Goal: Information Seeking & Learning: Find contact information

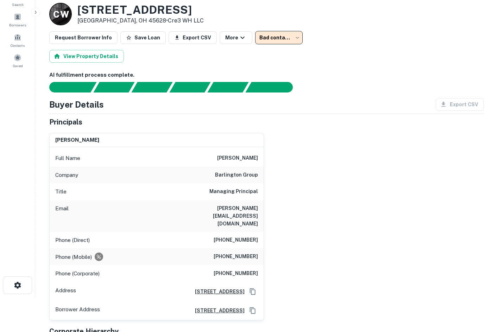
click at [215, 93] on div "AI fulfillment process complete. Buyer Details Export CSV Principals [PERSON_NA…" at bounding box center [266, 252] width 434 height 363
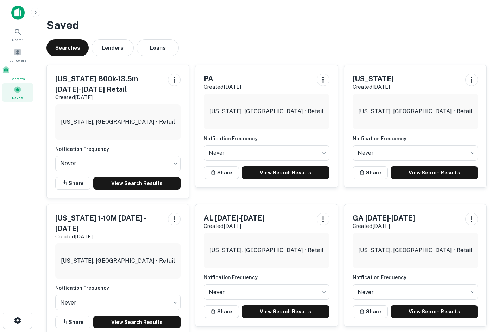
click at [10, 72] on span at bounding box center [6, 70] width 8 height 8
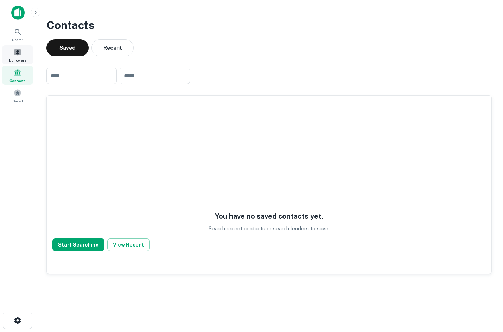
click at [23, 57] on span "Borrowers" at bounding box center [17, 60] width 17 height 6
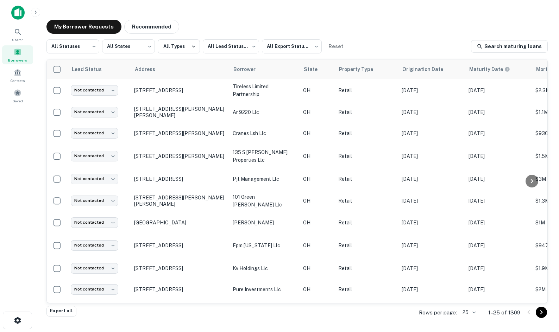
click at [16, 56] on span at bounding box center [18, 52] width 8 height 8
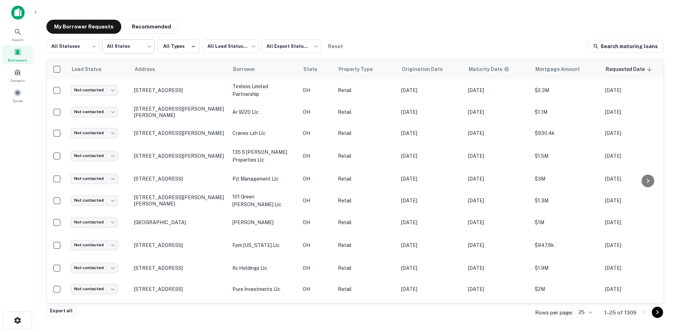
click at [101, 43] on body "Search Borrowers Contacts Saved My Borrower Requests Recommended All Statuses *…" at bounding box center [337, 166] width 675 height 332
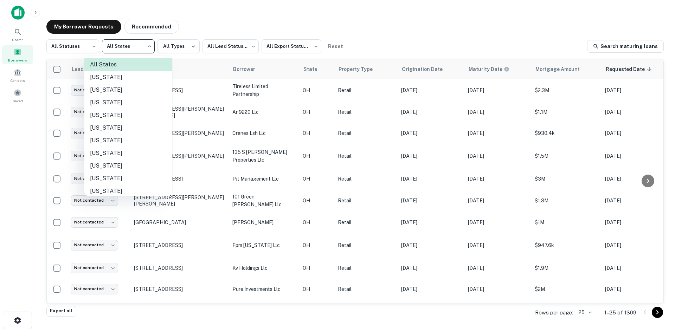
click at [90, 46] on div at bounding box center [337, 166] width 675 height 332
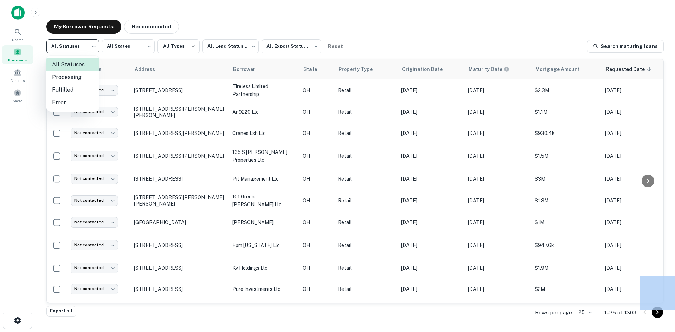
click at [90, 46] on body "Search Borrowers Contacts Saved My Borrower Requests Recommended All Statuses *…" at bounding box center [337, 166] width 675 height 332
click at [89, 88] on li "Fulfilled" at bounding box center [72, 90] width 53 height 13
type input "*********"
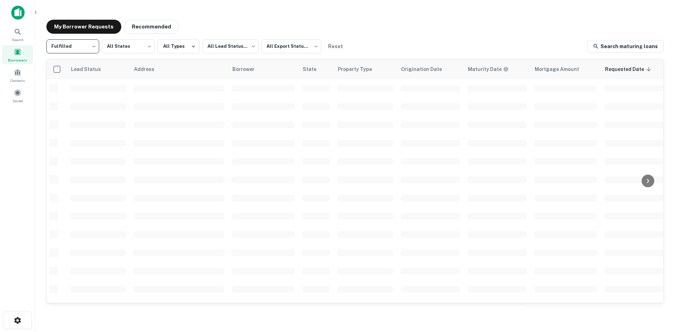
click at [533, 38] on div "My Borrower Requests Recommended Fulfilled ********* ​ All States *** ​ All Typ…" at bounding box center [355, 163] width 629 height 299
click at [249, 51] on body "Search Borrowers Contacts Saved My Borrower Requests Recommended Fulfilled ****…" at bounding box center [337, 166] width 675 height 332
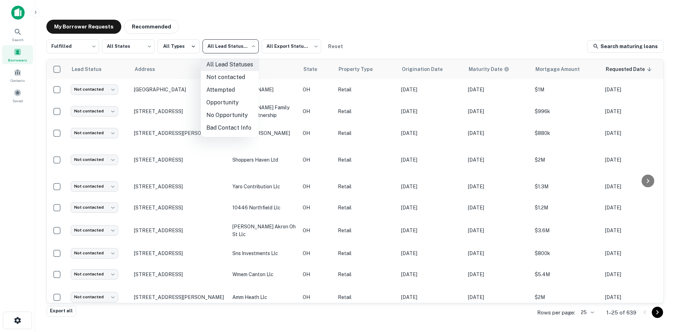
click at [245, 78] on li "Not contacted" at bounding box center [230, 77] width 58 height 13
type input "****"
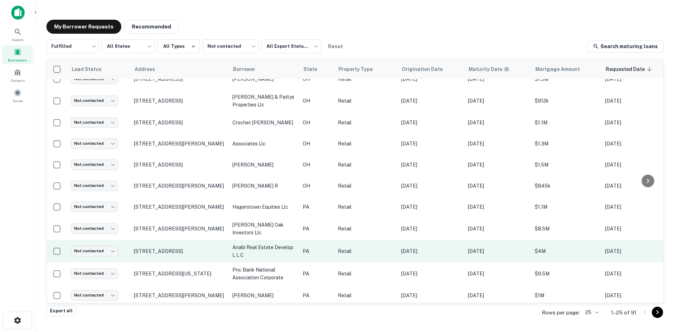
scroll to position [333, 0]
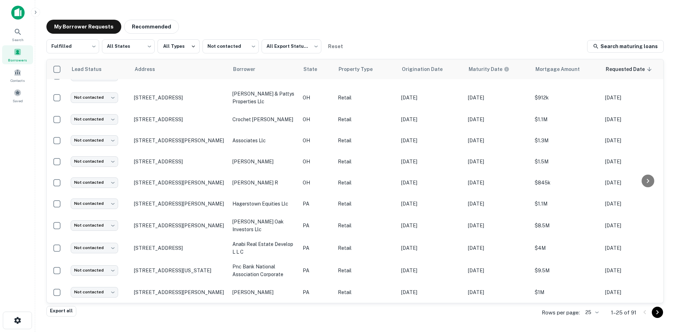
click at [558, 311] on icon "Go to next page" at bounding box center [658, 312] width 8 height 8
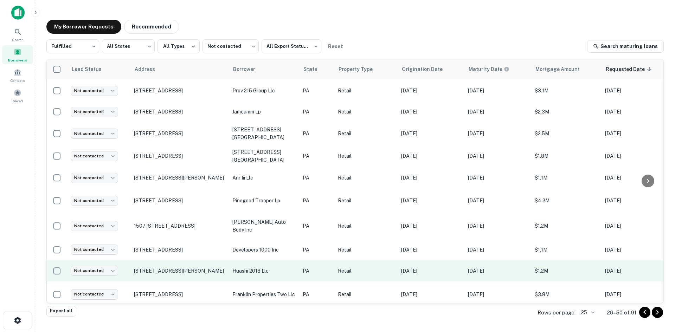
scroll to position [352, 0]
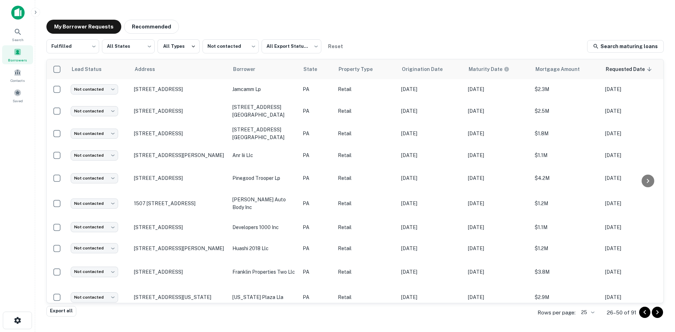
click at [558, 317] on div at bounding box center [651, 312] width 24 height 11
click at [558, 315] on icon "Go to next page" at bounding box center [658, 312] width 8 height 8
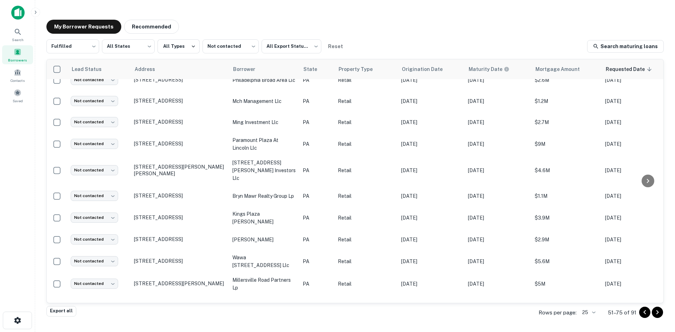
scroll to position [340, 0]
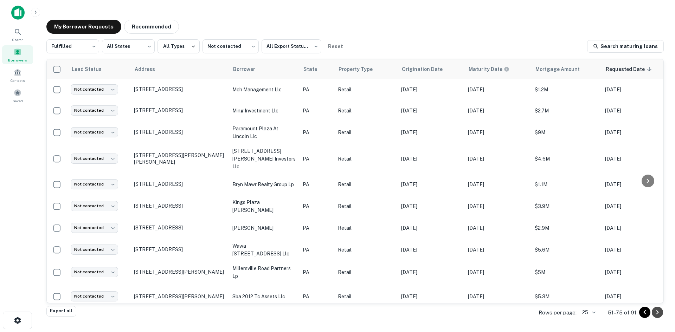
click at [558, 316] on icon "Go to next page" at bounding box center [658, 312] width 8 height 8
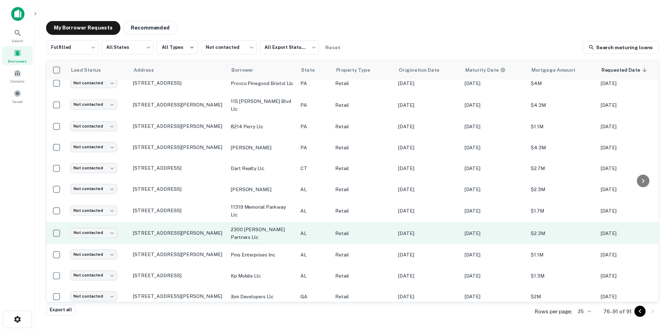
scroll to position [123, 0]
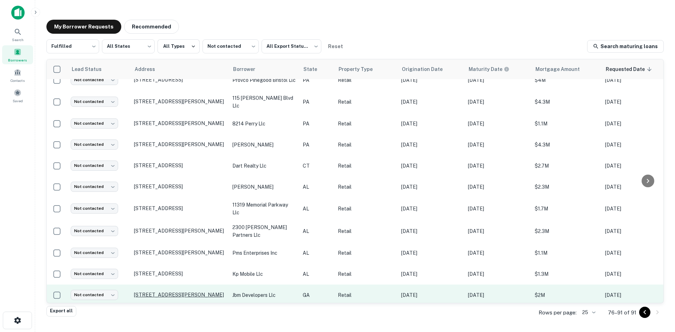
click at [205, 292] on p "[STREET_ADDRESS][PERSON_NAME]" at bounding box center [179, 295] width 91 height 6
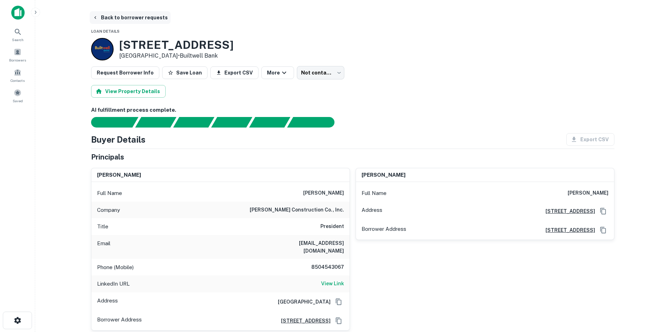
click at [123, 18] on button "Back to borrower requests" at bounding box center [130, 17] width 81 height 13
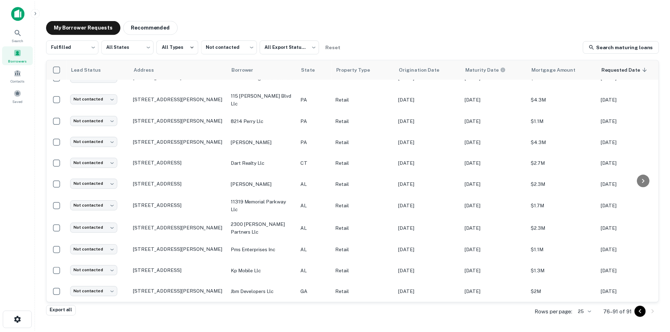
scroll to position [123, 0]
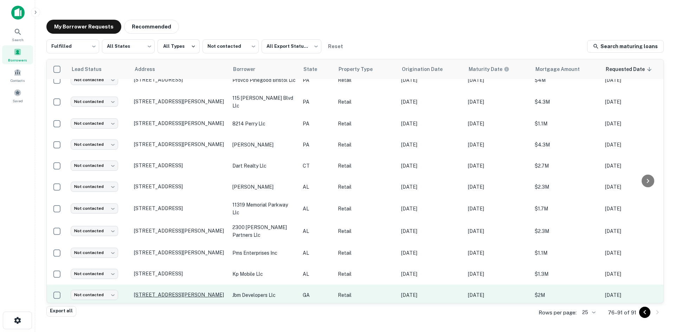
click at [183, 292] on p "[STREET_ADDRESS][PERSON_NAME]" at bounding box center [179, 295] width 91 height 6
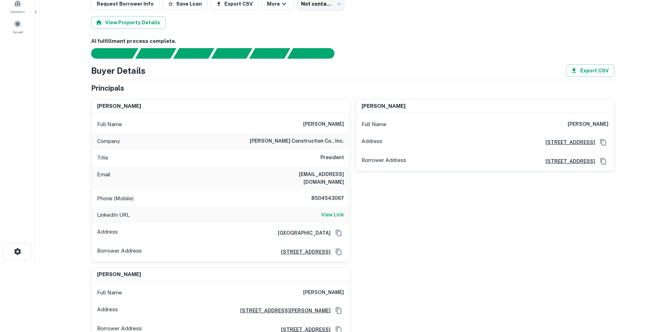
scroll to position [70, 0]
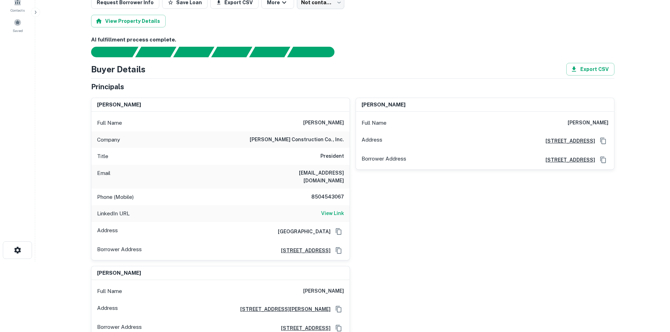
click at [325, 193] on h6 "8504543067" at bounding box center [323, 197] width 42 height 8
copy h6 "8504543067"
click at [422, 280] on div "[PERSON_NAME] Full Name [PERSON_NAME] Company [PERSON_NAME] construction co., i…" at bounding box center [349, 215] width 529 height 246
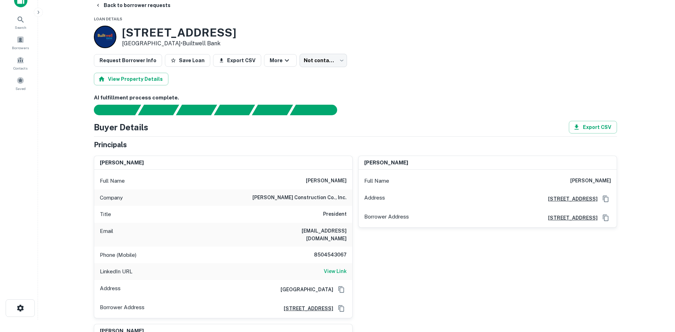
scroll to position [0, 0]
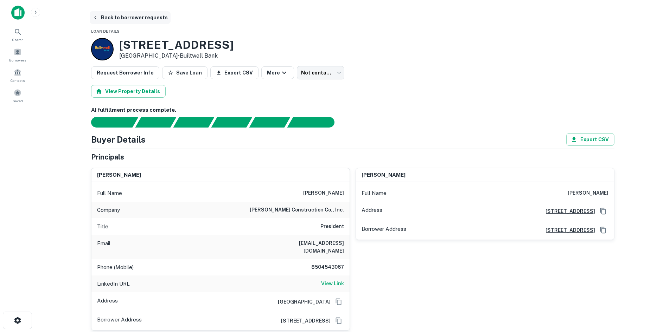
click at [115, 16] on button "Back to borrower requests" at bounding box center [130, 17] width 81 height 13
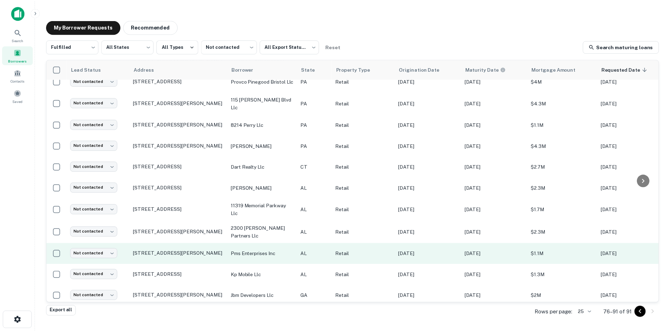
scroll to position [123, 0]
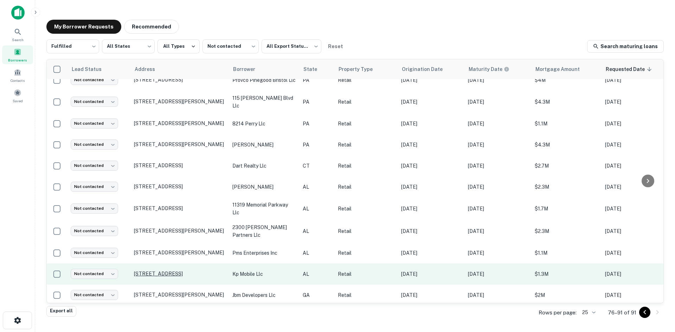
click at [190, 271] on p "[STREET_ADDRESS]" at bounding box center [179, 274] width 91 height 6
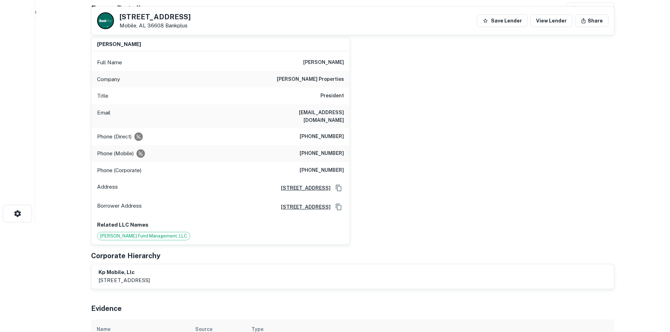
scroll to position [106, 0]
click at [340, 134] on h6 "[PHONE_NUMBER]" at bounding box center [322, 138] width 44 height 8
click at [338, 134] on h6 "[PHONE_NUMBER]" at bounding box center [322, 138] width 44 height 8
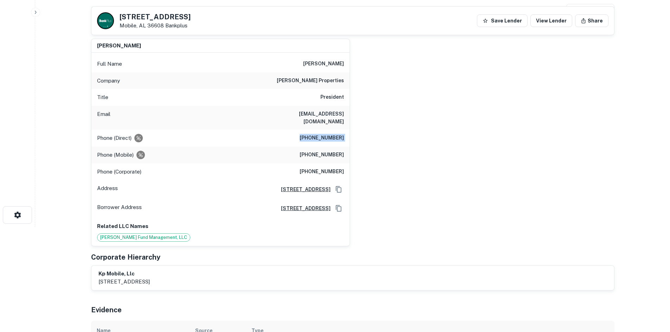
click at [338, 134] on h6 "[PHONE_NUMBER]" at bounding box center [322, 138] width 44 height 8
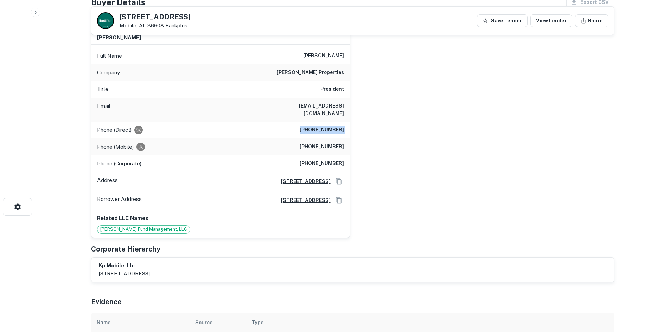
scroll to position [70, 0]
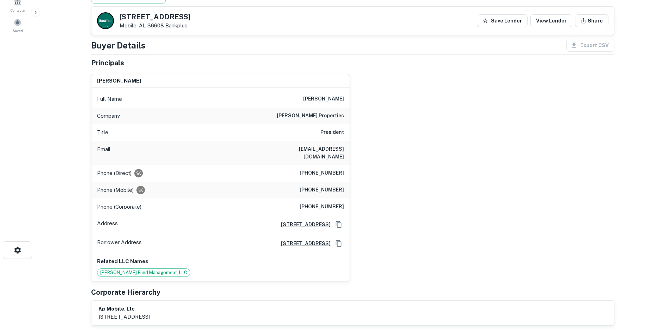
click at [329, 98] on h6 "[PERSON_NAME]" at bounding box center [323, 99] width 41 height 8
copy h6 "[PERSON_NAME]"
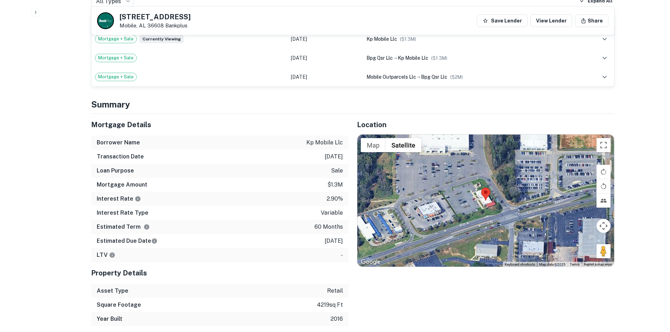
scroll to position [528, 0]
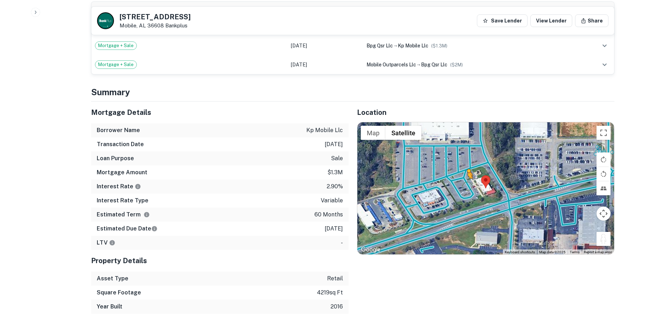
drag, startPoint x: 606, startPoint y: 229, endPoint x: 467, endPoint y: 179, distance: 147.6
click at [467, 179] on div "To activate drag with keyboard, press Alt + Enter. Once in keyboard drag state,…" at bounding box center [485, 188] width 257 height 132
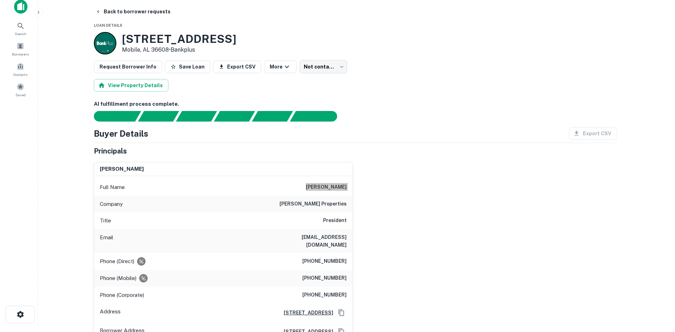
scroll to position [0, 0]
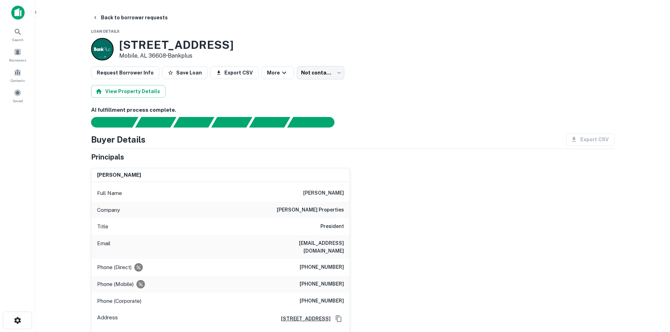
click at [133, 21] on button "Back to borrower requests" at bounding box center [130, 17] width 81 height 13
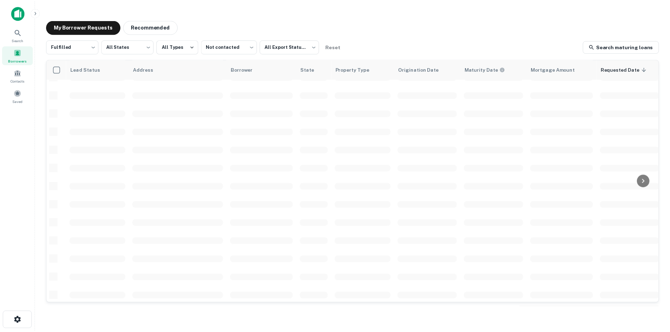
scroll to position [123, 0]
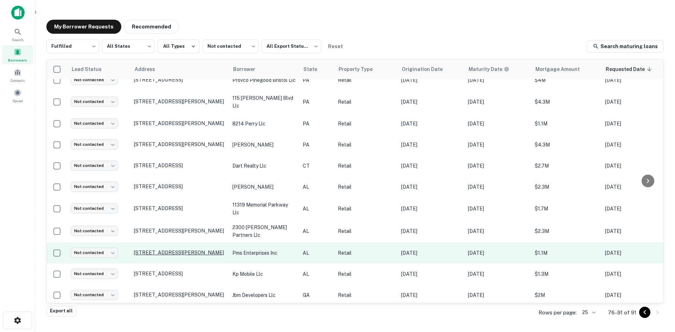
click at [171, 250] on p "[STREET_ADDRESS][PERSON_NAME]" at bounding box center [179, 253] width 91 height 6
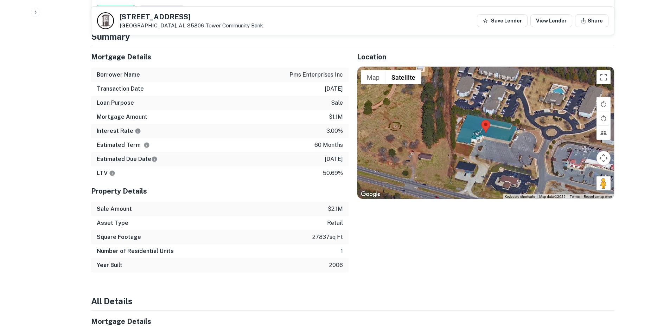
scroll to position [528, 0]
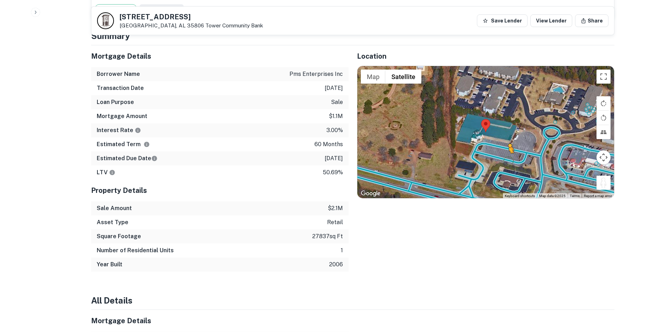
drag, startPoint x: 602, startPoint y: 170, endPoint x: 504, endPoint y: 134, distance: 104.6
click at [504, 134] on div "To activate drag with keyboard, press Alt + Enter. Once in keyboard drag state,…" at bounding box center [485, 132] width 257 height 132
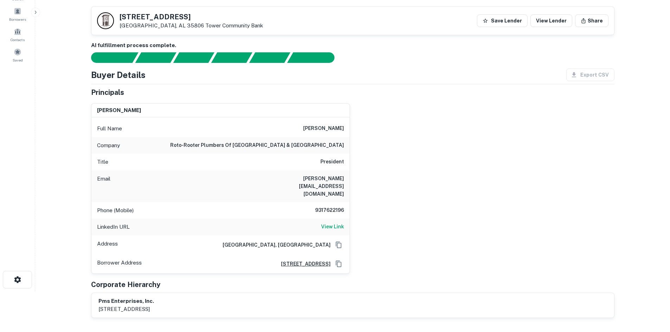
scroll to position [35, 0]
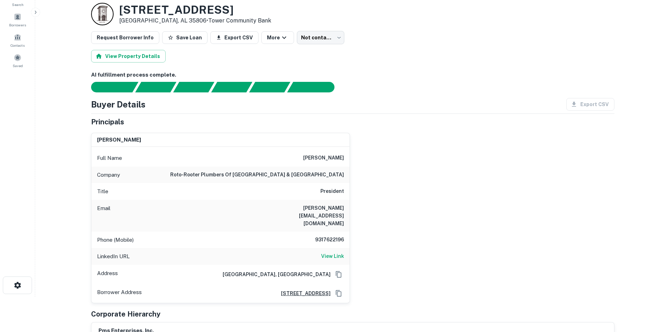
click at [325, 161] on h6 "[PERSON_NAME]" at bounding box center [323, 158] width 41 height 8
click at [326, 236] on h6 "9317622196" at bounding box center [323, 240] width 42 height 8
copy h6 "9317622196"
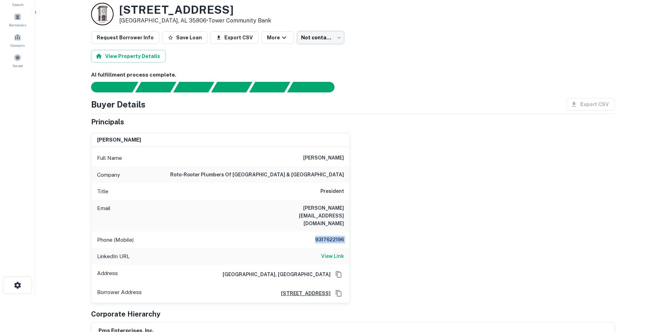
click at [321, 38] on body "Search Borrowers Contacts Saved Back to borrower requests Loan Details [STREET_…" at bounding box center [335, 131] width 670 height 332
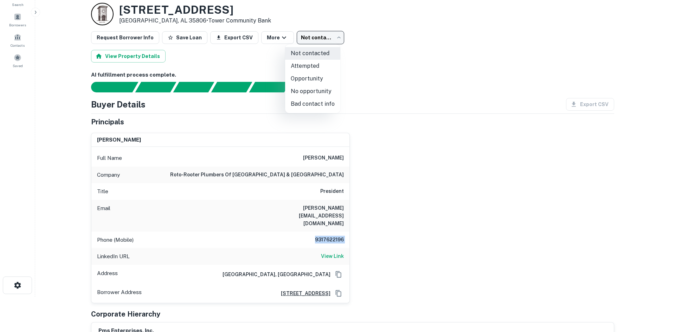
click at [319, 63] on li "Attempted" at bounding box center [312, 66] width 55 height 13
type input "*********"
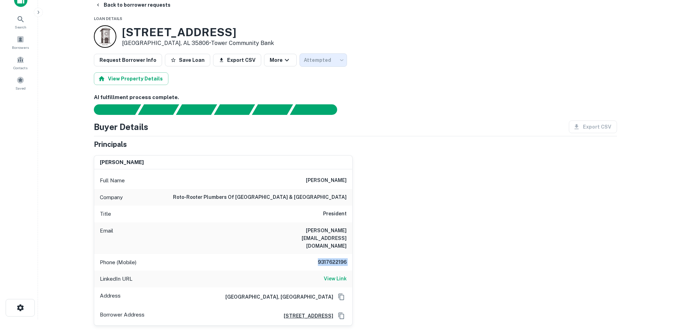
scroll to position [0, 0]
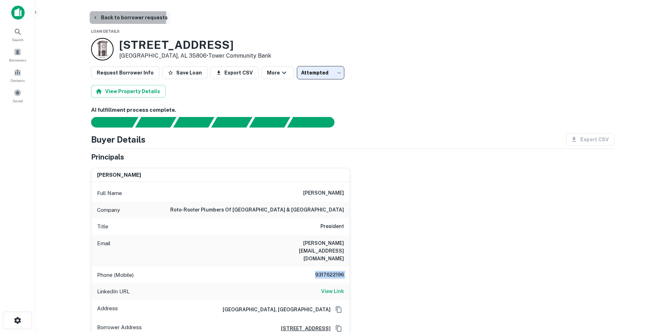
click at [123, 17] on button "Back to borrower requests" at bounding box center [130, 17] width 81 height 13
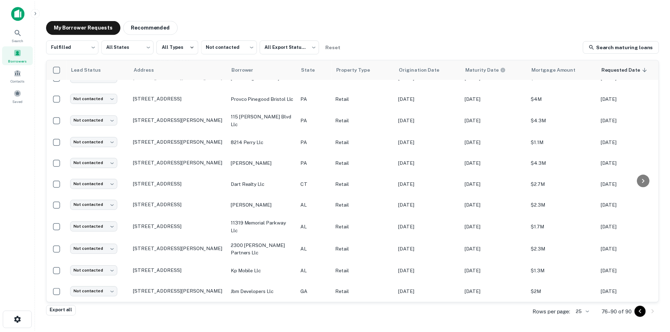
scroll to position [102, 0]
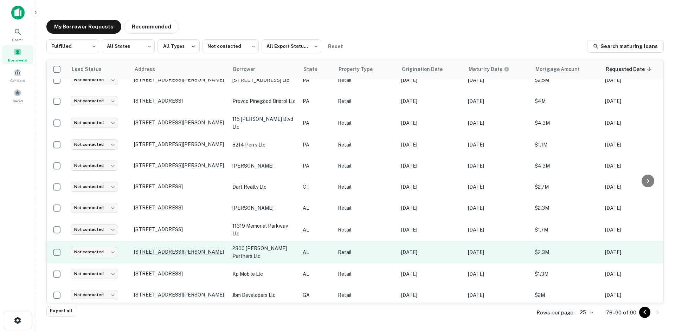
click at [147, 249] on p "[STREET_ADDRESS][PERSON_NAME]" at bounding box center [179, 252] width 91 height 6
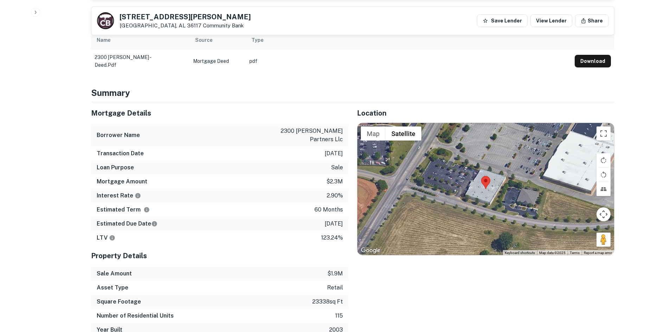
scroll to position [457, 0]
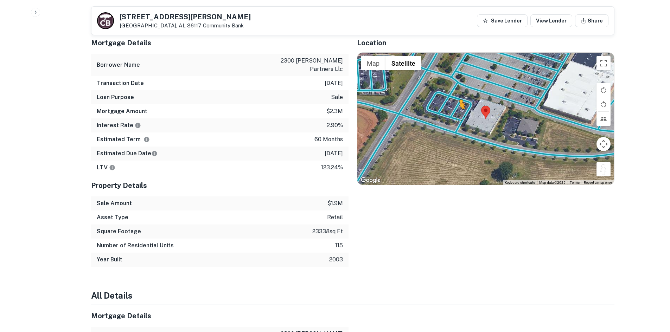
drag, startPoint x: 603, startPoint y: 155, endPoint x: 458, endPoint y: 98, distance: 155.8
click at [458, 98] on div "To activate drag with keyboard, press Alt + Enter. Once in keyboard drag state,…" at bounding box center [485, 119] width 257 height 132
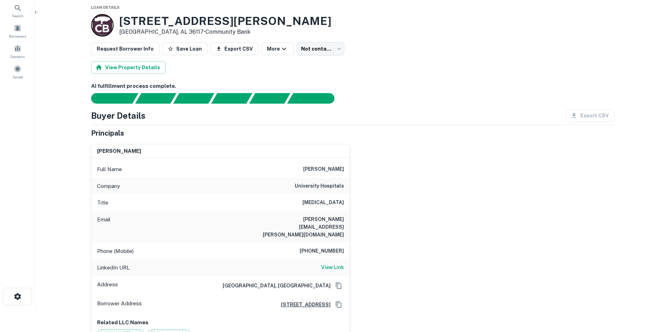
scroll to position [35, 0]
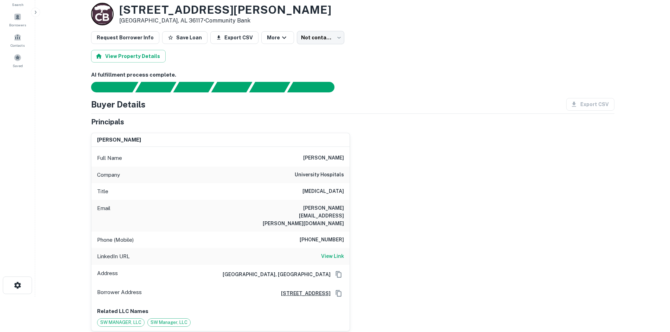
click at [323, 236] on h6 "[PHONE_NUMBER]" at bounding box center [322, 240] width 44 height 8
copy h6 "[PHONE_NUMBER]"
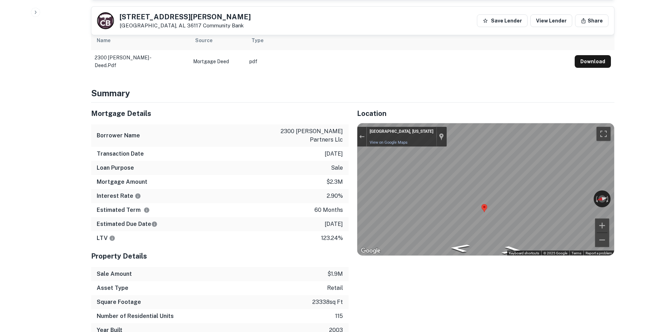
scroll to position [387, 0]
drag, startPoint x: 573, startPoint y: 186, endPoint x: 301, endPoint y: 184, distance: 271.9
click at [301, 183] on div "Mortgage Details Borrower Name 2300 [PERSON_NAME] partners llc Transaction Date…" at bounding box center [349, 219] width 532 height 235
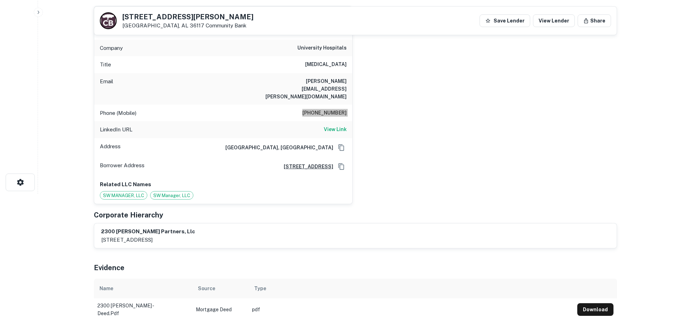
scroll to position [0, 0]
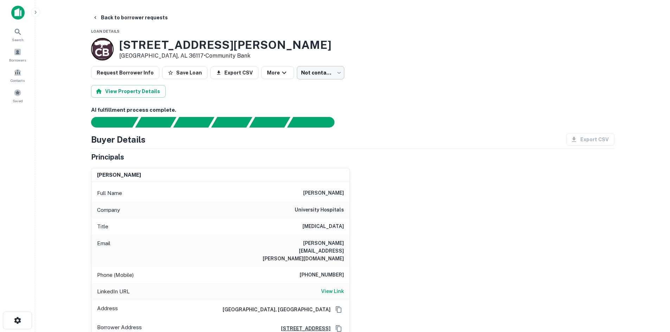
drag, startPoint x: 320, startPoint y: 65, endPoint x: 319, endPoint y: 75, distance: 9.2
click at [319, 77] on body "Search Borrowers Contacts Saved Back to borrower requests Loan Details [STREET_…" at bounding box center [335, 166] width 670 height 332
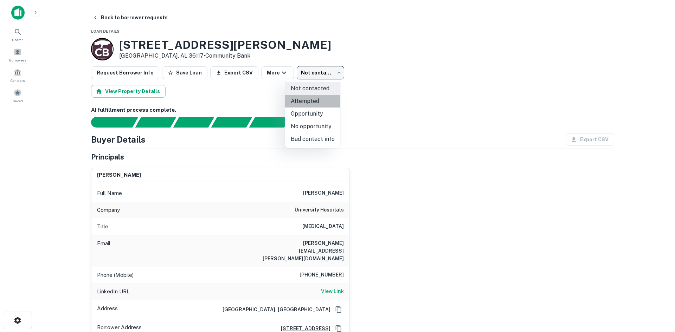
click at [316, 105] on li "Attempted" at bounding box center [312, 101] width 55 height 13
type input "*********"
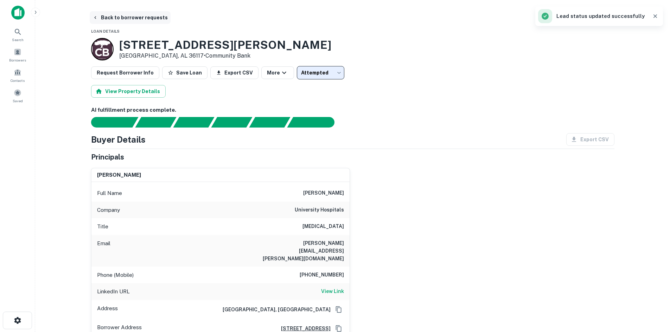
click at [148, 19] on button "Back to borrower requests" at bounding box center [130, 17] width 81 height 13
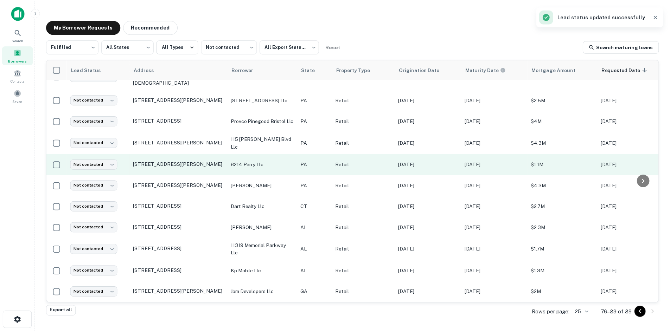
scroll to position [81, 0]
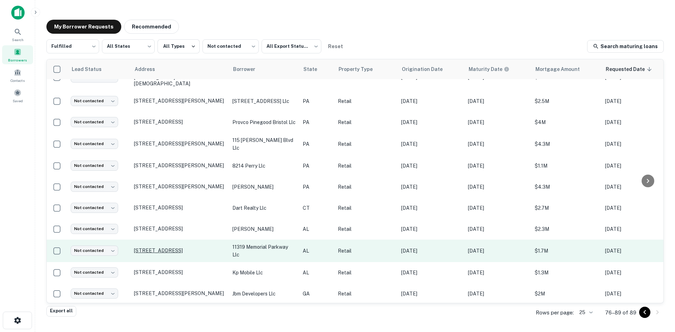
click at [184, 248] on p "[STREET_ADDRESS]" at bounding box center [179, 251] width 91 height 6
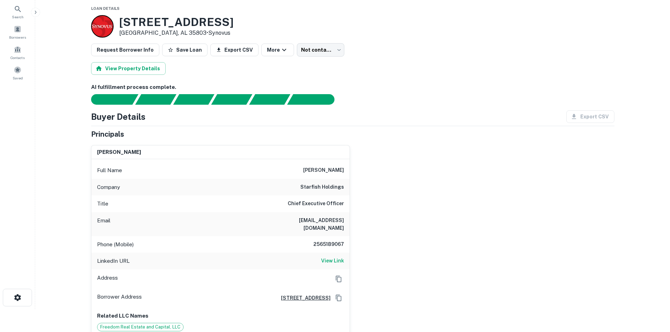
scroll to position [35, 0]
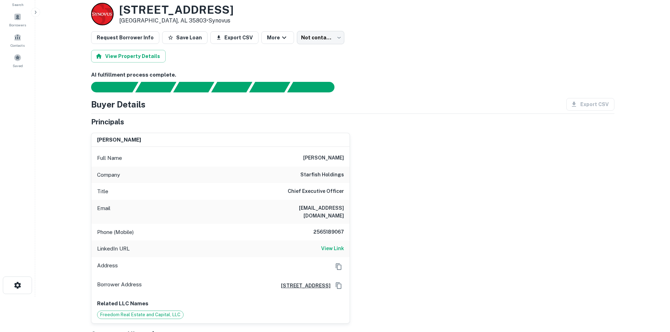
click at [302, 176] on div "Company starfish holdings" at bounding box center [220, 175] width 258 height 17
click at [301, 179] on div "Company starfish holdings" at bounding box center [220, 175] width 258 height 17
click at [303, 173] on h6 "starfish holdings" at bounding box center [322, 175] width 44 height 8
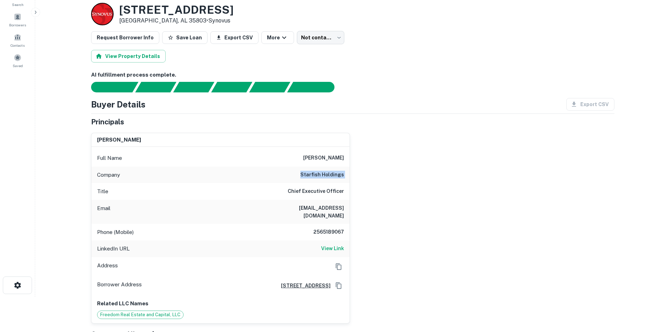
click at [303, 173] on h6 "starfish holdings" at bounding box center [322, 175] width 44 height 8
copy h6 "starfish holdings"
drag, startPoint x: 427, startPoint y: 189, endPoint x: 420, endPoint y: 178, distance: 13.2
click at [427, 189] on div "[PERSON_NAME] Full Name [PERSON_NAME] Company starfish holdings Title Chief Exe…" at bounding box center [349, 225] width 529 height 197
drag, startPoint x: 300, startPoint y: 21, endPoint x: 302, endPoint y: 31, distance: 9.7
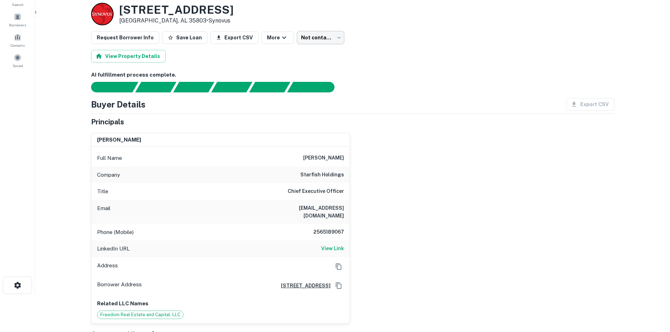
click at [300, 23] on div "[STREET_ADDRESS] • Synovus" at bounding box center [352, 14] width 523 height 23
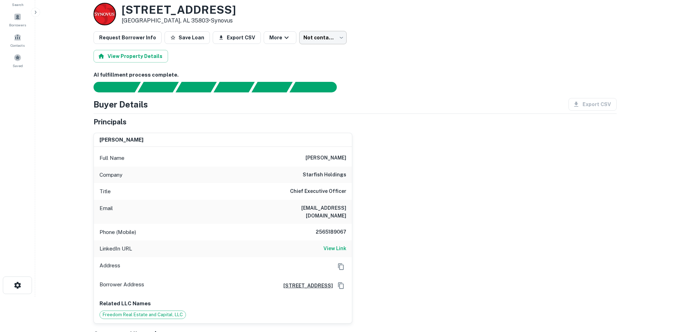
click at [302, 31] on body "Search Borrowers Contacts Saved Back to borrower requests Loan Details [STREET_…" at bounding box center [337, 131] width 675 height 332
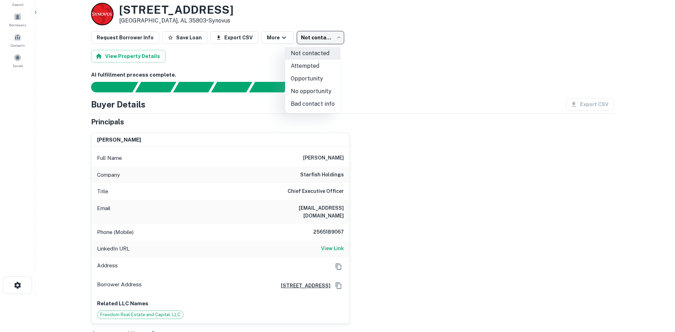
click at [311, 90] on li "No opportunity" at bounding box center [312, 91] width 55 height 13
type input "**********"
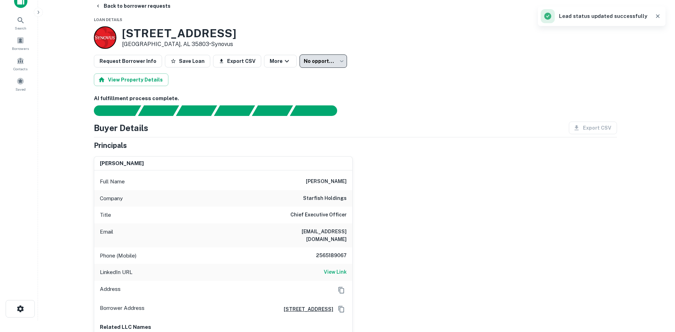
scroll to position [0, 0]
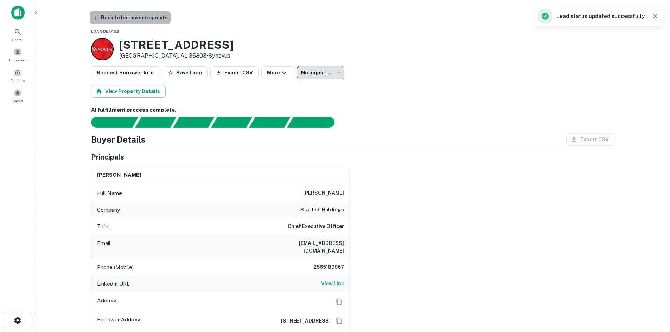
click at [132, 15] on button "Back to borrower requests" at bounding box center [130, 17] width 81 height 13
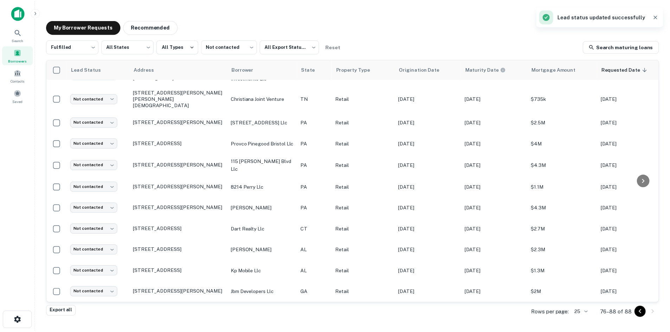
scroll to position [58, 0]
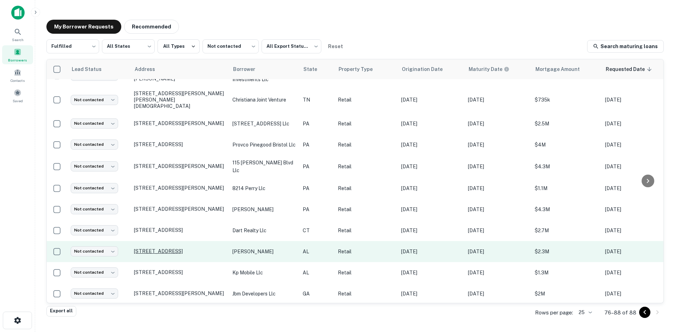
click at [161, 248] on p "[STREET_ADDRESS]" at bounding box center [179, 251] width 91 height 6
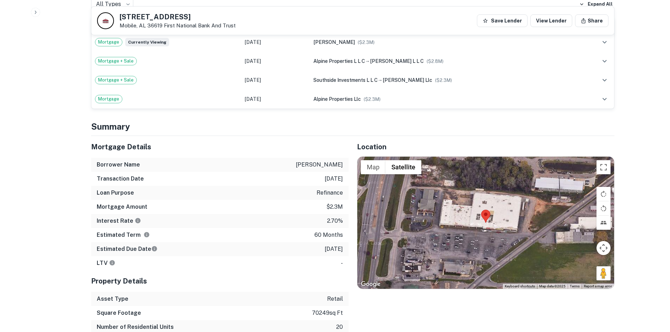
scroll to position [422, 0]
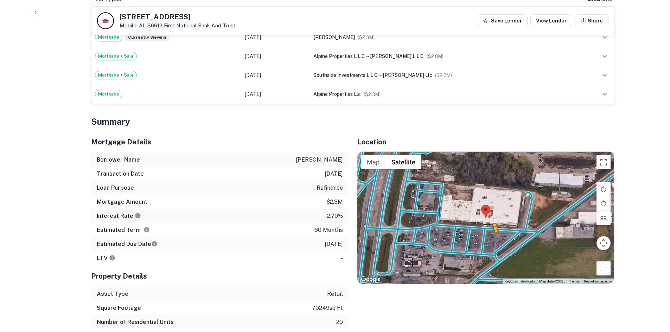
drag, startPoint x: 604, startPoint y: 262, endPoint x: 492, endPoint y: 233, distance: 115.0
click at [492, 233] on div "To activate drag with keyboard, press Alt + Enter. Once in keyboard drag state,…" at bounding box center [485, 218] width 257 height 132
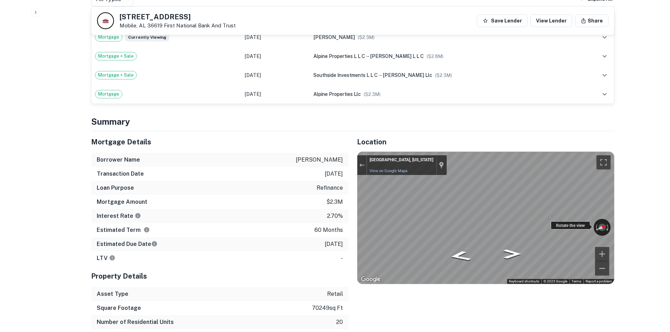
click at [558, 215] on div "← Move left → Move right ↑ Move up ↓ Move down + Zoom in - Zoom out Mobile, [US…" at bounding box center [485, 218] width 257 height 132
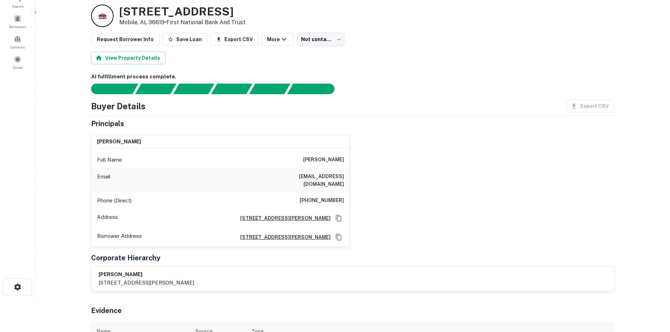
scroll to position [35, 0]
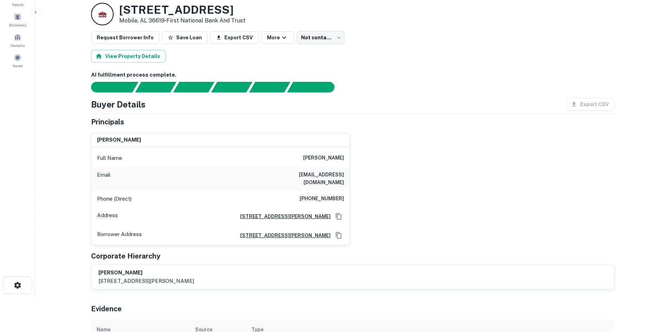
click at [316, 195] on h6 "[PHONE_NUMBER]" at bounding box center [322, 199] width 44 height 8
copy h6 "[PHONE_NUMBER]"
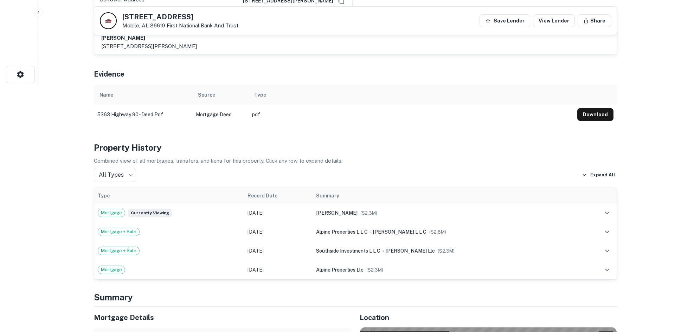
scroll to position [0, 0]
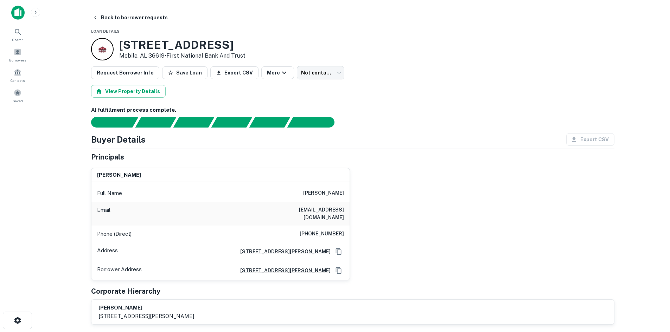
click at [292, 87] on div "View Property Details" at bounding box center [352, 91] width 523 height 13
click at [300, 77] on body "Search Borrowers Contacts Saved Back to borrower requests Loan Details [STREET_…" at bounding box center [335, 166] width 670 height 332
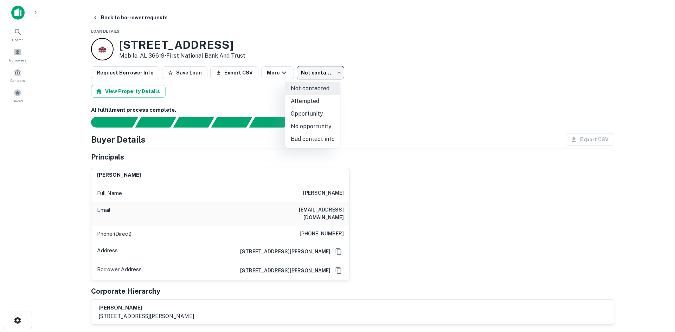
click at [302, 104] on li "Attempted" at bounding box center [312, 101] width 55 height 13
type input "*********"
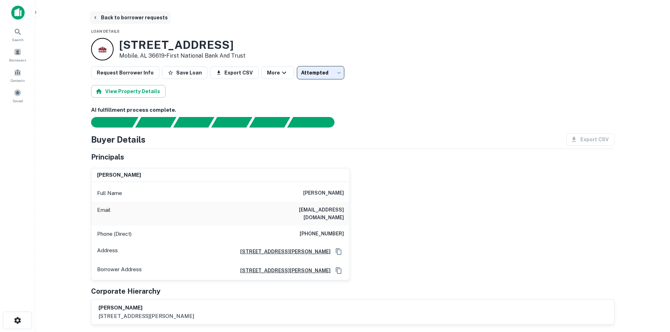
click at [154, 22] on button "Back to borrower requests" at bounding box center [130, 17] width 81 height 13
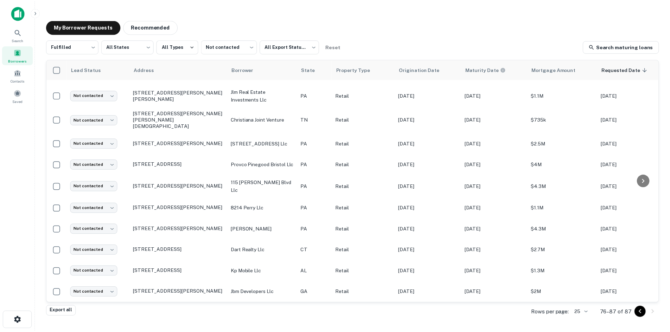
scroll to position [37, 0]
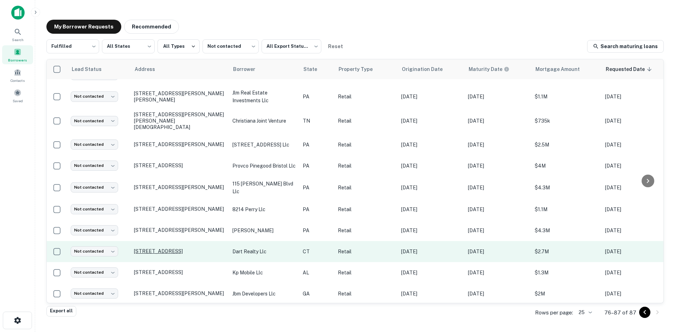
click at [162, 248] on p "[STREET_ADDRESS]" at bounding box center [179, 251] width 91 height 6
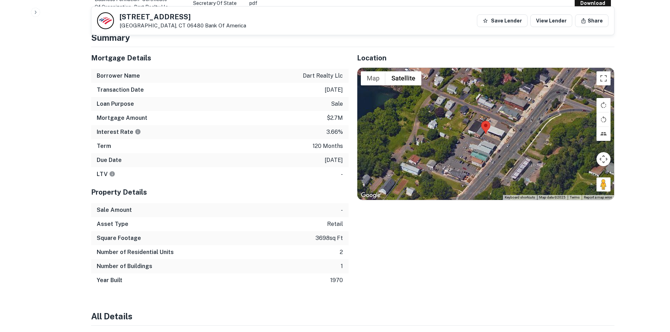
scroll to position [422, 0]
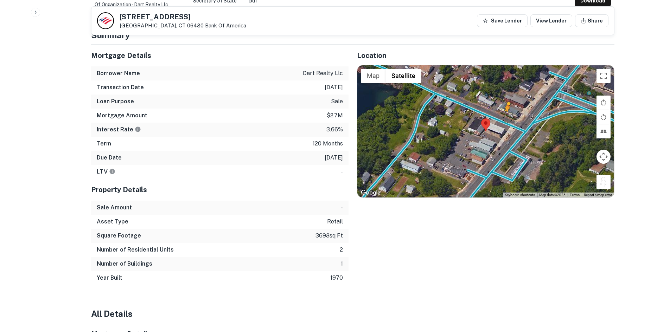
drag, startPoint x: 604, startPoint y: 186, endPoint x: 507, endPoint y: 123, distance: 115.3
click at [507, 123] on div "To activate drag with keyboard, press Alt + Enter. Once in keyboard drag state,…" at bounding box center [485, 131] width 257 height 132
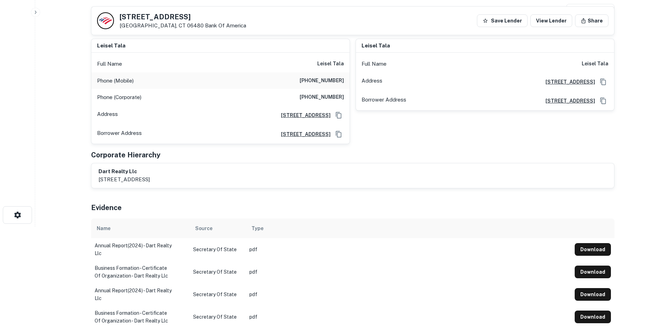
scroll to position [0, 0]
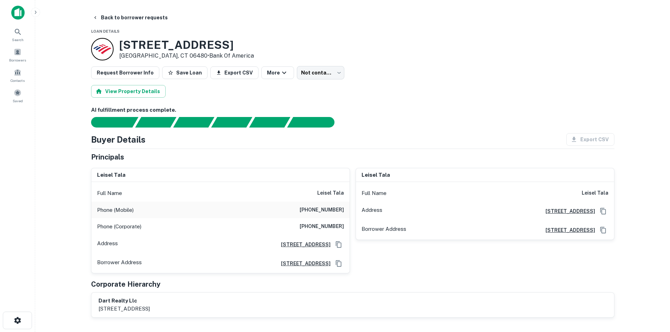
click at [326, 210] on h6 "[PHONE_NUMBER]" at bounding box center [322, 210] width 44 height 8
copy h6 "[PHONE_NUMBER]"
click at [298, 75] on body "Search Borrowers Contacts Saved Back to borrower requests Loan Details [STREET_…" at bounding box center [335, 166] width 670 height 332
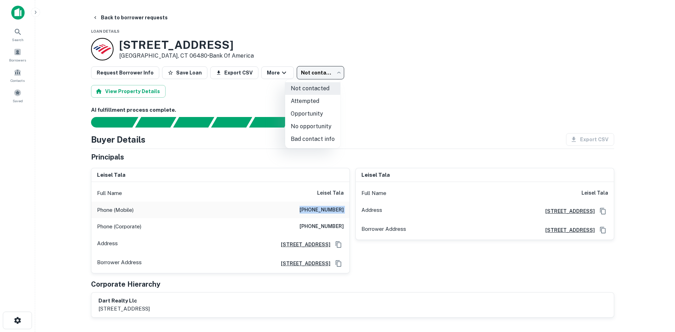
click at [299, 99] on li "Attempted" at bounding box center [312, 101] width 55 height 13
type input "*********"
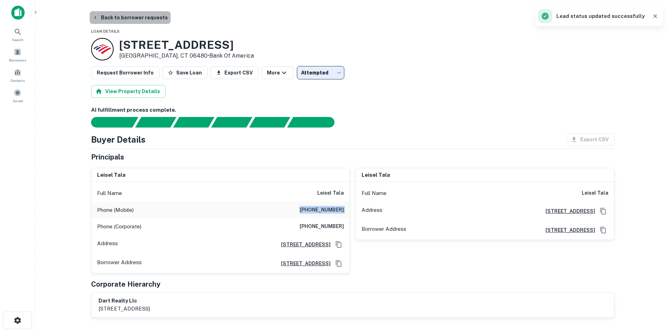
click at [154, 20] on button "Back to borrower requests" at bounding box center [130, 17] width 81 height 13
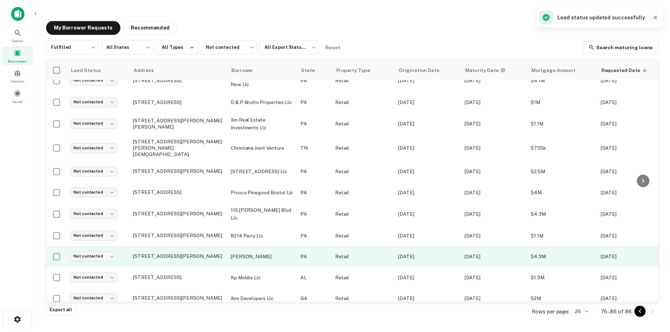
scroll to position [16, 0]
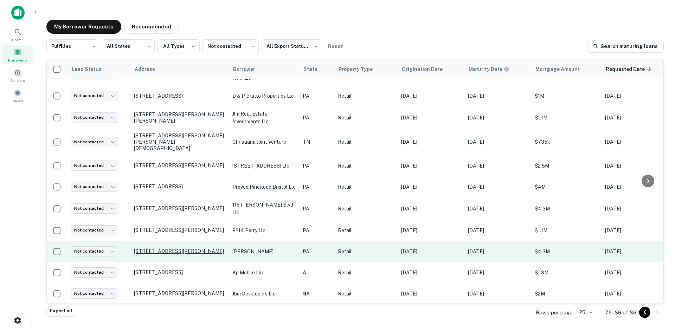
click at [202, 248] on p "[STREET_ADDRESS][PERSON_NAME]" at bounding box center [179, 251] width 91 height 6
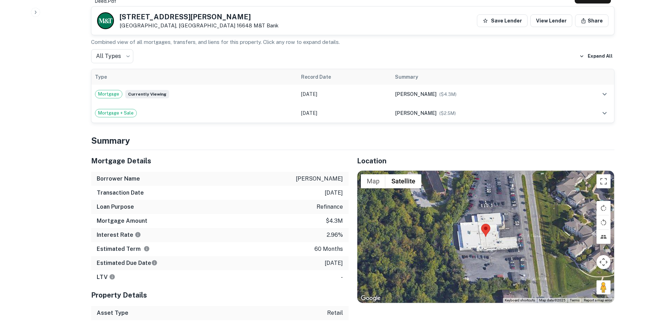
scroll to position [422, 0]
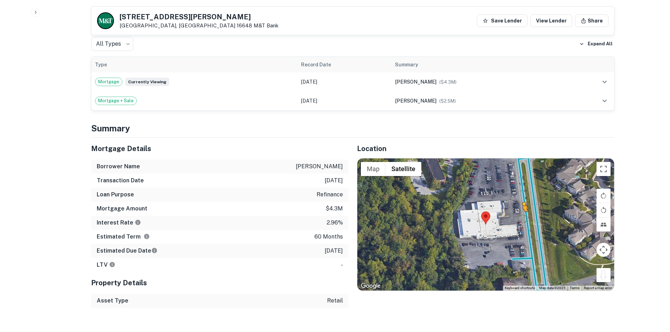
drag, startPoint x: 605, startPoint y: 273, endPoint x: 523, endPoint y: 211, distance: 102.7
click at [523, 211] on div "To activate drag with keyboard, press Alt + Enter. Once in keyboard drag state,…" at bounding box center [485, 225] width 257 height 132
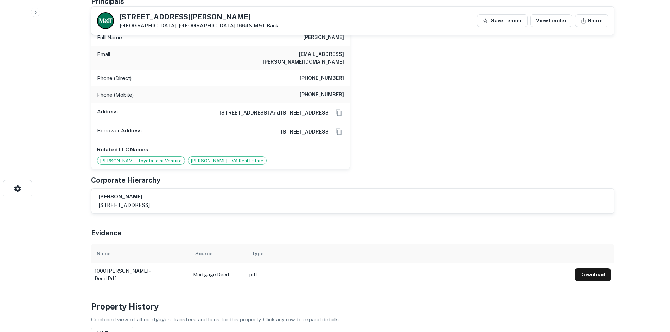
scroll to position [35, 0]
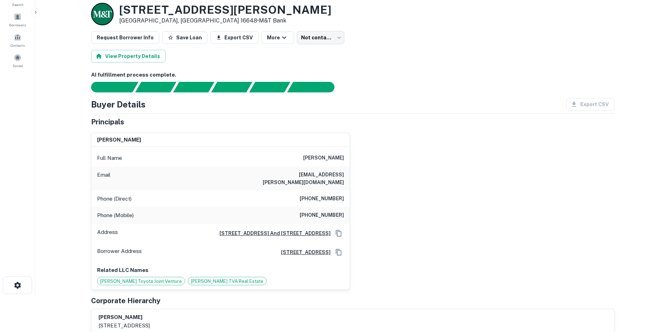
click at [329, 195] on h6 "[PHONE_NUMBER]" at bounding box center [322, 199] width 44 height 8
click at [326, 211] on h6 "[PHONE_NUMBER]" at bounding box center [322, 215] width 44 height 8
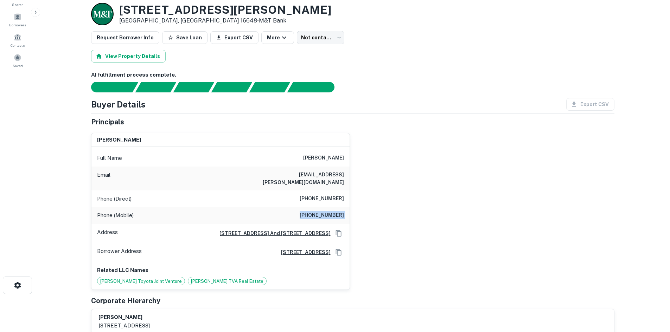
click at [326, 211] on h6 "[PHONE_NUMBER]" at bounding box center [322, 215] width 44 height 8
copy h6 "[PHONE_NUMBER]"
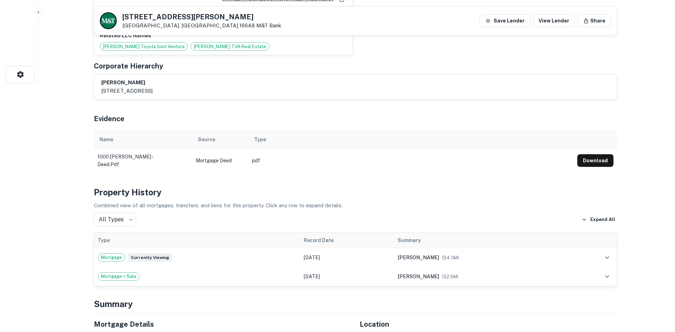
scroll to position [0, 0]
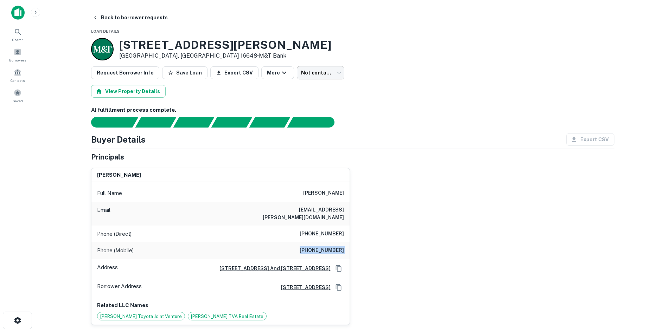
click at [310, 75] on body "Search Borrowers Contacts Saved Back to borrower requests Loan Details [STREET_…" at bounding box center [335, 166] width 670 height 332
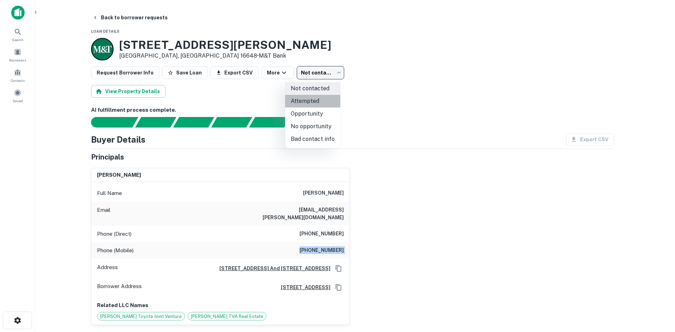
click at [316, 105] on li "Attempted" at bounding box center [312, 101] width 55 height 13
type input "*********"
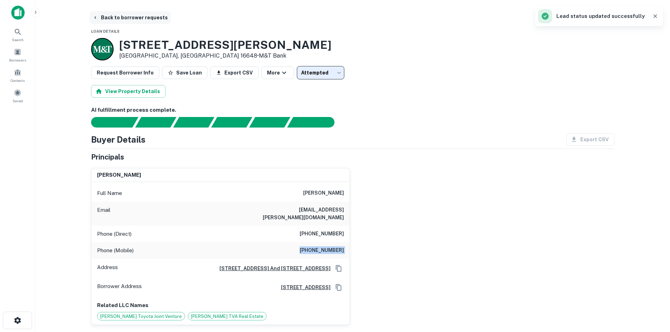
click at [128, 16] on button "Back to borrower requests" at bounding box center [130, 17] width 81 height 13
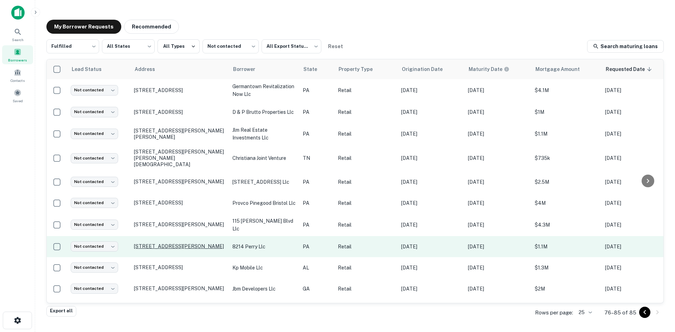
click at [175, 243] on p "[STREET_ADDRESS][PERSON_NAME]" at bounding box center [179, 246] width 91 height 6
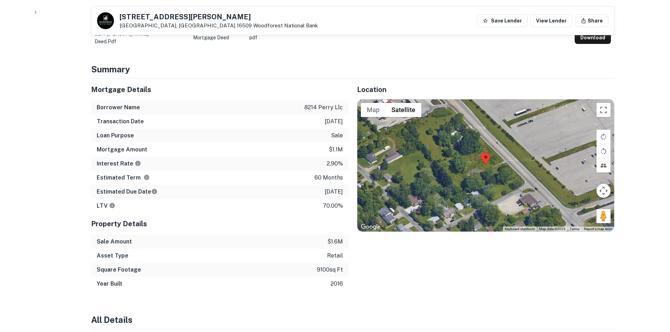
scroll to position [352, 0]
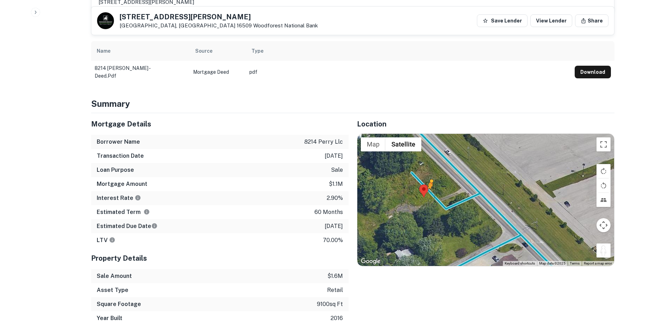
drag, startPoint x: 603, startPoint y: 246, endPoint x: 429, endPoint y: 188, distance: 182.9
click at [429, 188] on div "To activate drag with keyboard, press Alt + Enter. Once in keyboard drag state,…" at bounding box center [485, 200] width 257 height 132
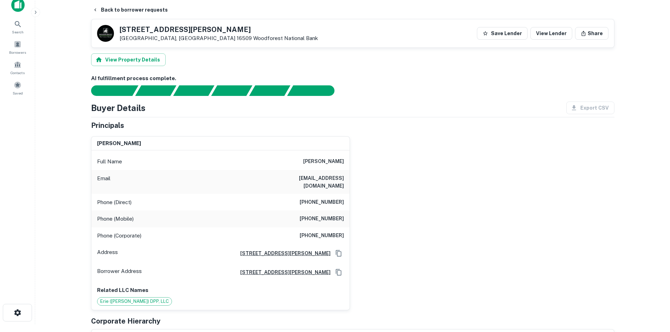
scroll to position [0, 0]
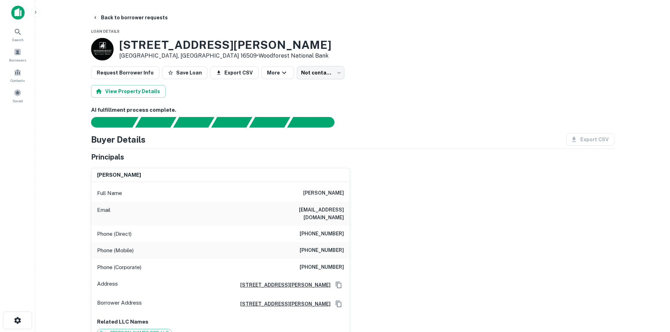
click at [329, 247] on h6 "[PHONE_NUMBER]" at bounding box center [322, 251] width 44 height 8
copy h6 "[PHONE_NUMBER]"
click at [312, 230] on h6 "[PHONE_NUMBER]" at bounding box center [322, 234] width 44 height 8
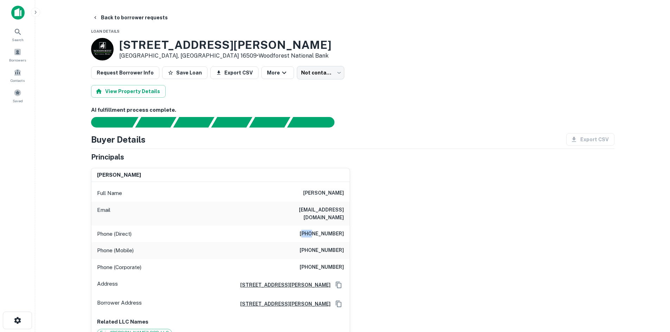
click at [312, 230] on h6 "[PHONE_NUMBER]" at bounding box center [322, 234] width 44 height 8
copy h6 "[PHONE_NUMBER]"
click at [340, 247] on h6 "[PHONE_NUMBER]" at bounding box center [322, 251] width 44 height 8
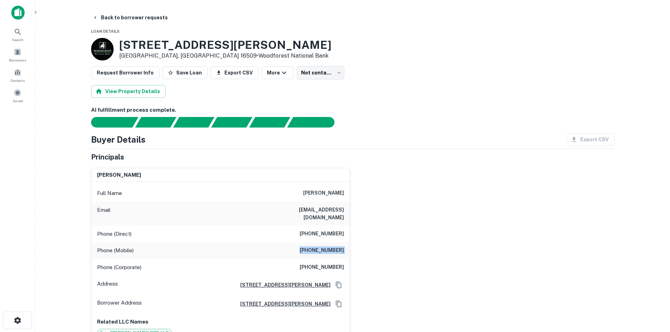
click at [340, 247] on h6 "[PHONE_NUMBER]" at bounding box center [322, 251] width 44 height 8
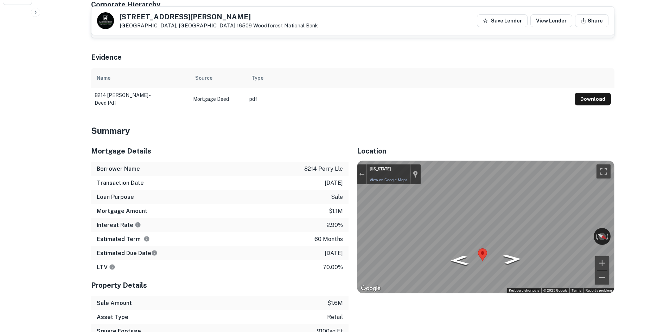
scroll to position [387, 0]
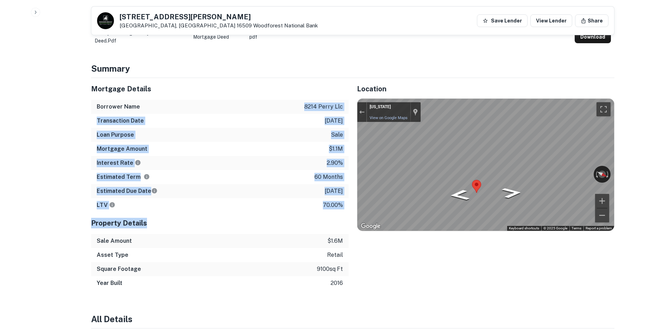
drag, startPoint x: 304, startPoint y: 94, endPoint x: 331, endPoint y: 208, distance: 116.8
click at [331, 208] on div "Mortgage Details Borrower Name 8214 perry llc Transaction Date [DATE] Loan Purp…" at bounding box center [219, 184] width 257 height 212
drag, startPoint x: 332, startPoint y: 208, endPoint x: 344, endPoint y: 203, distance: 12.9
click at [333, 212] on div "Property Details" at bounding box center [219, 223] width 257 height 22
click at [336, 201] on p "70.00%" at bounding box center [333, 205] width 20 height 8
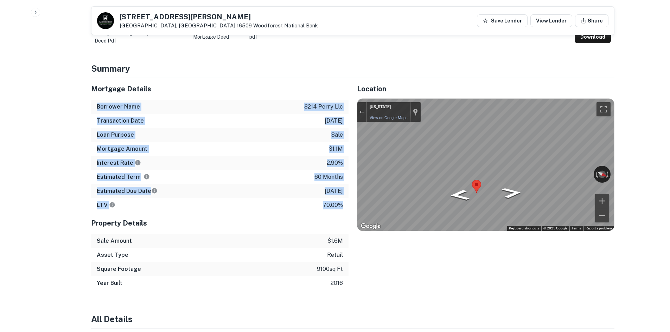
drag, startPoint x: 346, startPoint y: 202, endPoint x: 305, endPoint y: 88, distance: 120.9
click at [305, 88] on div "Mortgage Details Borrower Name 8214 perry llc Transaction Date [DATE] Loan Purp…" at bounding box center [219, 145] width 257 height 134
click at [260, 114] on div "Transaction Date [DATE]" at bounding box center [219, 121] width 257 height 14
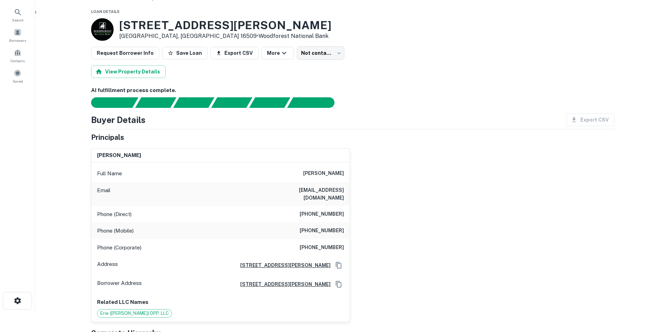
scroll to position [0, 0]
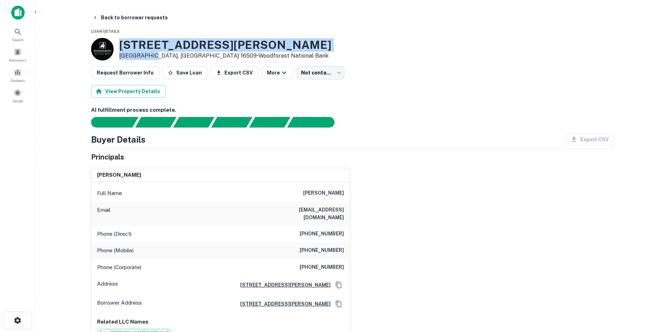
drag, startPoint x: 119, startPoint y: 43, endPoint x: 148, endPoint y: 56, distance: 31.4
click at [148, 56] on div "[STREET_ADDRESS] • [GEOGRAPHIC_DATA]" at bounding box center [225, 49] width 212 height 22
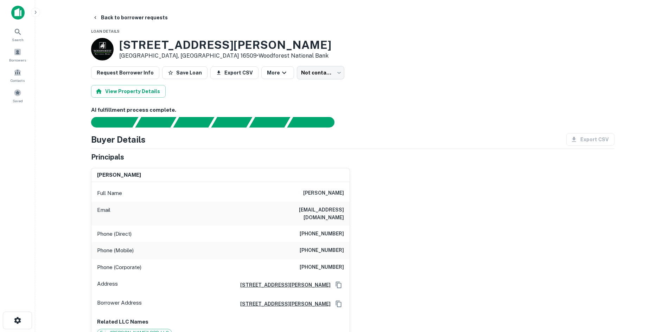
click at [256, 17] on div "Back to borrower requests" at bounding box center [352, 17] width 523 height 13
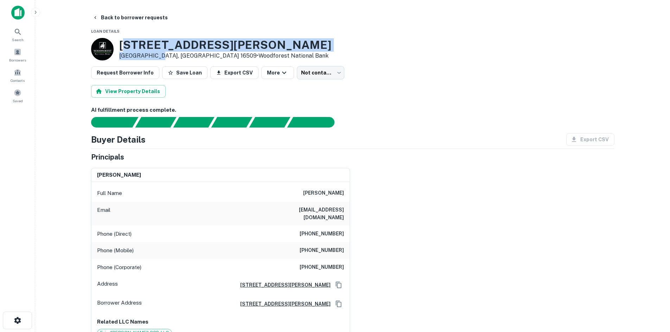
drag, startPoint x: 123, startPoint y: 45, endPoint x: 155, endPoint y: 57, distance: 34.2
click at [155, 57] on div "[STREET_ADDRESS] • [GEOGRAPHIC_DATA]" at bounding box center [225, 49] width 212 height 22
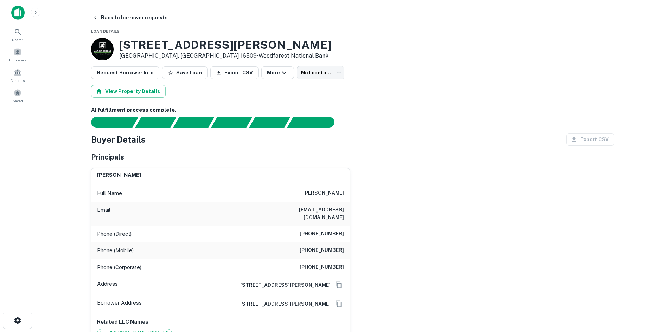
click at [155, 56] on p "[GEOGRAPHIC_DATA], [GEOGRAPHIC_DATA] 16509 • [GEOGRAPHIC_DATA]" at bounding box center [225, 56] width 212 height 8
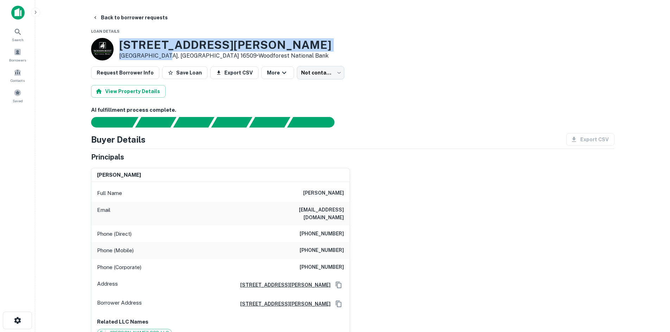
drag, startPoint x: 155, startPoint y: 56, endPoint x: 127, endPoint y: 42, distance: 31.6
click at [127, 42] on div "[STREET_ADDRESS] • [GEOGRAPHIC_DATA]" at bounding box center [225, 49] width 212 height 22
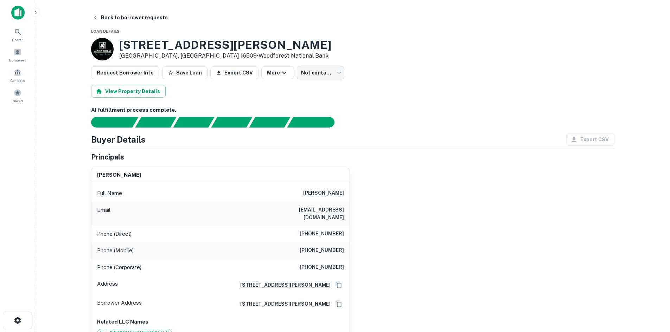
drag, startPoint x: 520, startPoint y: 113, endPoint x: 353, endPoint y: 78, distance: 170.3
click at [332, 69] on body "Search Borrowers Contacts Saved Back to borrower requests Loan Details [STREET_…" at bounding box center [335, 166] width 670 height 332
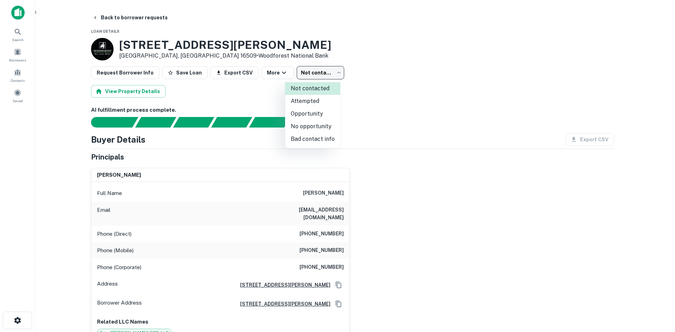
click at [320, 115] on li "Opportunity" at bounding box center [312, 114] width 55 height 13
type input "**********"
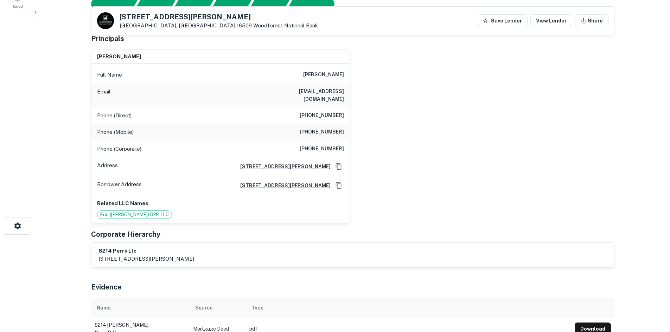
scroll to position [70, 0]
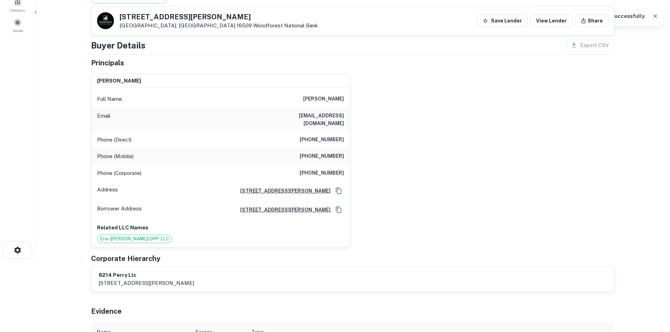
click at [329, 115] on h6 "[EMAIL_ADDRESS][DOMAIN_NAME]" at bounding box center [302, 119] width 84 height 15
click at [394, 126] on div "[PERSON_NAME] Full Name [PERSON_NAME] Email [EMAIL_ADDRESS][DOMAIN_NAME] Phone …" at bounding box center [349, 158] width 529 height 180
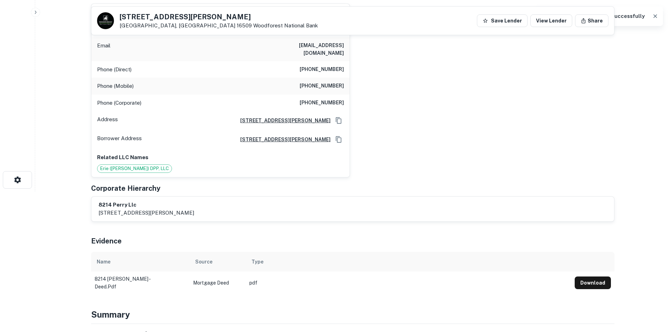
scroll to position [352, 0]
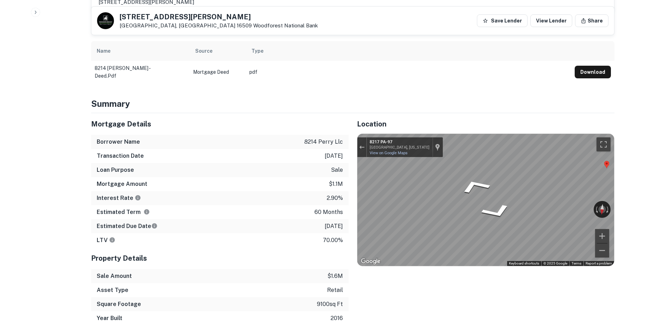
click at [241, 172] on div "Mortgage Details Borrower Name 8214 perry llc Transaction Date [DATE] Loan Purp…" at bounding box center [349, 219] width 532 height 212
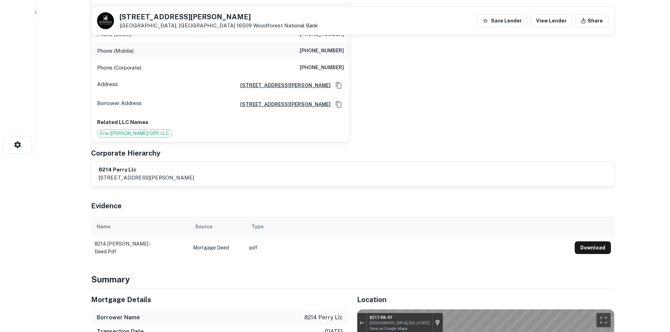
scroll to position [0, 0]
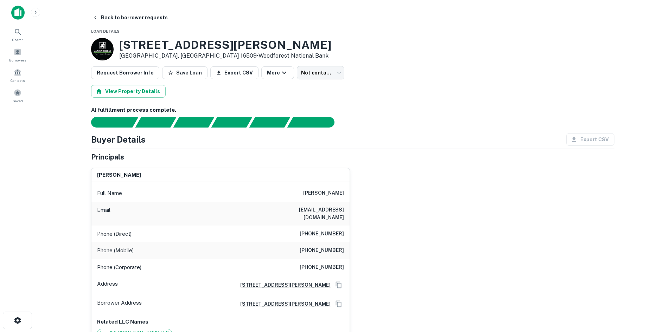
drag, startPoint x: 351, startPoint y: 92, endPoint x: 338, endPoint y: 84, distance: 15.0
click at [342, 87] on div "View Property Details" at bounding box center [352, 91] width 523 height 13
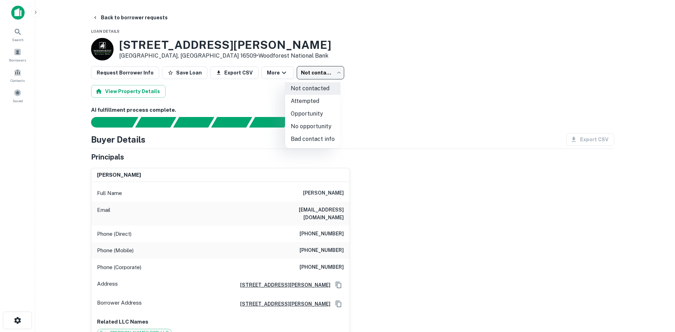
click at [325, 71] on body "Search Borrowers Contacts Saved Back to borrower requests Loan Details [STREET_…" at bounding box center [337, 166] width 675 height 332
click at [325, 113] on li "Opportunity" at bounding box center [312, 114] width 55 height 13
type input "**********"
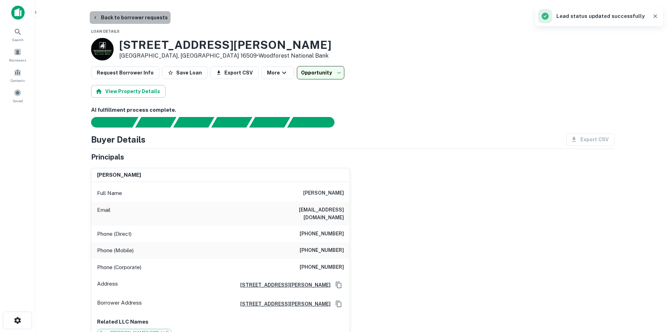
click at [145, 21] on button "Back to borrower requests" at bounding box center [130, 17] width 81 height 13
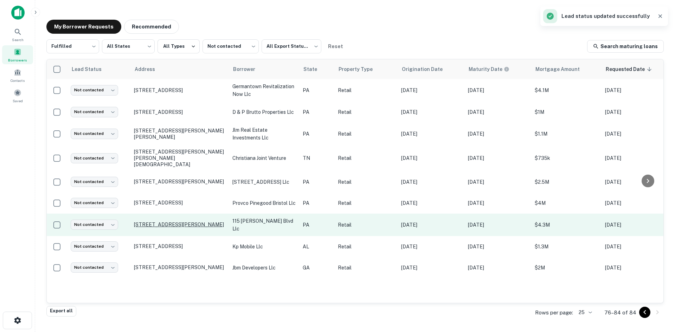
click at [154, 222] on p "[STREET_ADDRESS][PERSON_NAME]" at bounding box center [179, 225] width 91 height 6
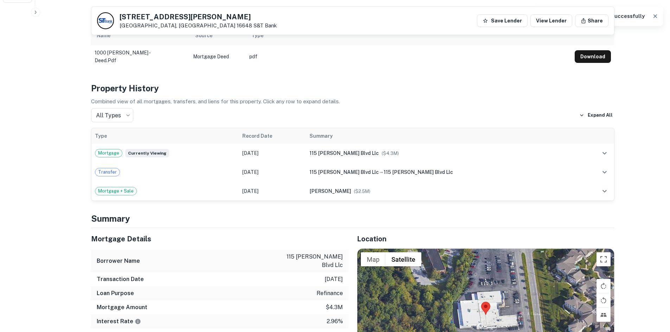
scroll to position [457, 0]
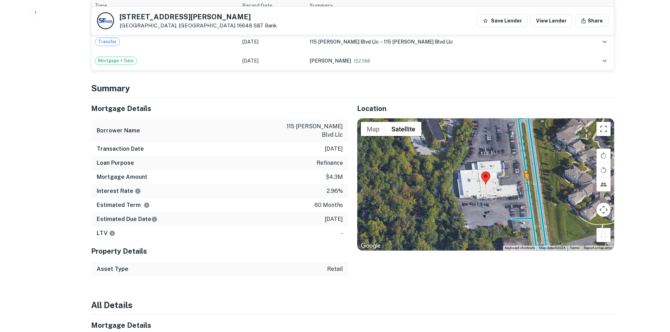
drag, startPoint x: 605, startPoint y: 238, endPoint x: 521, endPoint y: 186, distance: 98.6
click at [521, 186] on div "To activate drag with keyboard, press Alt + Enter. Once in keyboard drag state,…" at bounding box center [485, 185] width 257 height 132
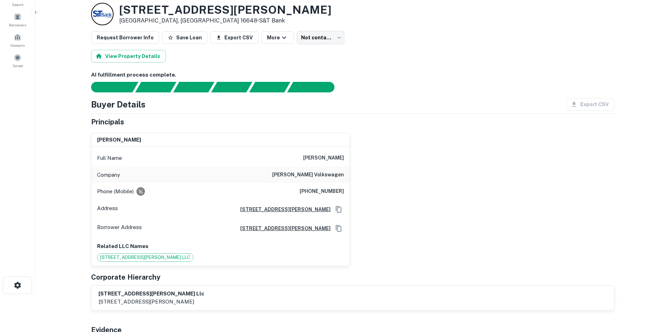
scroll to position [0, 0]
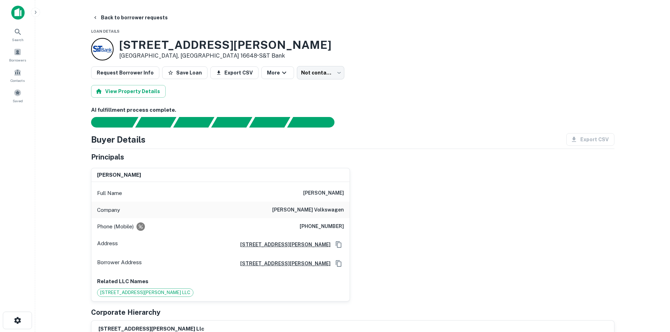
click at [316, 46] on div "[STREET_ADDRESS][PERSON_NAME] • S&T Bank" at bounding box center [352, 49] width 523 height 23
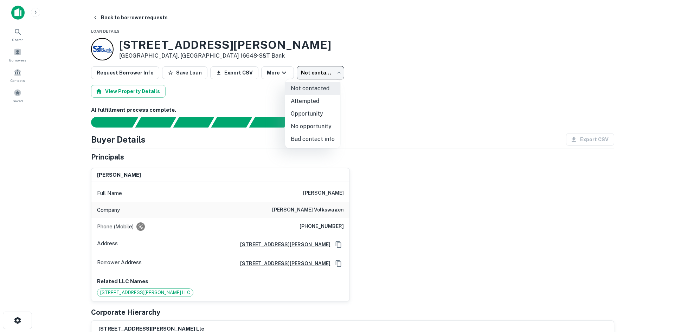
click at [310, 74] on body "Search Borrowers Contacts Saved Back to borrower requests Loan Details [STREET_…" at bounding box center [337, 166] width 675 height 332
click at [307, 103] on li "Attempted" at bounding box center [312, 101] width 55 height 13
type input "*********"
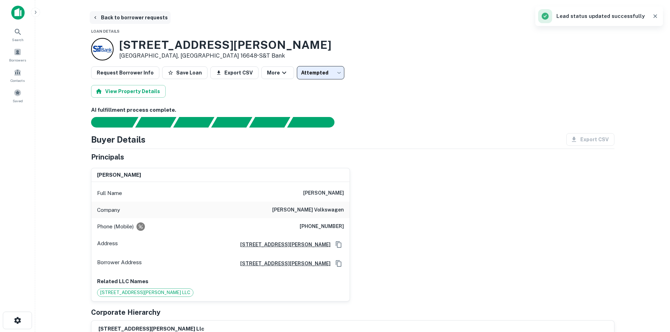
click at [115, 18] on button "Back to borrower requests" at bounding box center [130, 17] width 81 height 13
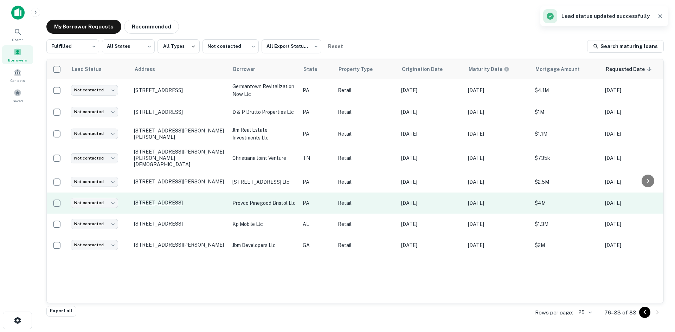
click at [185, 200] on p "[STREET_ADDRESS]" at bounding box center [179, 203] width 91 height 6
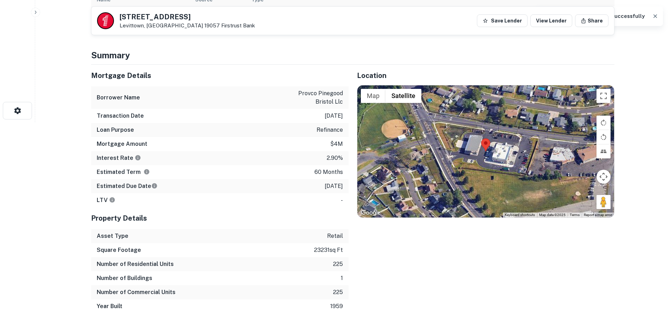
scroll to position [281, 0]
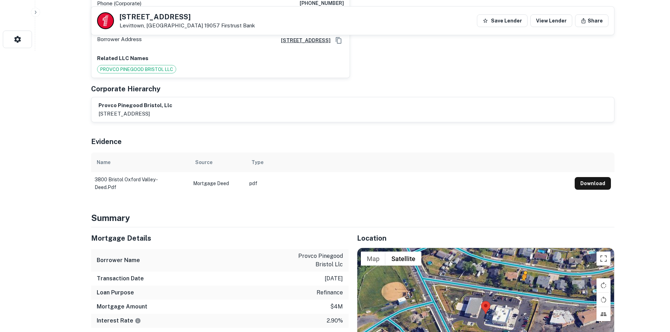
drag, startPoint x: 605, startPoint y: 133, endPoint x: 549, endPoint y: 273, distance: 150.1
click at [523, 278] on div "To activate drag with keyboard, press Alt + Enter. Once in keyboard drag state,…" at bounding box center [485, 314] width 257 height 132
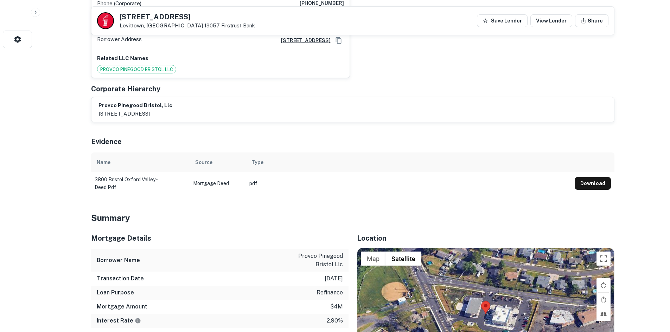
scroll to position [315, 0]
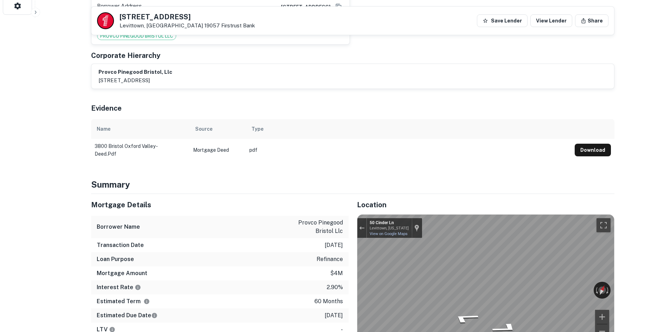
click at [467, 291] on area "Map" at bounding box center [467, 291] width 0 height 0
click at [501, 318] on icon "Go West, Cinder Ln" at bounding box center [511, 325] width 40 height 14
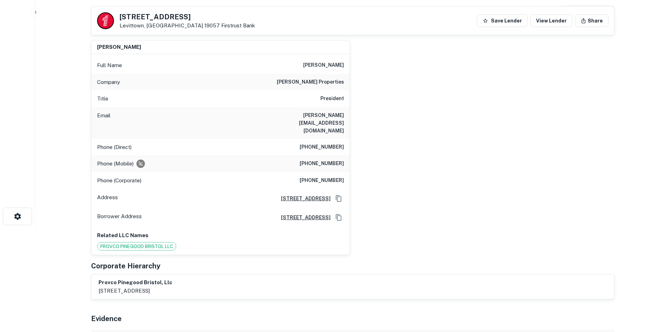
scroll to position [104, 0]
click at [348, 173] on div "Phone (Corporate) [PHONE_NUMBER]" at bounding box center [220, 181] width 258 height 17
click at [334, 160] on h6 "[PHONE_NUMBER]" at bounding box center [322, 164] width 44 height 8
click at [329, 144] on h6 "[PHONE_NUMBER]" at bounding box center [322, 148] width 44 height 8
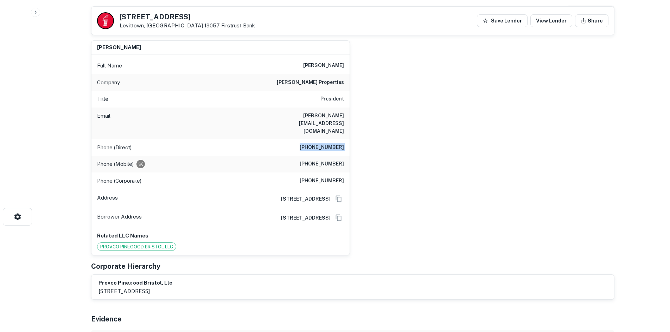
click at [329, 144] on h6 "[PHONE_NUMBER]" at bounding box center [322, 148] width 44 height 8
click at [327, 156] on div "Phone (Mobile) [PHONE_NUMBER]" at bounding box center [220, 164] width 258 height 17
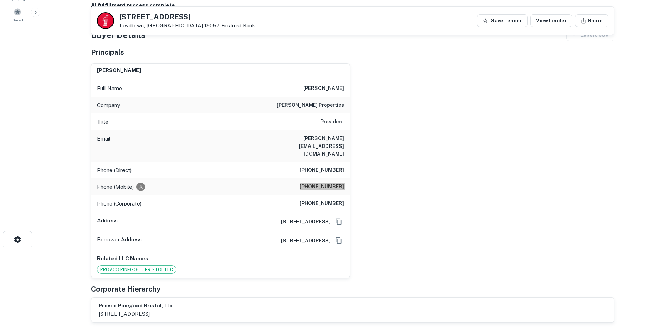
scroll to position [69, 0]
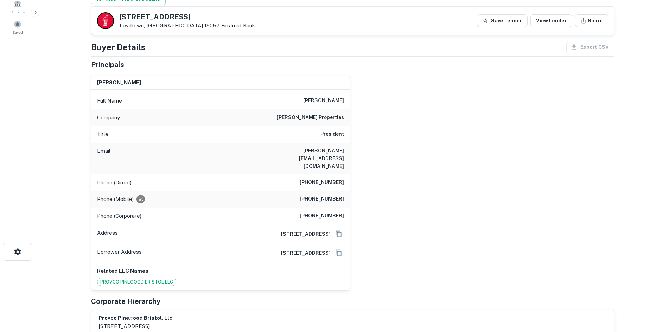
click at [460, 141] on div "[PERSON_NAME] Full Name [PERSON_NAME] Company [PERSON_NAME] properties Title Pr…" at bounding box center [349, 180] width 529 height 221
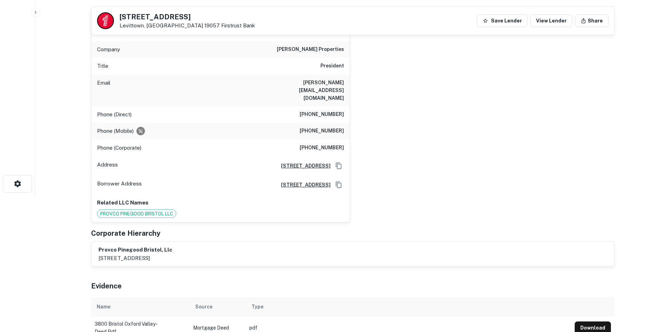
scroll to position [70, 0]
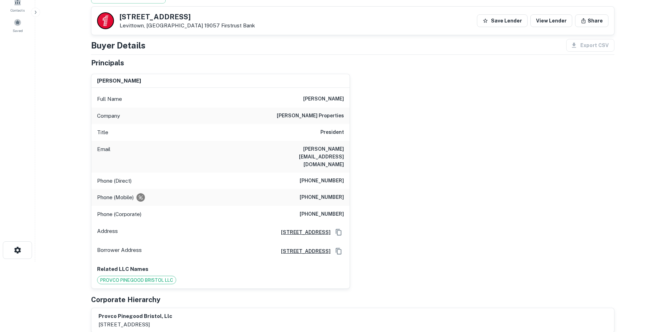
click at [320, 117] on h6 "[PERSON_NAME] properties" at bounding box center [310, 116] width 67 height 8
click at [416, 161] on div "[PERSON_NAME] Full Name [PERSON_NAME] Company [PERSON_NAME] properties Title Pr…" at bounding box center [349, 178] width 529 height 221
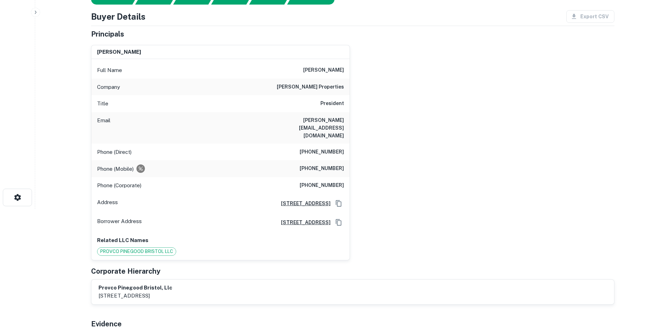
scroll to position [0, 0]
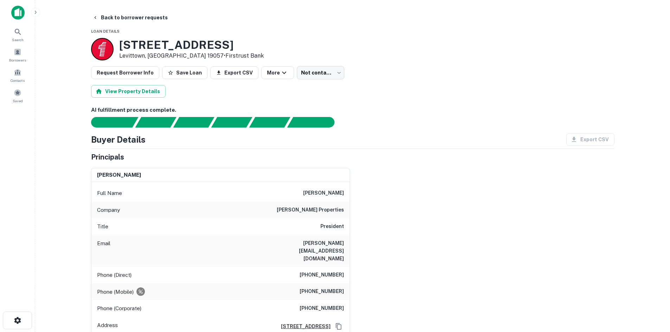
drag, startPoint x: 327, startPoint y: 293, endPoint x: 326, endPoint y: 285, distance: 7.8
click at [327, 305] on h6 "[PHONE_NUMBER]" at bounding box center [322, 309] width 44 height 8
click at [326, 288] on h6 "[PHONE_NUMBER]" at bounding box center [322, 292] width 44 height 8
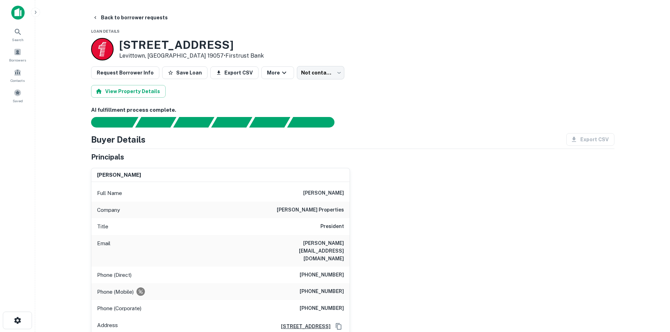
click at [363, 78] on div "Request Borrower Info Save Loan Export CSV More Not contacted **** ​" at bounding box center [352, 72] width 523 height 13
click at [283, 69] on button "More" at bounding box center [277, 72] width 33 height 13
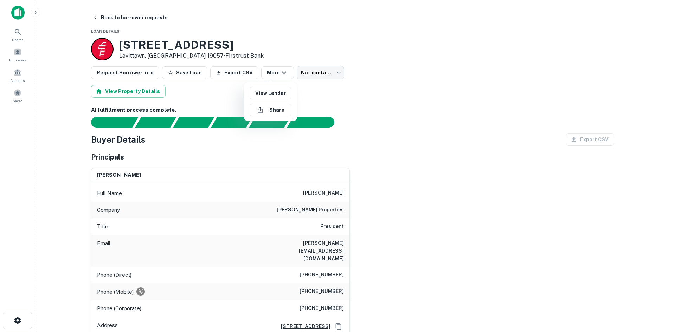
click at [301, 69] on div at bounding box center [337, 166] width 675 height 332
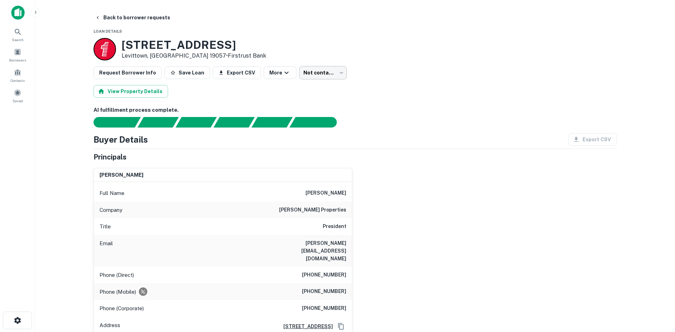
click at [312, 75] on body "Search Borrowers Contacts Saved Back to borrower requests Loan Details [STREET_…" at bounding box center [337, 166] width 675 height 332
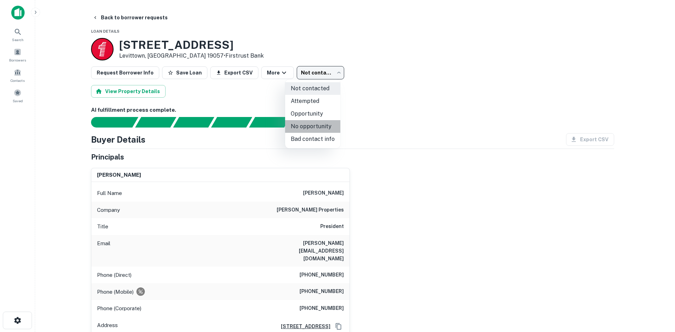
click at [337, 127] on li "No opportunity" at bounding box center [312, 126] width 55 height 13
type input "**********"
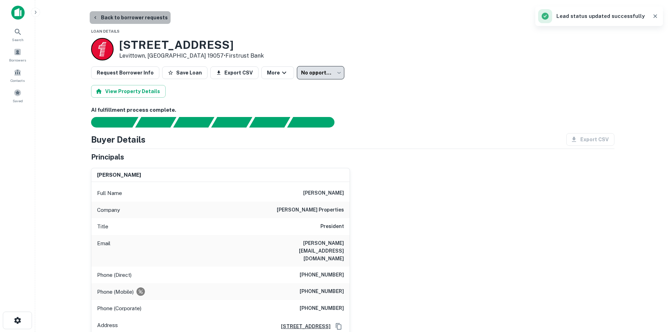
click at [157, 19] on button "Back to borrower requests" at bounding box center [130, 17] width 81 height 13
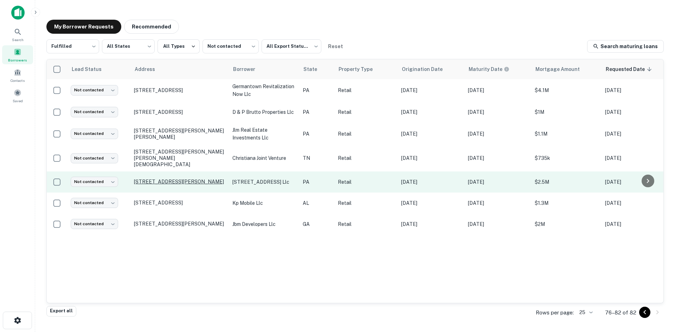
click at [173, 180] on p "[STREET_ADDRESS][PERSON_NAME]" at bounding box center [179, 182] width 91 height 6
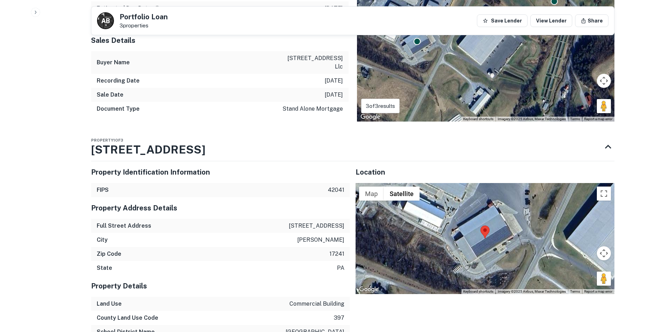
scroll to position [739, 0]
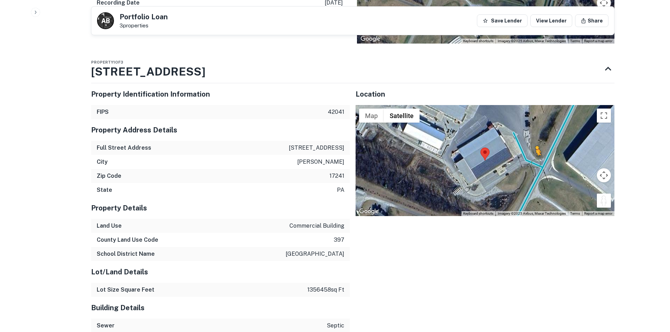
drag, startPoint x: 599, startPoint y: 181, endPoint x: 534, endPoint y: 139, distance: 77.7
click at [534, 139] on div "To activate drag with keyboard, press Alt + Enter. Once in keyboard drag state,…" at bounding box center [485, 160] width 259 height 111
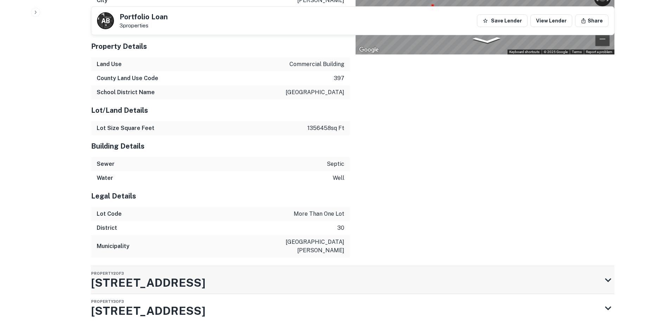
click at [318, 266] on div "Property 2 of [STREET_ADDRESS]" at bounding box center [346, 280] width 511 height 28
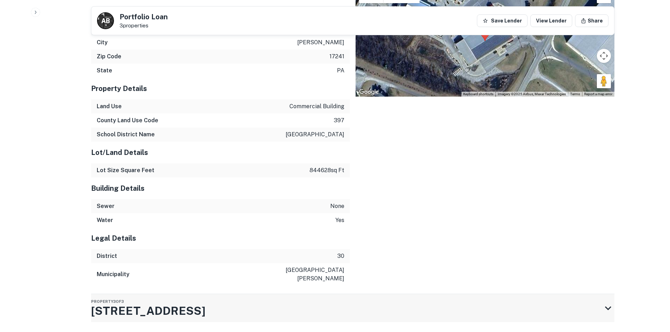
click at [259, 294] on div "Property 3 of [STREET_ADDRESS]" at bounding box center [346, 308] width 511 height 28
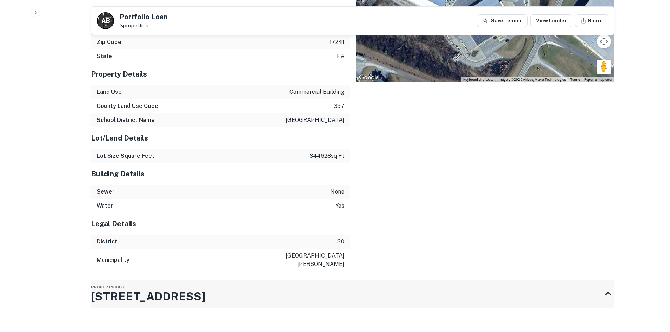
scroll to position [1392, 0]
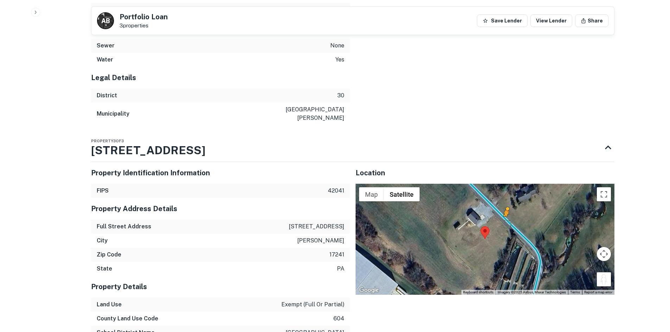
drag, startPoint x: 600, startPoint y: 256, endPoint x: 504, endPoint y: 199, distance: 111.3
click at [504, 199] on div "To activate drag with keyboard, press Alt + Enter. Once in keyboard drag state,…" at bounding box center [485, 239] width 259 height 111
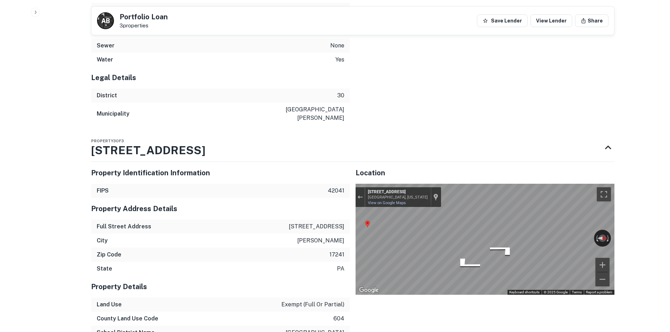
click at [275, 232] on div "Property Identification Information FIPS 42041 Property Address Details Full St…" at bounding box center [349, 321] width 529 height 328
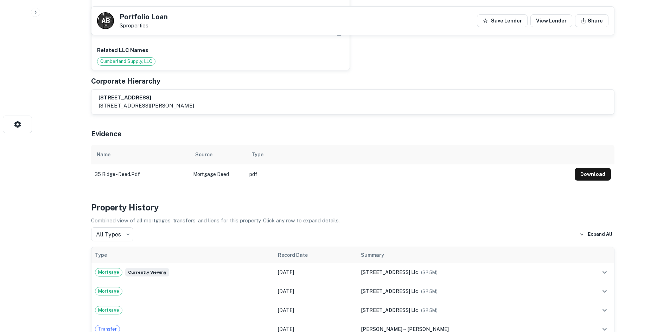
scroll to position [0, 0]
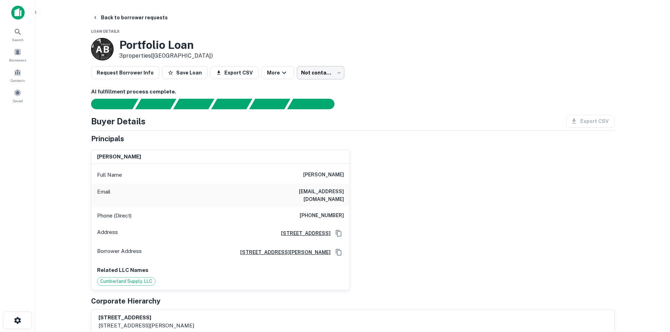
click at [319, 71] on body "Search Borrowers Contacts Saved Back to borrower requests Loan Details A B Port…" at bounding box center [335, 166] width 670 height 332
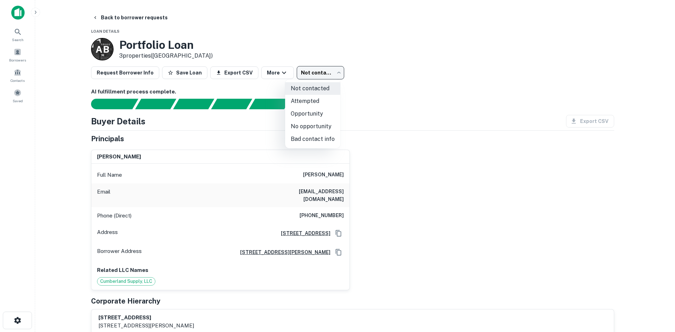
click at [319, 127] on li "No opportunity" at bounding box center [312, 126] width 55 height 13
type input "**********"
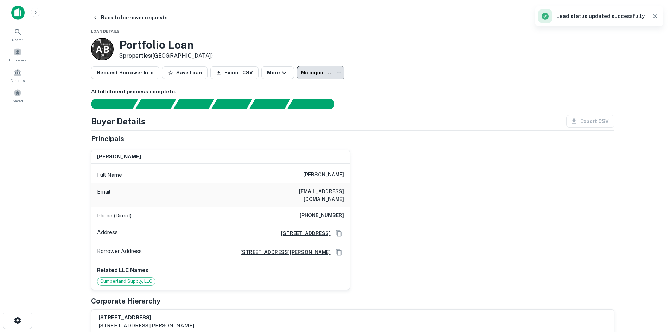
click at [146, 17] on button "Back to borrower requests" at bounding box center [130, 17] width 81 height 13
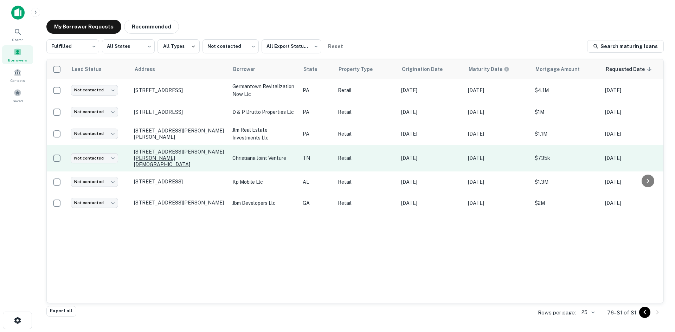
click at [195, 153] on p "[STREET_ADDRESS][PERSON_NAME][PERSON_NAME][DEMOGRAPHIC_DATA]" at bounding box center [179, 158] width 91 height 19
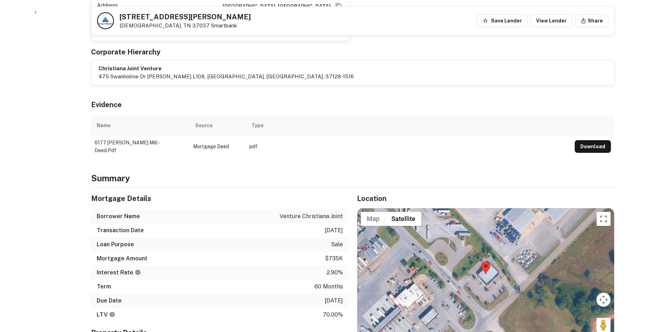
scroll to position [457, 0]
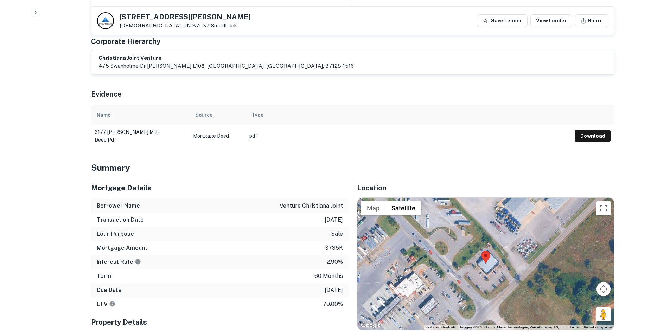
drag, startPoint x: 599, startPoint y: 295, endPoint x: 588, endPoint y: 303, distance: 13.7
click at [509, 284] on div "Map Terrain Satellite Labels Keyboard shortcuts Map Data Imagery ©2025 Airbus, …" at bounding box center [485, 264] width 257 height 132
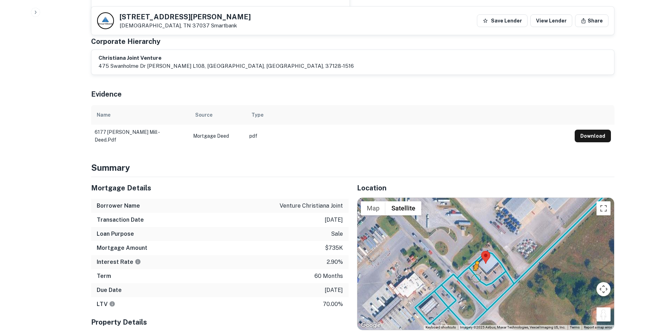
drag, startPoint x: 603, startPoint y: 299, endPoint x: 475, endPoint y: 258, distance: 133.9
click at [475, 258] on div "To activate drag with keyboard, press Alt + Enter. Once in keyboard drag state,…" at bounding box center [485, 264] width 257 height 132
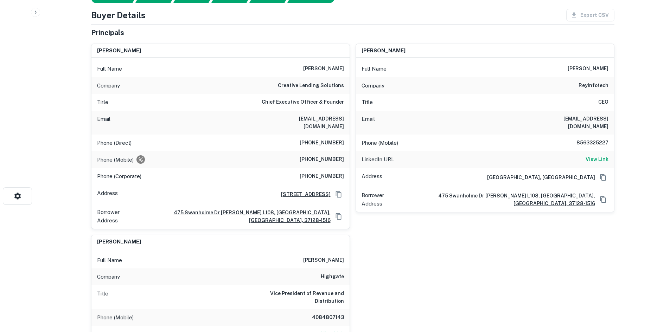
scroll to position [35, 0]
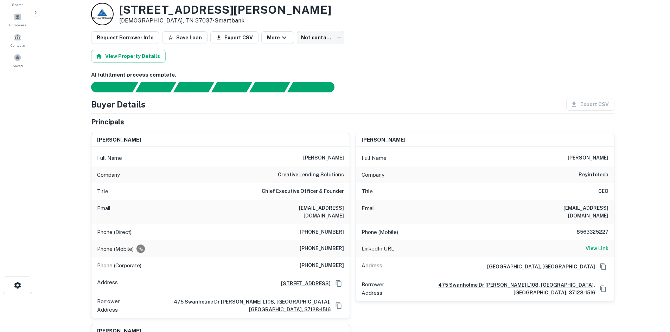
click at [320, 245] on h6 "[PHONE_NUMBER]" at bounding box center [322, 249] width 44 height 8
click at [316, 163] on div "Full Name [PERSON_NAME]" at bounding box center [220, 158] width 258 height 17
click at [318, 179] on h6 "creative lending solutions" at bounding box center [311, 175] width 66 height 8
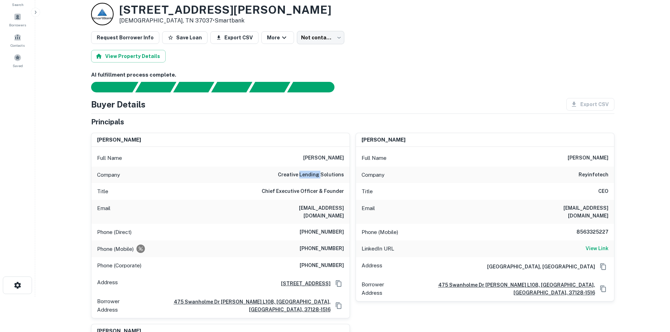
click at [318, 179] on h6 "creative lending solutions" at bounding box center [311, 175] width 66 height 8
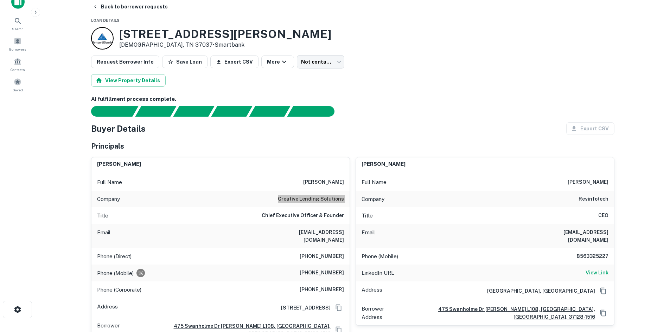
scroll to position [0, 0]
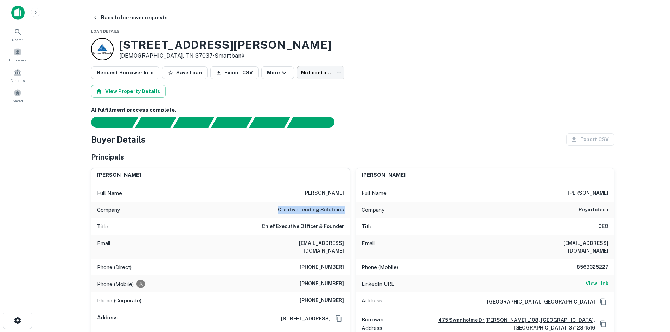
click at [311, 71] on body "Search Borrowers Contacts Saved Back to borrower requests Loan Details [STREET_…" at bounding box center [335, 166] width 670 height 332
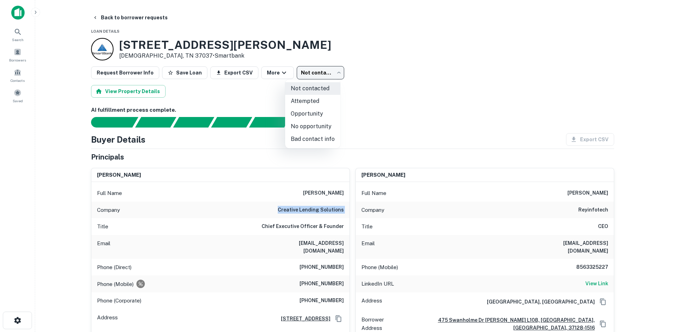
click at [323, 127] on li "No opportunity" at bounding box center [312, 126] width 55 height 13
type input "**********"
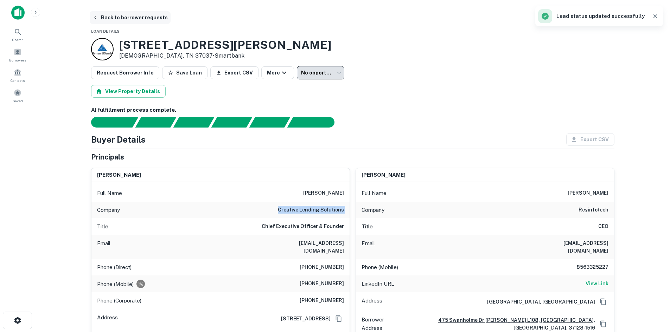
click at [145, 17] on button "Back to borrower requests" at bounding box center [130, 17] width 81 height 13
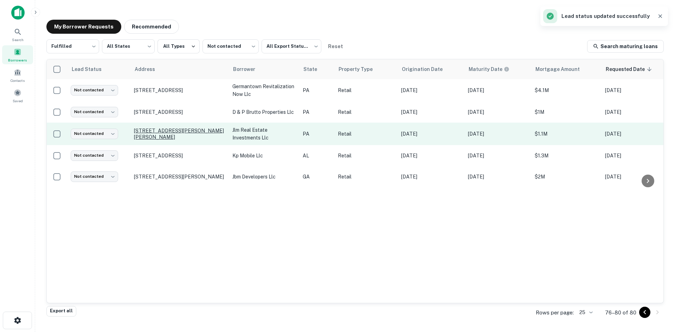
click at [166, 133] on p "[STREET_ADDRESS][PERSON_NAME][PERSON_NAME]" at bounding box center [179, 134] width 91 height 13
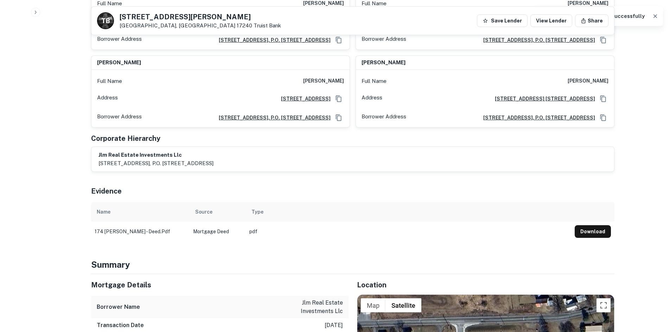
scroll to position [563, 0]
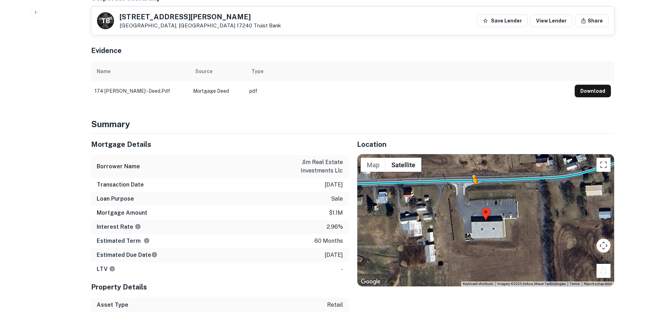
drag, startPoint x: 603, startPoint y: 268, endPoint x: 470, endPoint y: 187, distance: 156.1
click at [470, 187] on div "To activate drag with keyboard, press Alt + Enter. Once in keyboard drag state,…" at bounding box center [485, 220] width 257 height 132
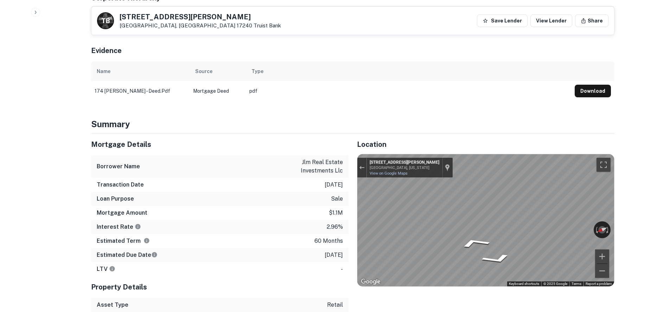
click at [267, 210] on div "Mortgage Details Borrower Name jlm real estate investments llc Transaction Date…" at bounding box center [349, 223] width 532 height 179
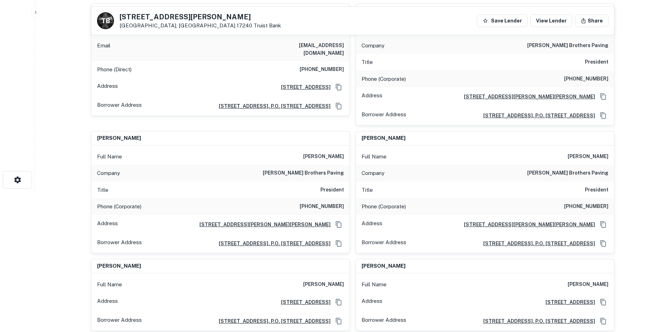
scroll to position [0, 0]
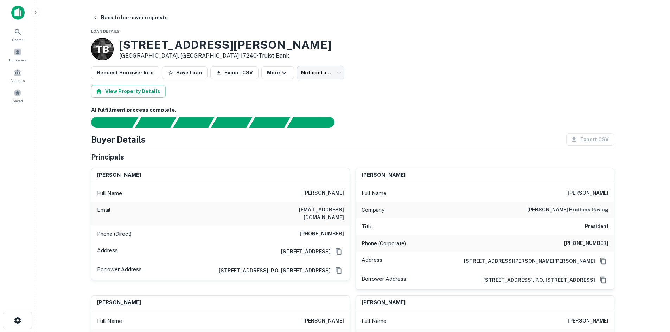
click at [336, 226] on div "Phone (Direct) [PHONE_NUMBER]" at bounding box center [220, 234] width 258 height 17
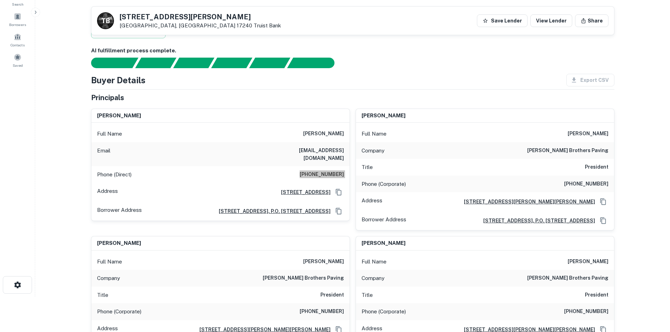
scroll to position [35, 0]
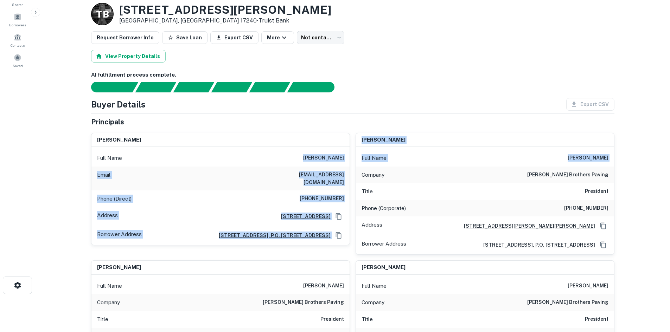
drag, startPoint x: 311, startPoint y: 158, endPoint x: 363, endPoint y: 176, distance: 55.1
click at [363, 176] on div "[PERSON_NAME] Full Name [PERSON_NAME] Email [EMAIL_ADDRESS][DOMAIN_NAME] Phone …" at bounding box center [349, 333] width 529 height 412
click at [347, 167] on div "Email [PERSON_NAME][EMAIL_ADDRESS][DOMAIN_NAME]" at bounding box center [220, 179] width 258 height 24
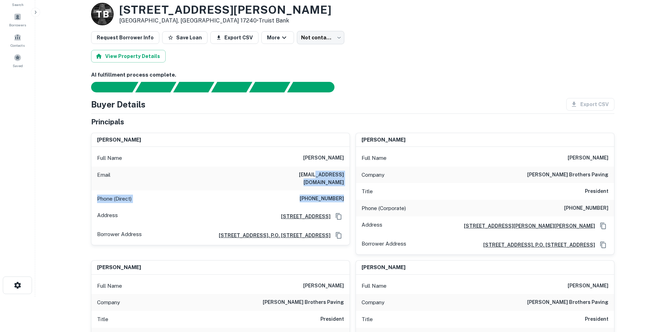
drag, startPoint x: 349, startPoint y: 198, endPoint x: 278, endPoint y: 168, distance: 76.4
click at [278, 168] on div "Full Name [PERSON_NAME] Email [PERSON_NAME][EMAIL_ADDRESS][DOMAIN_NAME] Phone (…" at bounding box center [220, 196] width 258 height 98
click at [279, 170] on div "Email [PERSON_NAME][EMAIL_ADDRESS][DOMAIN_NAME]" at bounding box center [220, 179] width 258 height 24
click at [558, 172] on h6 "[PERSON_NAME] brothers paving" at bounding box center [567, 175] width 81 height 8
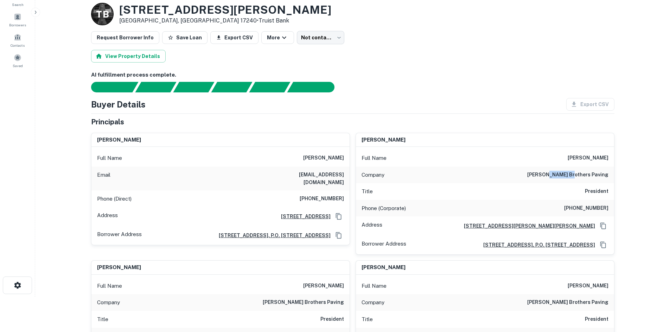
click at [558, 172] on h6 "[PERSON_NAME] brothers paving" at bounding box center [567, 175] width 81 height 8
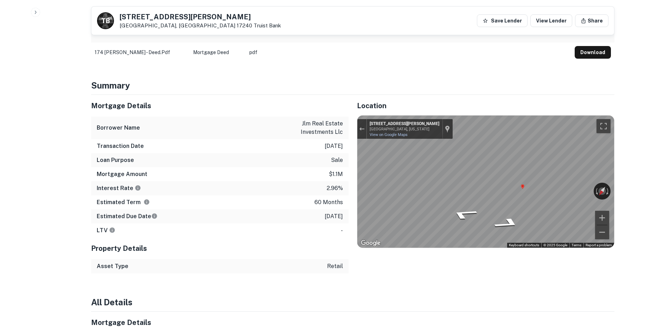
scroll to position [598, 0]
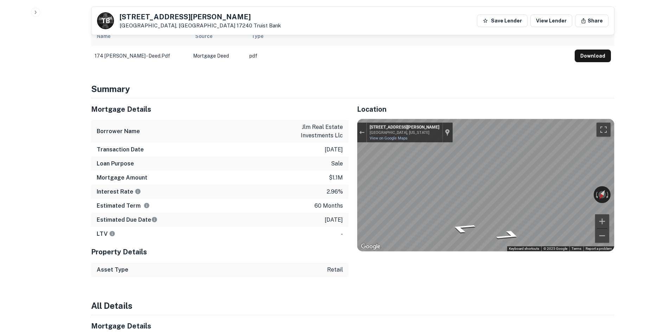
click at [321, 199] on div "Mortgage Details Borrower Name jlm real estate investments llc Transaction Date…" at bounding box center [349, 187] width 532 height 179
click at [315, 197] on div "Mortgage Details Borrower Name jlm real estate investments llc Transaction Date…" at bounding box center [349, 187] width 532 height 179
click at [547, 203] on div "← Move left → Move right ↑ Move up ↓ Move down + Zoom in - Zoom out [STREET_ADD…" at bounding box center [485, 185] width 257 height 132
drag, startPoint x: 297, startPoint y: 126, endPoint x: 346, endPoint y: 140, distance: 52.0
click at [346, 140] on div "Borrower Name jlm real estate investments llc" at bounding box center [219, 131] width 257 height 23
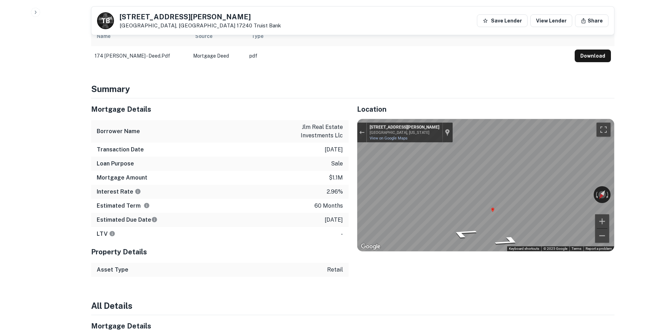
click at [171, 152] on div "Transaction Date [DATE]" at bounding box center [219, 150] width 257 height 14
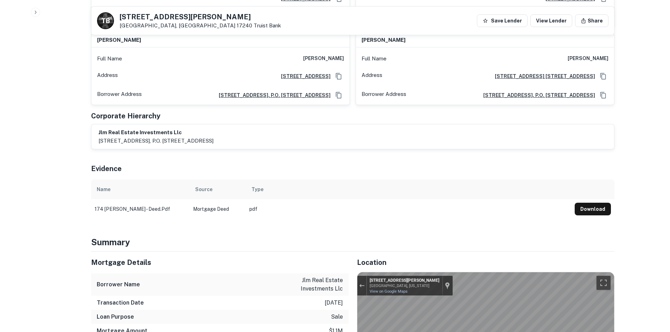
scroll to position [563, 0]
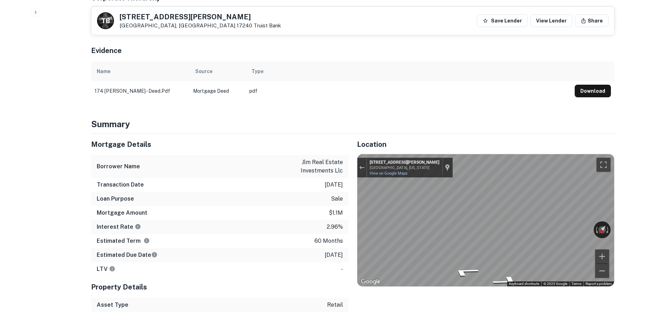
click at [550, 268] on div "Location ← Move left → Move right ↑ Move up ↓ Move down + Zoom in - Zoom out Ho…" at bounding box center [482, 223] width 266 height 179
drag, startPoint x: 576, startPoint y: 311, endPoint x: 511, endPoint y: 293, distance: 67.4
click at [511, 293] on div "Location ← Move left → Move right ↑ Move up ↓ Move down + Zoom in - Zoom out Ho…" at bounding box center [482, 223] width 266 height 179
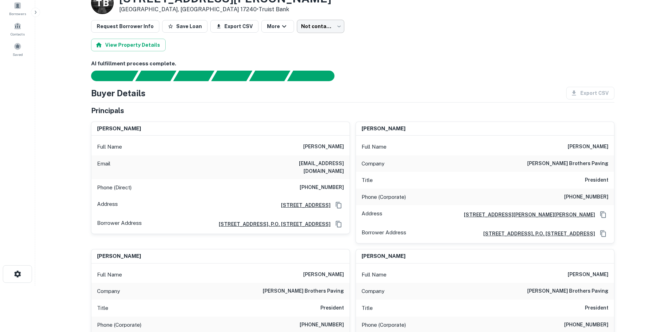
scroll to position [0, 0]
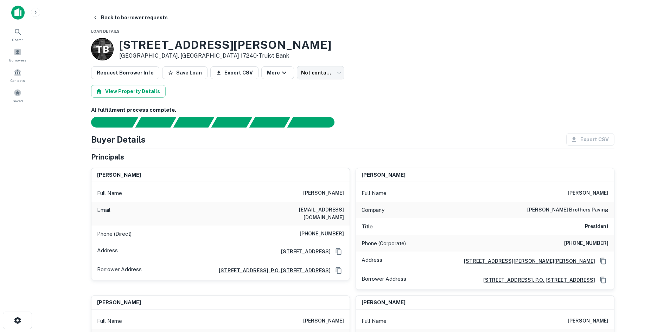
click at [313, 91] on div "View Property Details" at bounding box center [352, 91] width 523 height 13
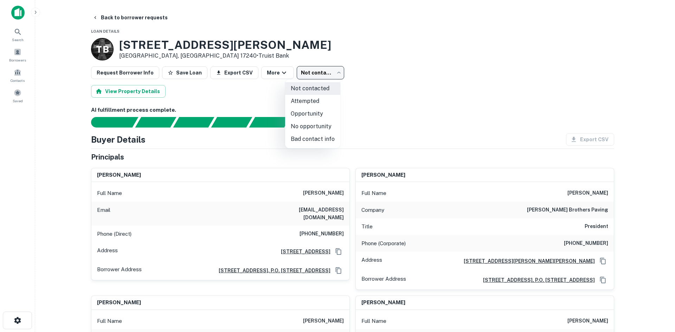
click at [317, 75] on body "Search Borrowers Contacts Saved Back to borrower requests Loan Details [STREET_…" at bounding box center [337, 166] width 675 height 332
click at [311, 100] on li "Attempted" at bounding box center [312, 101] width 55 height 13
type input "*********"
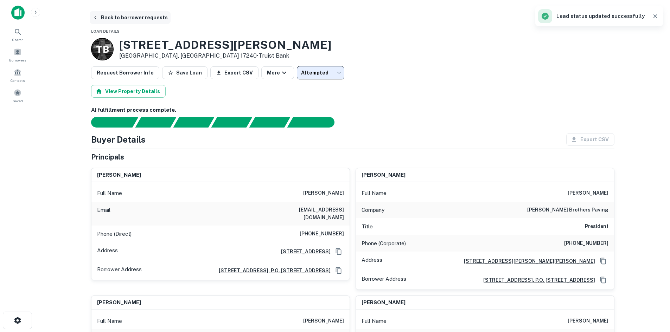
click at [136, 18] on button "Back to borrower requests" at bounding box center [130, 17] width 81 height 13
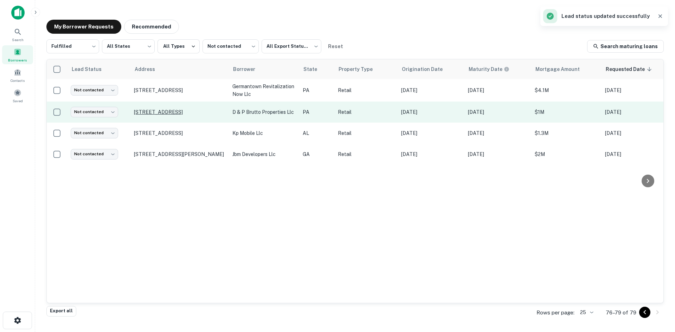
click at [178, 110] on p "[STREET_ADDRESS]" at bounding box center [179, 112] width 91 height 6
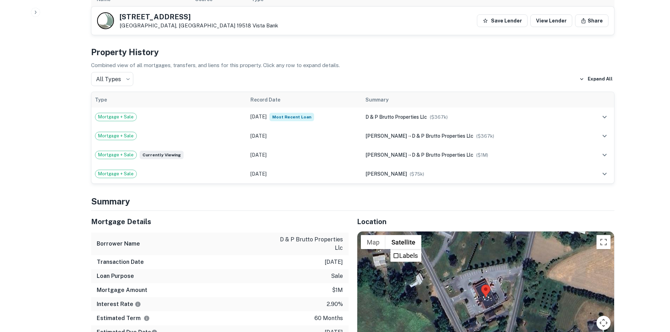
scroll to position [492, 0]
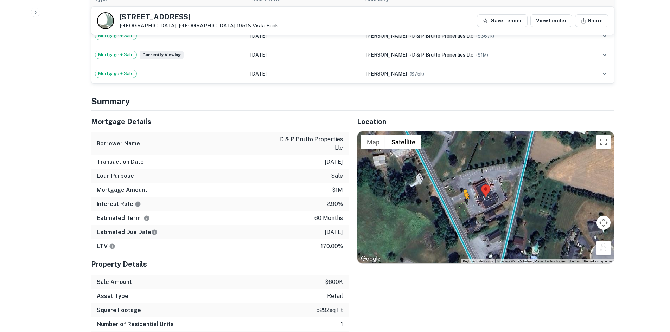
drag, startPoint x: 601, startPoint y: 242, endPoint x: 453, endPoint y: 198, distance: 154.6
click at [458, 199] on div "To activate drag with keyboard, press Alt + Enter. Once in keyboard drag state,…" at bounding box center [485, 198] width 257 height 132
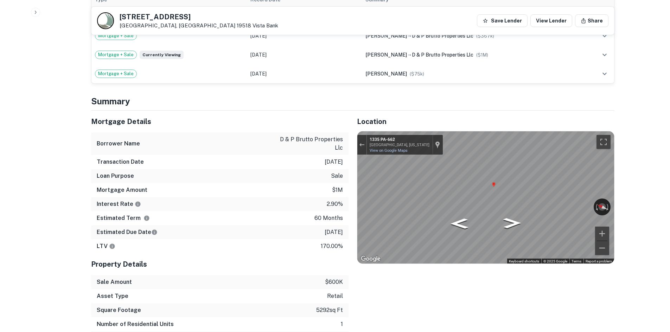
click at [316, 172] on div "Mortgage Details Borrower Name d & p brutto properties llc Transaction Date [DA…" at bounding box center [349, 235] width 532 height 249
click at [508, 223] on icon "Go Southeast, PA-662" at bounding box center [511, 229] width 33 height 14
click at [471, 230] on icon "Go Northwest, PA-662" at bounding box center [460, 235] width 38 height 15
click at [304, 205] on div "Mortgage Details Borrower Name d & p brutto properties llc Transaction Date [DA…" at bounding box center [349, 235] width 532 height 249
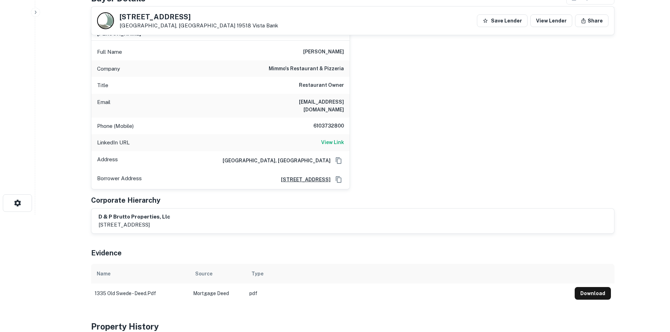
scroll to position [106, 0]
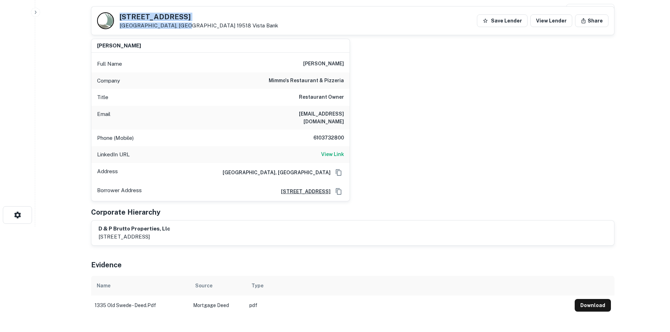
drag, startPoint x: 119, startPoint y: 12, endPoint x: 177, endPoint y: 26, distance: 59.9
click at [177, 26] on div "[STREET_ADDRESS] Vista Bank Save Lender View Lender Share" at bounding box center [352, 21] width 523 height 28
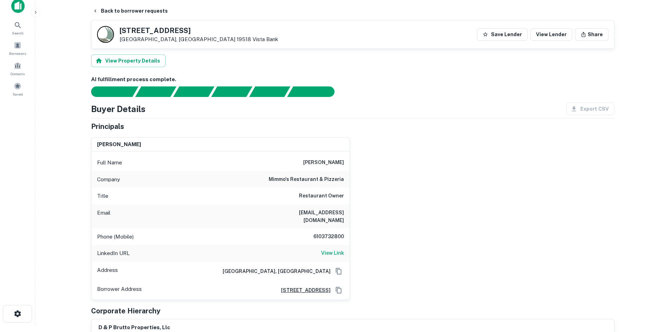
scroll to position [0, 0]
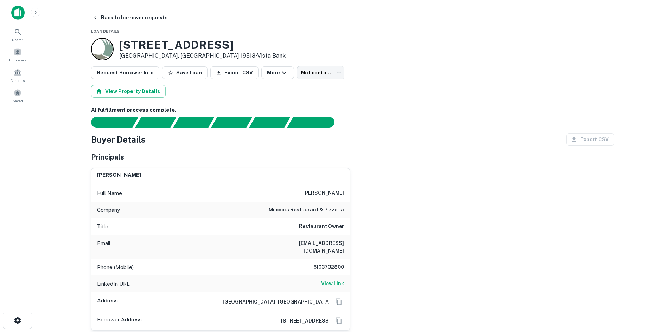
click at [329, 263] on h6 "6103732800" at bounding box center [323, 267] width 42 height 8
click at [337, 280] on h6 "View Link" at bounding box center [332, 284] width 23 height 8
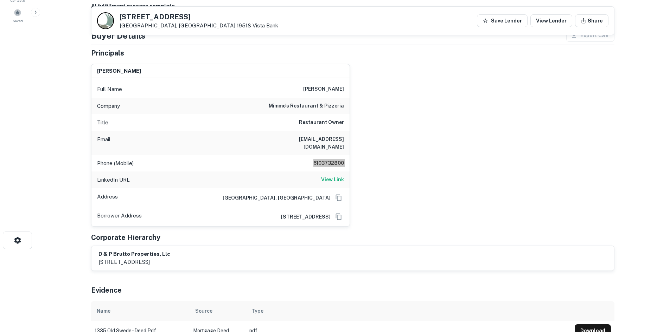
scroll to position [70, 0]
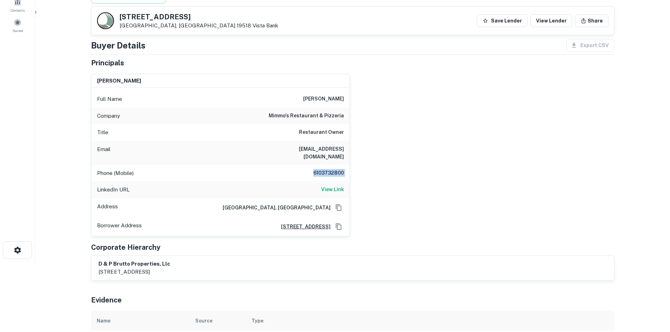
click at [340, 169] on h6 "6103732800" at bounding box center [323, 173] width 42 height 8
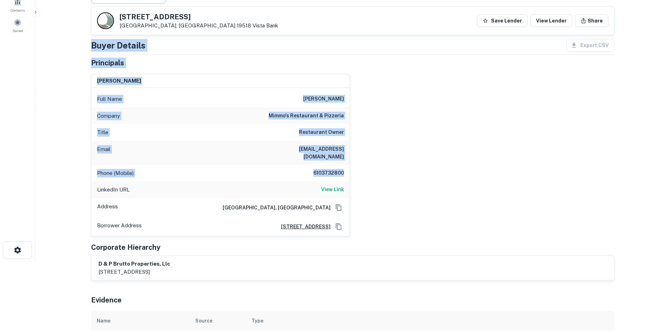
drag, startPoint x: 344, startPoint y: 167, endPoint x: 93, endPoint y: 40, distance: 281.1
click at [93, 40] on div "Buyer Details Export CSV Principals [PERSON_NAME] Full Name [PERSON_NAME] Compa…" at bounding box center [352, 160] width 523 height 242
click at [108, 64] on h5 "Principals" at bounding box center [107, 63] width 33 height 11
drag, startPoint x: 85, startPoint y: 46, endPoint x: 279, endPoint y: 164, distance: 227.3
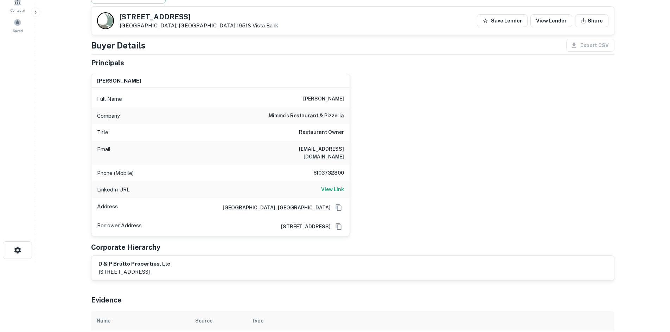
click at [333, 169] on h6 "6103732800" at bounding box center [323, 173] width 42 height 8
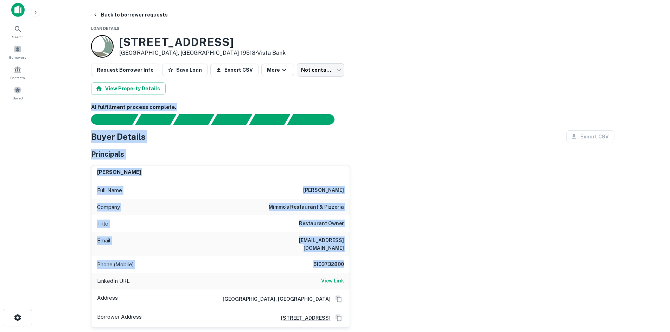
scroll to position [0, 0]
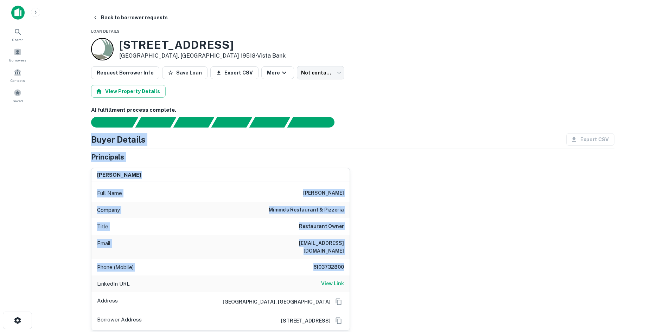
drag, startPoint x: 345, startPoint y: 164, endPoint x: 81, endPoint y: 136, distance: 265.2
click at [81, 136] on main "Back to borrower requests Loan Details [STREET_ADDRESS] • Vista Bank Request Bo…" at bounding box center [352, 166] width 635 height 332
click at [94, 144] on h4 "Buyer Details" at bounding box center [118, 139] width 55 height 13
drag, startPoint x: 84, startPoint y: 138, endPoint x: 437, endPoint y: 295, distance: 385.9
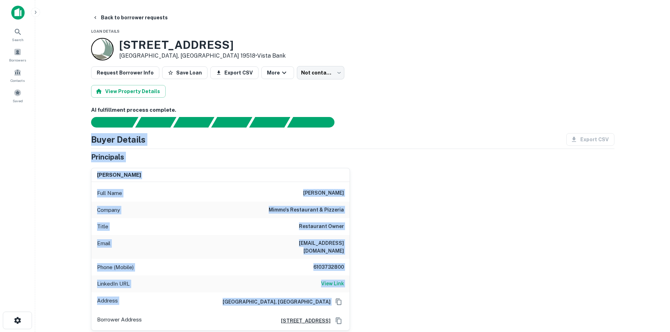
click at [420, 251] on div "[PERSON_NAME] Full Name [PERSON_NAME] Company [PERSON_NAME]'s restaurant & pizz…" at bounding box center [349, 246] width 529 height 168
drag, startPoint x: 345, startPoint y: 257, endPoint x: 76, endPoint y: 141, distance: 293.4
click at [76, 141] on main "Back to borrower requests Loan Details [STREET_ADDRESS] • Vista Bank Request Bo…" at bounding box center [352, 166] width 635 height 332
click at [98, 147] on div "Buyer Details Export CSV Principals [PERSON_NAME] Full Name [PERSON_NAME] Compa…" at bounding box center [352, 254] width 523 height 242
drag, startPoint x: 87, startPoint y: 136, endPoint x: 398, endPoint y: 266, distance: 336.9
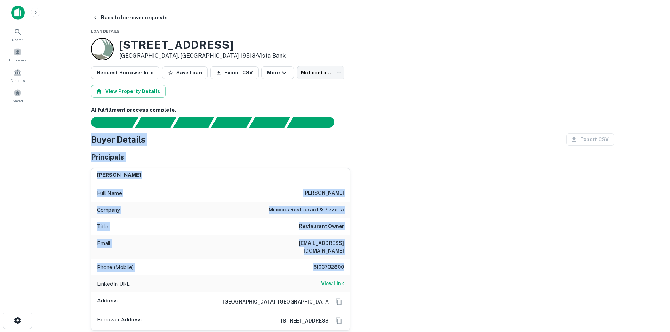
click at [381, 257] on div "[PERSON_NAME] Full Name [PERSON_NAME] Company [PERSON_NAME]'s restaurant & pizz…" at bounding box center [349, 246] width 529 height 168
drag, startPoint x: 347, startPoint y: 261, endPoint x: 57, endPoint y: 133, distance: 316.6
click at [57, 133] on main "Back to borrower requests Loan Details [STREET_ADDRESS] • Vista Bank Request Bo…" at bounding box center [352, 166] width 635 height 332
click at [157, 164] on div "[PERSON_NAME] Full Name [PERSON_NAME] Company [PERSON_NAME]'s restaurant & pizz…" at bounding box center [217, 246] width 265 height 168
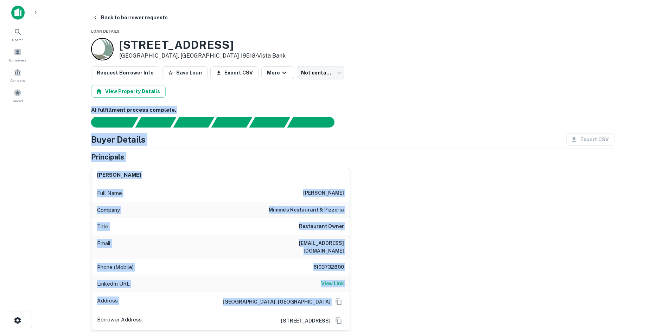
drag, startPoint x: 70, startPoint y: 112, endPoint x: 422, endPoint y: 300, distance: 399.0
click at [422, 300] on main "Back to borrower requests Loan Details [STREET_ADDRESS] • Vista Bank Request Bo…" at bounding box center [352, 166] width 635 height 332
click at [379, 270] on div "[PERSON_NAME] Full Name [PERSON_NAME] Company [PERSON_NAME]'s restaurant & pizz…" at bounding box center [349, 246] width 529 height 168
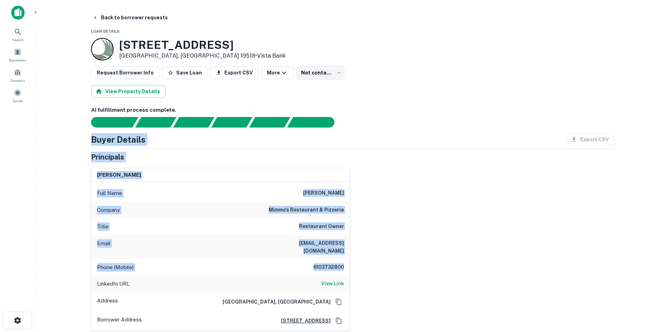
drag, startPoint x: 374, startPoint y: 263, endPoint x: 68, endPoint y: 144, distance: 328.0
click at [68, 144] on main "Back to borrower requests Loan Details [STREET_ADDRESS] • Vista Bank Request Bo…" at bounding box center [352, 166] width 635 height 332
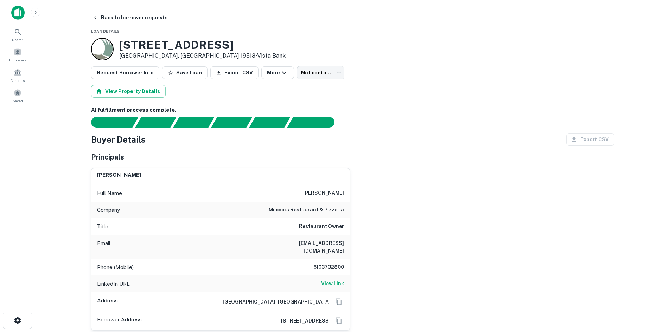
click at [115, 112] on h6 "AI fulfillment process complete." at bounding box center [352, 110] width 523 height 8
drag, startPoint x: 82, startPoint y: 109, endPoint x: 490, endPoint y: 232, distance: 425.6
click at [498, 230] on div "[PERSON_NAME] Full Name [PERSON_NAME] Company [PERSON_NAME]'s restaurant & pizz…" at bounding box center [349, 246] width 529 height 168
click at [309, 70] on body "Search Borrowers Contacts Saved Back to borrower requests Loan Details [STREET_…" at bounding box center [335, 166] width 670 height 332
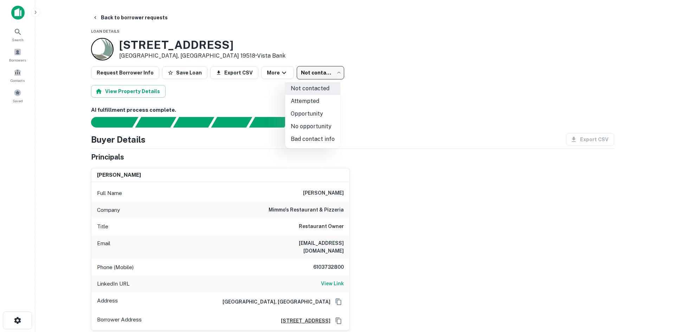
click at [304, 97] on li "Attempted" at bounding box center [312, 101] width 55 height 13
type input "*********"
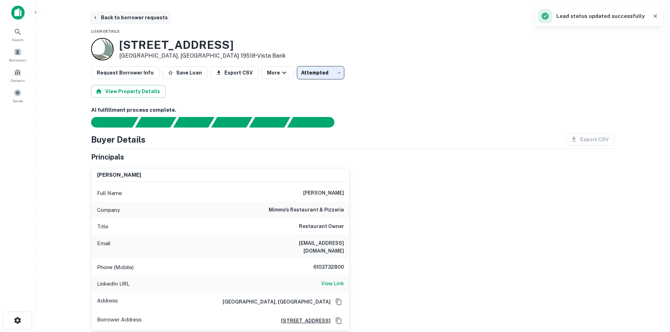
click at [147, 16] on button "Back to borrower requests" at bounding box center [130, 17] width 81 height 13
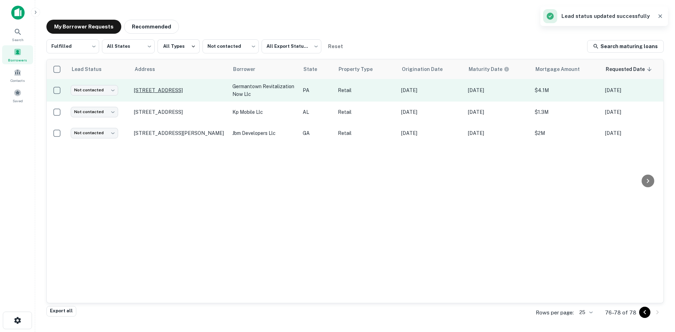
click at [191, 89] on p "[STREET_ADDRESS]" at bounding box center [179, 90] width 91 height 6
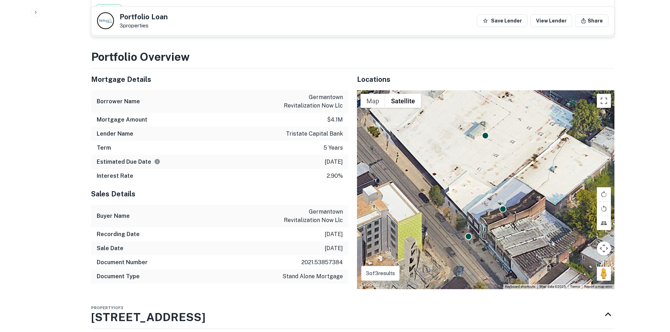
scroll to position [528, 0]
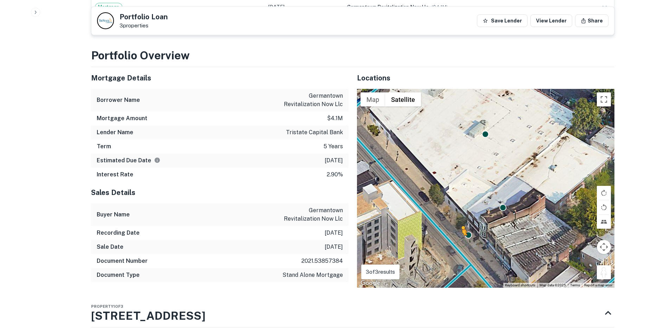
drag, startPoint x: 605, startPoint y: 264, endPoint x: 461, endPoint y: 228, distance: 147.8
click at [461, 228] on div "To activate drag with keyboard, press Alt + Enter. Once in keyboard drag state,…" at bounding box center [485, 188] width 257 height 199
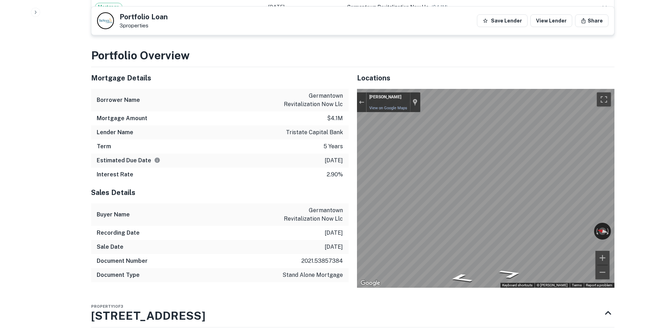
click at [302, 199] on div "Mortgage Details Borrower Name germantown revitalization now llc Mortgage Amoun…" at bounding box center [349, 177] width 532 height 221
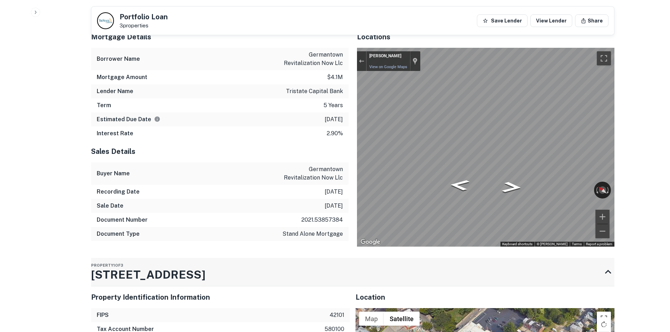
scroll to position [774, 0]
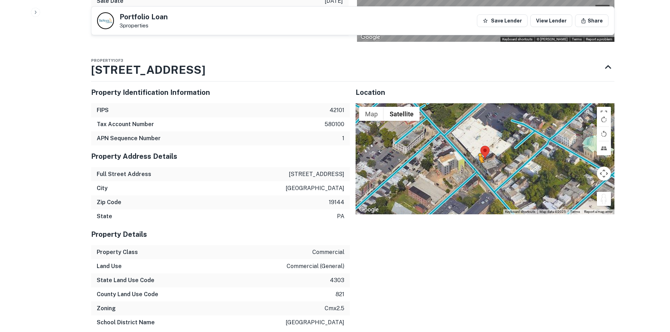
drag, startPoint x: 602, startPoint y: 184, endPoint x: 482, endPoint y: 153, distance: 124.3
click at [475, 154] on div "To activate drag with keyboard, press Alt + Enter. Once in keyboard drag state,…" at bounding box center [485, 158] width 259 height 111
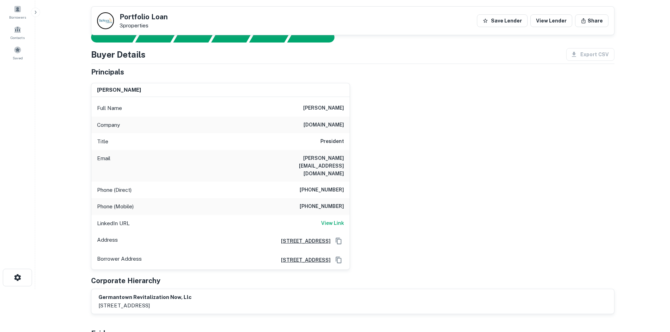
scroll to position [35, 0]
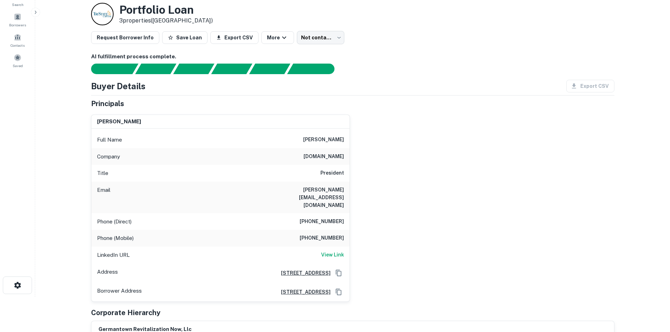
click at [308, 152] on div "Company [DOMAIN_NAME]" at bounding box center [220, 156] width 258 height 17
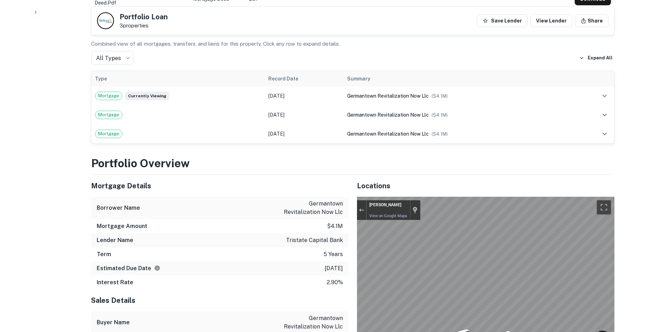
scroll to position [422, 0]
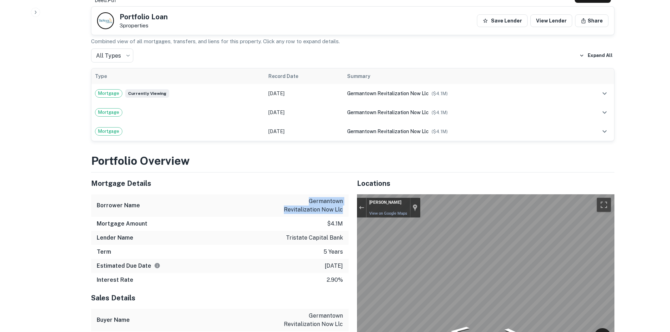
drag, startPoint x: 305, startPoint y: 187, endPoint x: 345, endPoint y: 199, distance: 41.6
click at [345, 199] on div "Borrower Name germantown revitalization now llc" at bounding box center [219, 206] width 257 height 23
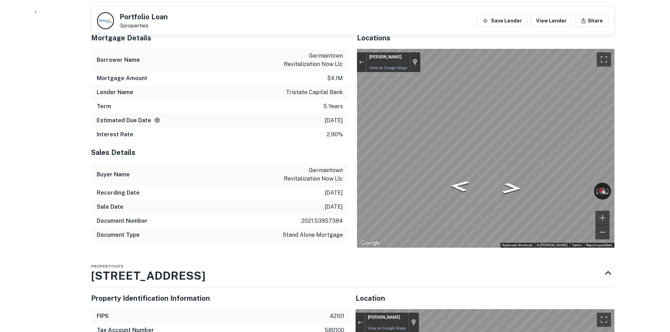
scroll to position [703, 0]
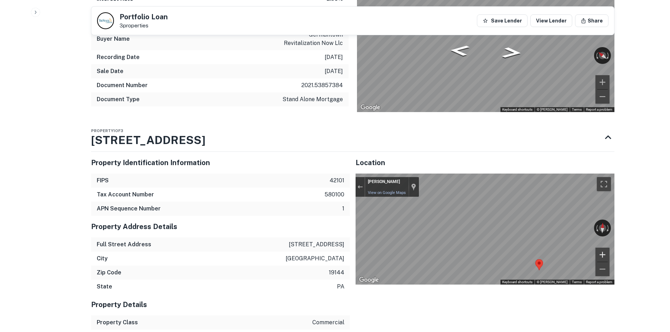
click at [558, 234] on div "← Move left → Move right ↑ Move up ↓ Move down + Zoom in - Zoom out [PERSON_NAM…" at bounding box center [485, 229] width 259 height 111
drag, startPoint x: 89, startPoint y: 130, endPoint x: 278, endPoint y: 130, distance: 188.9
click at [301, 139] on div "Back to borrower requests Portfolio Loan 3 properties Save Lender View Lender S…" at bounding box center [353, 123] width 540 height 1630
drag, startPoint x: 232, startPoint y: 122, endPoint x: 71, endPoint y: 124, distance: 161.1
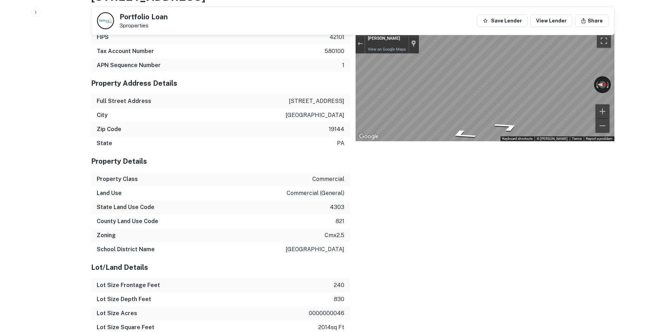
scroll to position [809, 0]
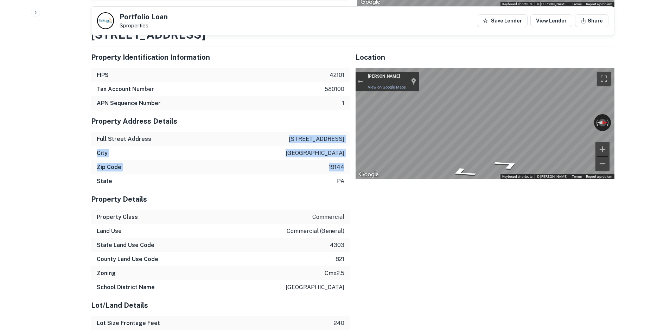
drag, startPoint x: 284, startPoint y: 124, endPoint x: 344, endPoint y: 154, distance: 67.2
click at [344, 154] on div "Property Address Details Full Street Address [STREET_ADDRESS][US_STATE]" at bounding box center [220, 149] width 259 height 78
click at [291, 146] on div "City [GEOGRAPHIC_DATA]" at bounding box center [220, 153] width 259 height 14
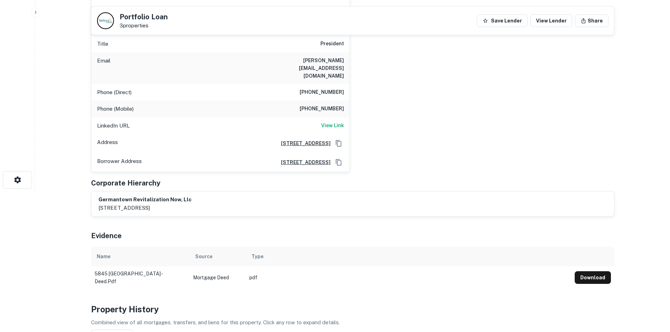
scroll to position [35, 0]
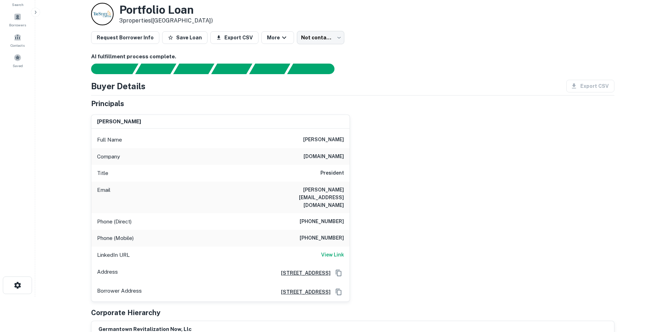
click at [304, 234] on h6 "[PHONE_NUMBER]" at bounding box center [322, 238] width 44 height 8
click at [305, 234] on h6 "[PHONE_NUMBER]" at bounding box center [322, 238] width 44 height 8
click at [306, 234] on h6 "[PHONE_NUMBER]" at bounding box center [322, 238] width 44 height 8
click at [307, 234] on h6 "[PHONE_NUMBER]" at bounding box center [322, 238] width 44 height 8
click at [309, 234] on h6 "[PHONE_NUMBER]" at bounding box center [322, 238] width 44 height 8
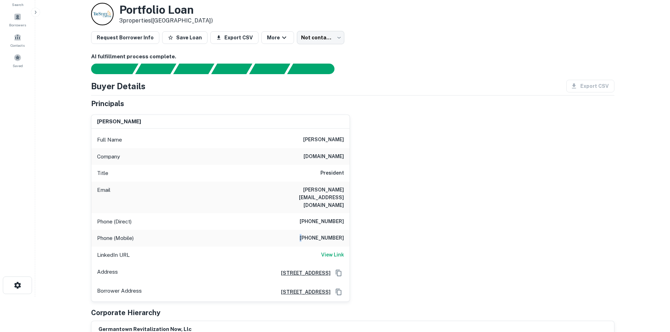
click at [309, 234] on h6 "[PHONE_NUMBER]" at bounding box center [322, 238] width 44 height 8
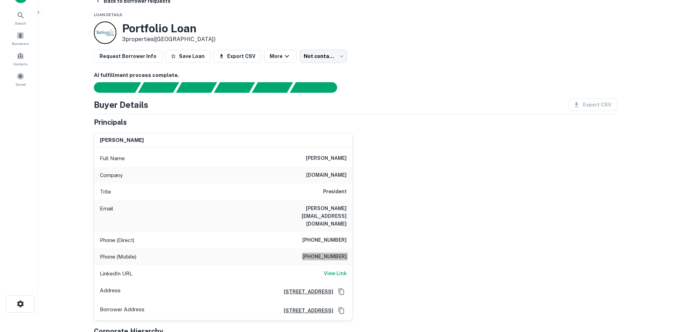
scroll to position [0, 0]
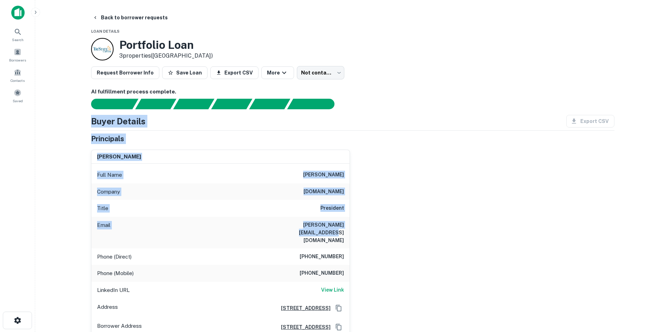
drag, startPoint x: 90, startPoint y: 113, endPoint x: 451, endPoint y: 221, distance: 377.6
click at [456, 216] on div "[PERSON_NAME] Full Name [PERSON_NAME] Company [DOMAIN_NAME] Title President Ema…" at bounding box center [349, 240] width 529 height 193
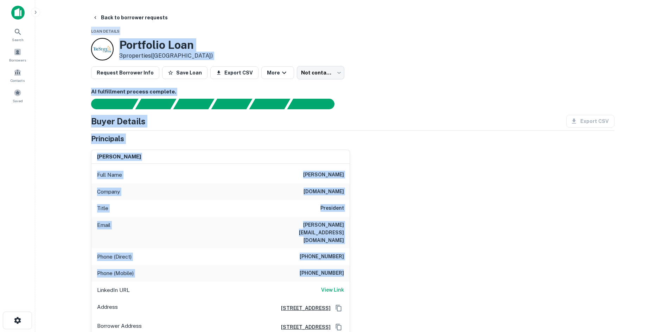
drag, startPoint x: 440, startPoint y: 254, endPoint x: 63, endPoint y: 23, distance: 442.3
click at [63, 23] on main "Back to borrower requests Loan Details Portfolio Loan 3 properties ([GEOGRAPHIC…" at bounding box center [352, 166] width 635 height 332
click at [367, 219] on div "[PERSON_NAME] Full Name [PERSON_NAME] Company [DOMAIN_NAME] Title President Ema…" at bounding box center [349, 240] width 529 height 193
drag, startPoint x: 417, startPoint y: 266, endPoint x: 75, endPoint y: 23, distance: 419.5
click at [75, 23] on main "Back to borrower requests Loan Details Portfolio Loan 3 properties ([GEOGRAPHIC…" at bounding box center [352, 166] width 635 height 332
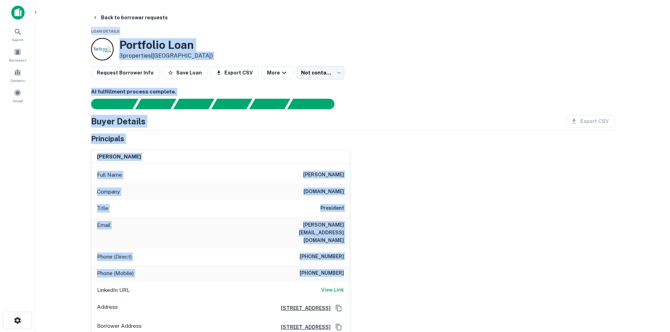
click at [78, 31] on main "Back to borrower requests Loan Details Portfolio Loan 3 properties ([GEOGRAPHIC…" at bounding box center [352, 166] width 635 height 332
drag, startPoint x: 78, startPoint y: 30, endPoint x: 436, endPoint y: 267, distance: 429.1
click at [436, 267] on main "Back to borrower requests Loan Details Portfolio Loan 3 properties ([GEOGRAPHIC…" at bounding box center [352, 166] width 635 height 332
click at [442, 267] on div "[PERSON_NAME] Full Name [PERSON_NAME] Company [DOMAIN_NAME] Title President Ema…" at bounding box center [349, 240] width 529 height 193
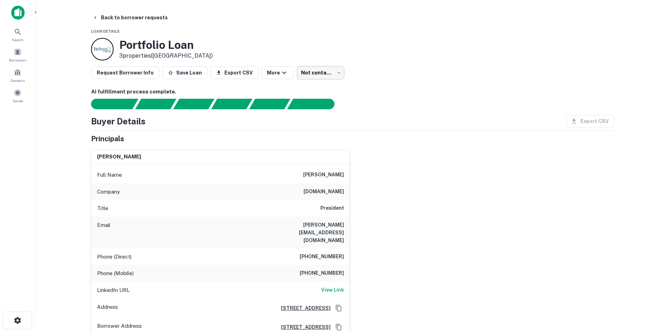
click at [312, 77] on body "Search Borrowers Contacts Saved Back to borrower requests Loan Details Portfoli…" at bounding box center [335, 166] width 670 height 332
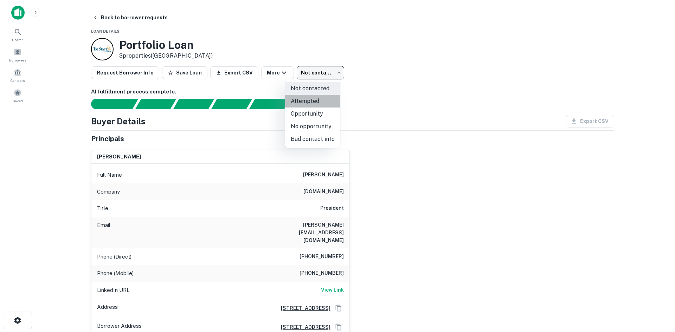
click at [322, 106] on li "Attempted" at bounding box center [312, 101] width 55 height 13
type input "*********"
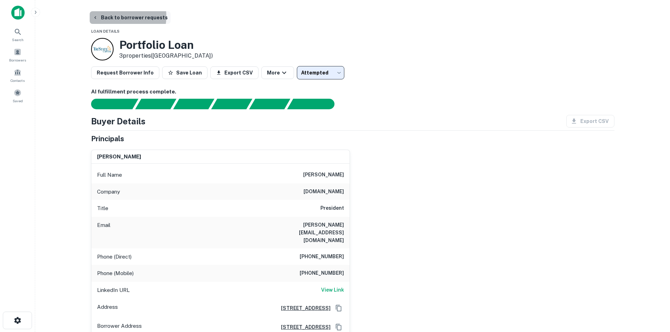
click at [119, 17] on button "Back to borrower requests" at bounding box center [130, 17] width 81 height 13
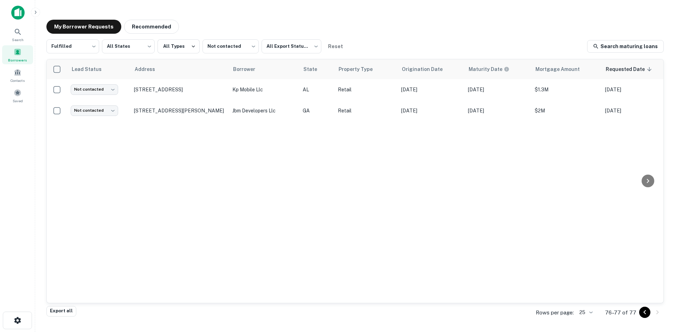
click at [558, 314] on icon "Go to previous page" at bounding box center [645, 312] width 8 height 8
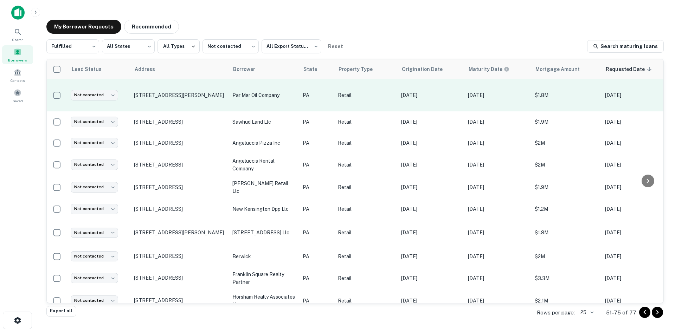
click at [162, 89] on td "[STREET_ADDRESS][PERSON_NAME]" at bounding box center [179, 95] width 98 height 32
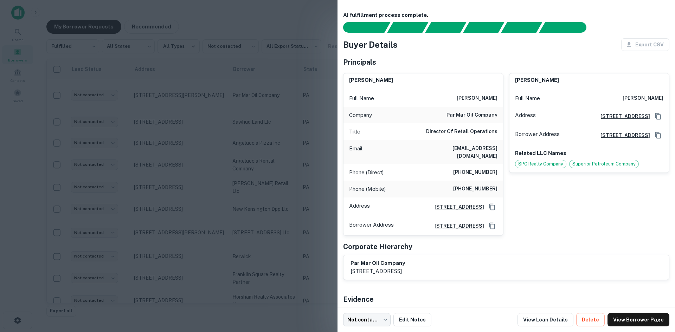
click at [161, 93] on div at bounding box center [337, 166] width 675 height 332
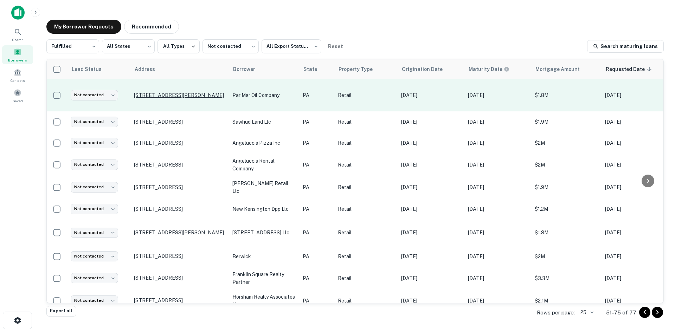
click at [173, 97] on p "[STREET_ADDRESS][PERSON_NAME]" at bounding box center [179, 95] width 91 height 6
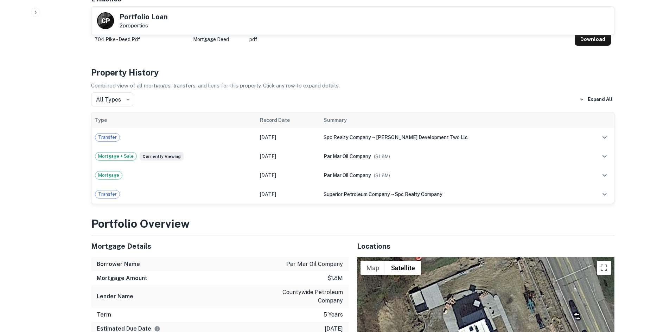
scroll to position [492, 0]
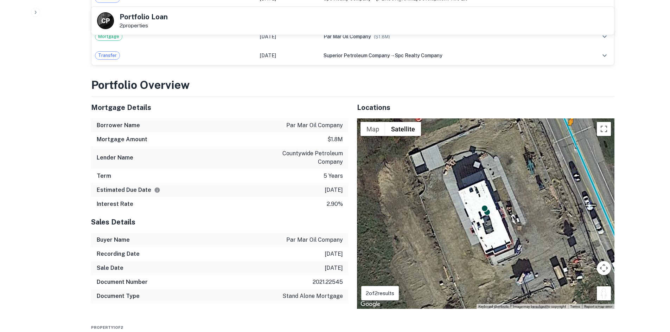
drag, startPoint x: 608, startPoint y: 289, endPoint x: 567, endPoint y: 140, distance: 155.1
click at [558, 140] on div "To activate drag with keyboard, press Alt + Enter. Once in keyboard drag state,…" at bounding box center [485, 214] width 257 height 191
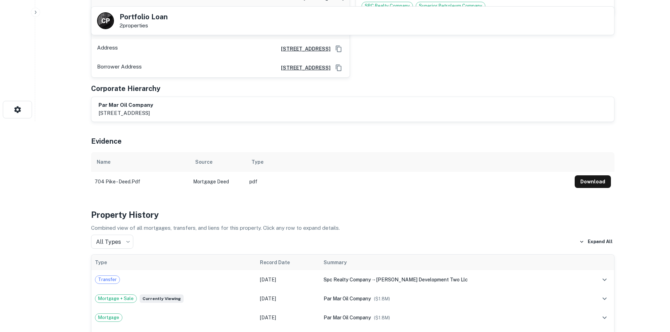
scroll to position [70, 0]
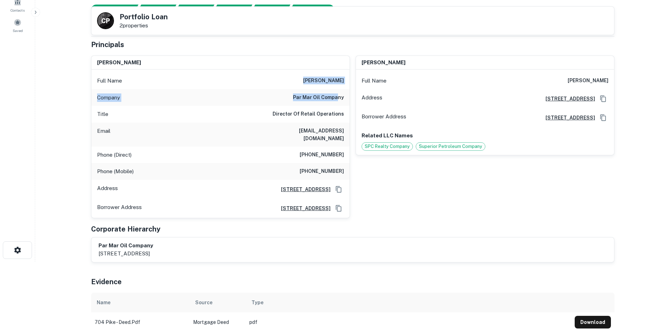
drag, startPoint x: 308, startPoint y: 77, endPoint x: 343, endPoint y: 102, distance: 42.4
click at [348, 101] on div "Full Name [PERSON_NAME] Company par mar oil company Title Director Of Retail Op…" at bounding box center [220, 144] width 258 height 148
click at [318, 102] on h6 "par mar oil company" at bounding box center [318, 98] width 51 height 8
click at [302, 123] on div "Email [EMAIL_ADDRESS][DOMAIN_NAME]" at bounding box center [220, 135] width 258 height 24
drag, startPoint x: 302, startPoint y: 120, endPoint x: 301, endPoint y: 113, distance: 7.1
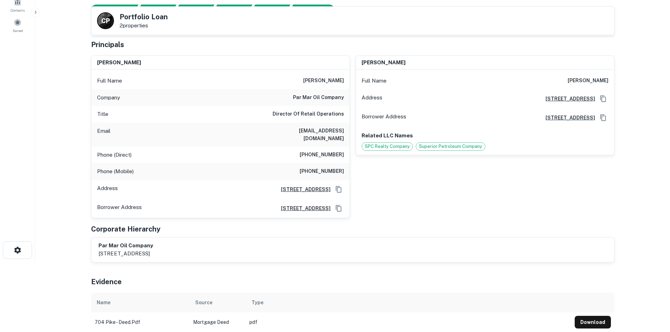
click at [301, 116] on div "Title Director Of Retail Operations" at bounding box center [220, 114] width 258 height 17
click at [302, 101] on h6 "par mar oil company" at bounding box center [318, 98] width 51 height 8
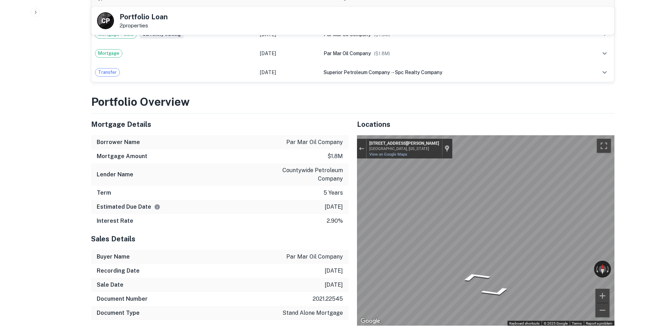
scroll to position [563, 0]
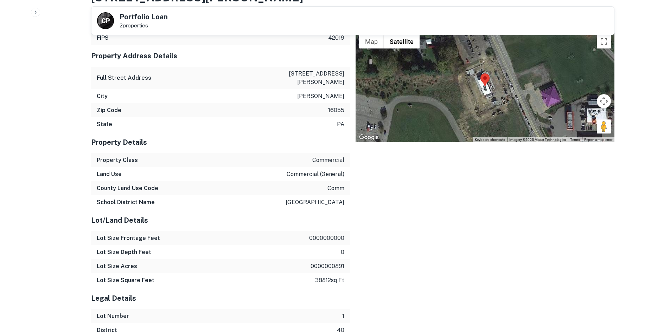
scroll to position [844, 0]
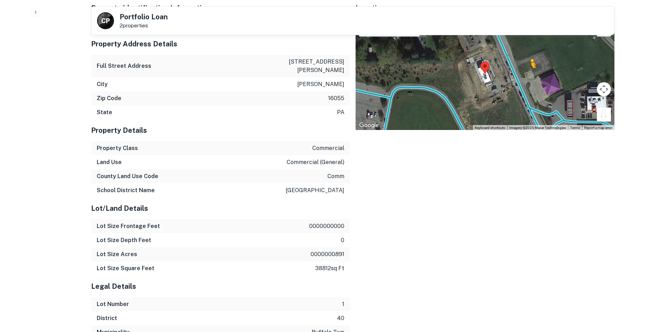
drag, startPoint x: 601, startPoint y: 108, endPoint x: 504, endPoint y: 52, distance: 111.7
click at [504, 52] on div "To activate drag with keyboard, press Alt + Enter. Once in keyboard drag state,…" at bounding box center [485, 74] width 259 height 111
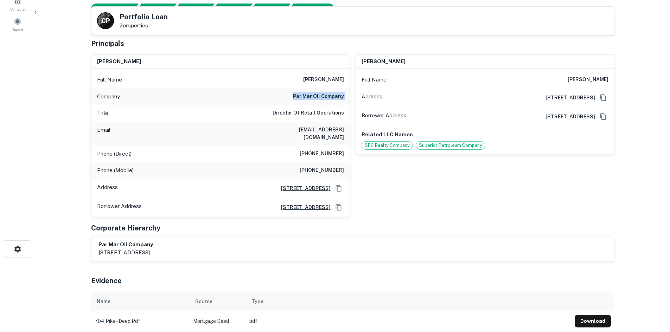
scroll to position [70, 0]
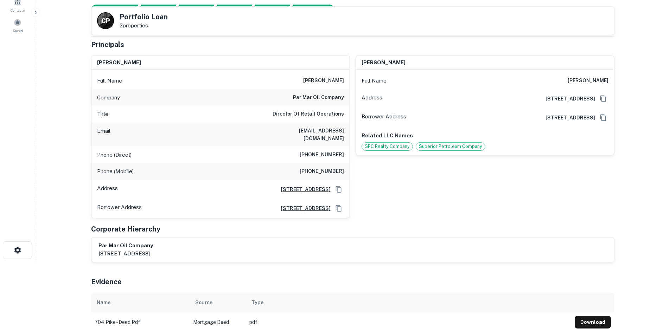
click at [315, 151] on h6 "[PHONE_NUMBER]" at bounding box center [322, 155] width 44 height 8
click at [313, 167] on h6 "[PHONE_NUMBER]" at bounding box center [322, 171] width 44 height 8
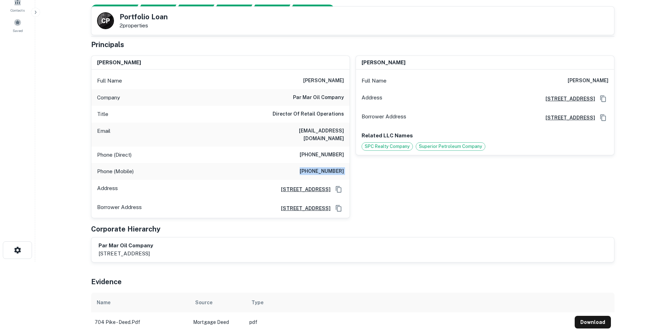
click at [313, 167] on h6 "[PHONE_NUMBER]" at bounding box center [322, 171] width 44 height 8
click at [345, 148] on div "Phone (Direct) [PHONE_NUMBER]" at bounding box center [220, 155] width 258 height 17
click at [344, 148] on div "Phone (Direct) [PHONE_NUMBER]" at bounding box center [220, 155] width 258 height 17
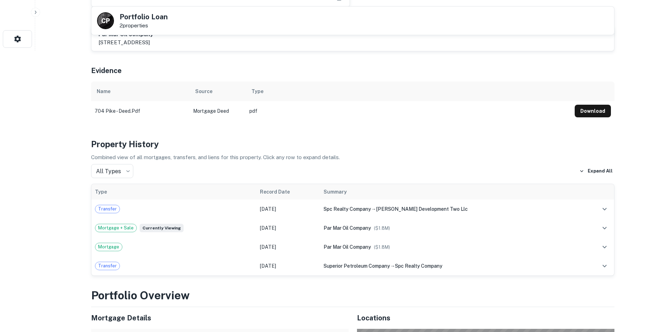
scroll to position [71, 0]
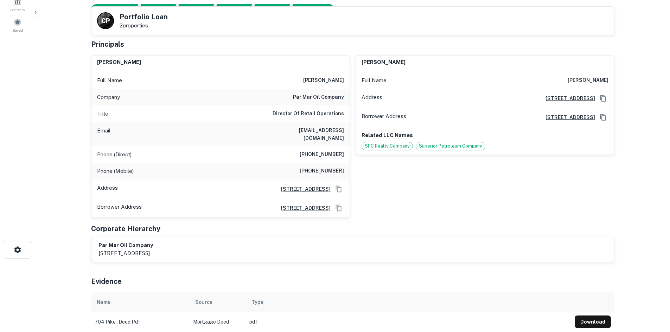
click at [337, 168] on h6 "[PHONE_NUMBER]" at bounding box center [322, 171] width 44 height 8
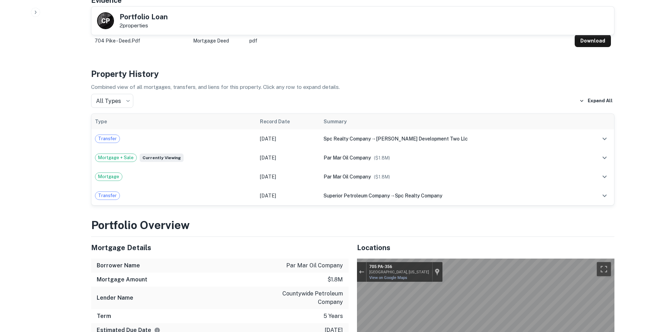
scroll to position [493, 0]
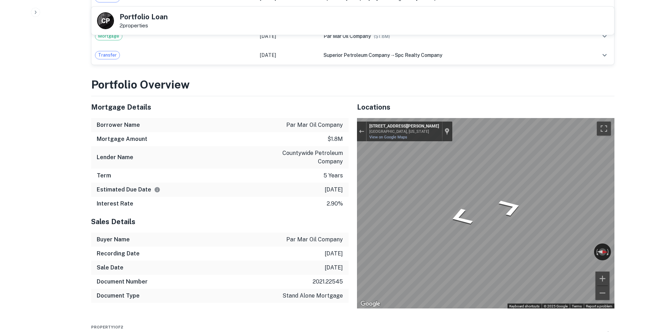
click at [307, 170] on div "Mortgage Details Borrower Name par mar oil company Mortgage Amount $1.8m Lender…" at bounding box center [349, 202] width 532 height 212
click at [442, 214] on div "← Move left → Move right ↑ Move up ↓ Move down + Zoom in - Zoom out [STREET_ADD…" at bounding box center [485, 213] width 257 height 191
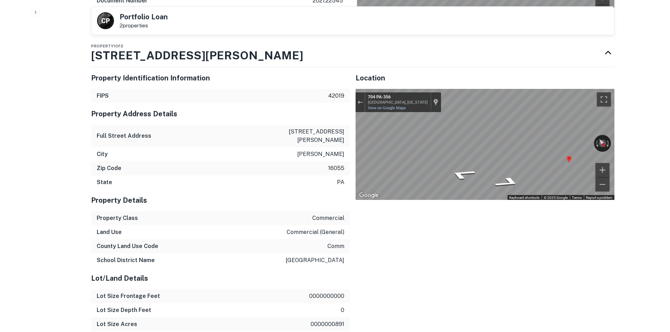
scroll to position [915, 0]
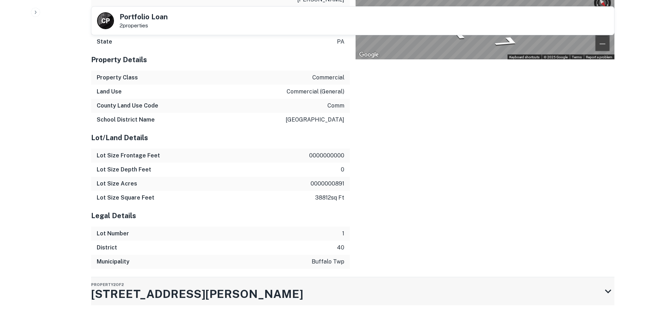
click at [337, 293] on div "Property 2 of 2 [STREET_ADDRESS][PERSON_NAME]" at bounding box center [346, 292] width 511 height 28
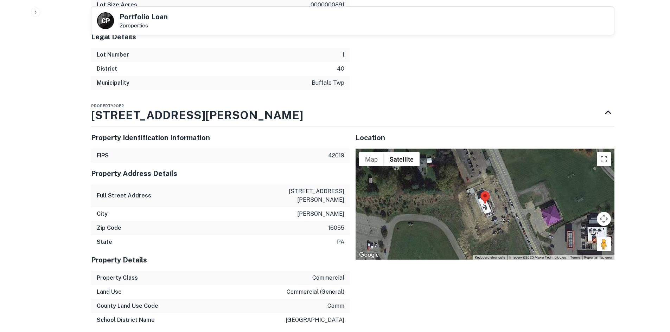
scroll to position [1161, 0]
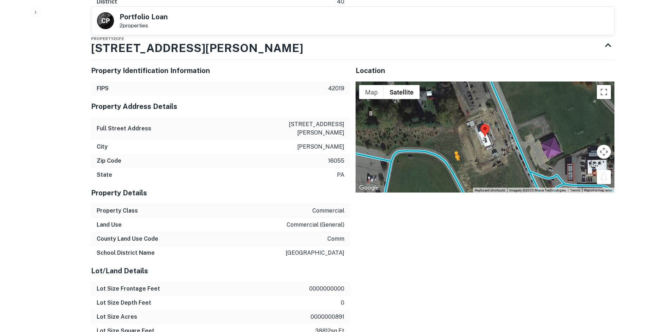
drag, startPoint x: 606, startPoint y: 172, endPoint x: 451, endPoint y: 158, distance: 156.1
click at [451, 158] on div "To activate drag with keyboard, press Alt + Enter. Once in keyboard drag state,…" at bounding box center [485, 137] width 259 height 111
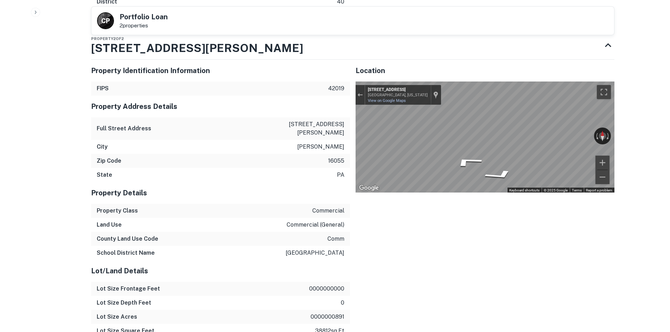
click at [558, 136] on div "← Move left → Move right ↑ Move up ↓ Move down + Zoom in - Zoom out [STREET_ADD…" at bounding box center [485, 137] width 259 height 111
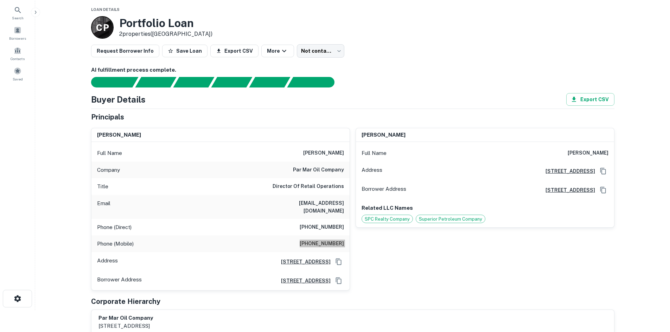
scroll to position [0, 0]
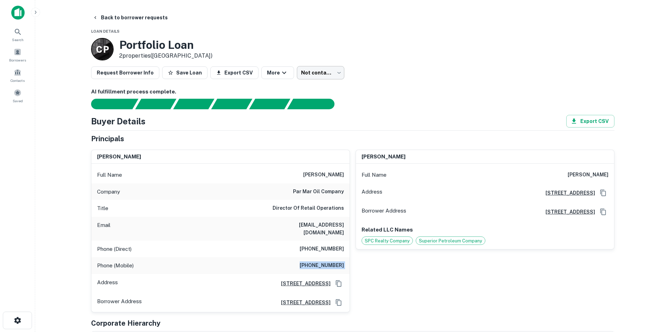
click at [320, 72] on body "Search Borrowers Contacts Saved Back to borrower requests Loan Details C P Port…" at bounding box center [335, 166] width 670 height 332
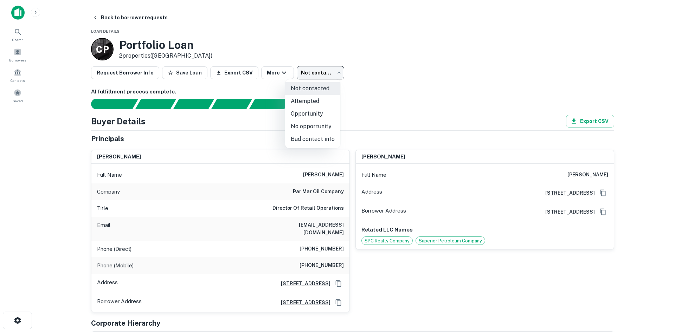
click at [326, 146] on ul "Not contacted Attempted Opportunity No opportunity Bad contact info" at bounding box center [312, 113] width 55 height 69
click at [326, 139] on li "Bad contact info" at bounding box center [312, 139] width 55 height 13
type input "**********"
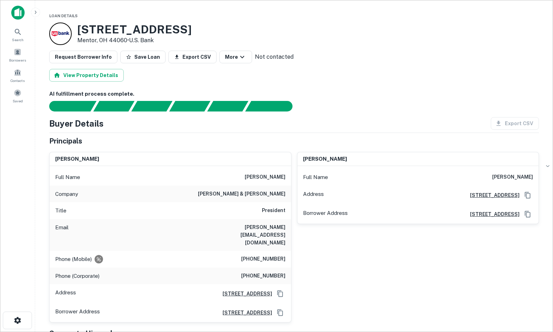
drag, startPoint x: 47, startPoint y: 125, endPoint x: 95, endPoint y: 149, distance: 53.3
click at [102, 140] on div "Principals" at bounding box center [294, 141] width 490 height 11
drag, startPoint x: 236, startPoint y: 138, endPoint x: 387, endPoint y: 162, distance: 153.1
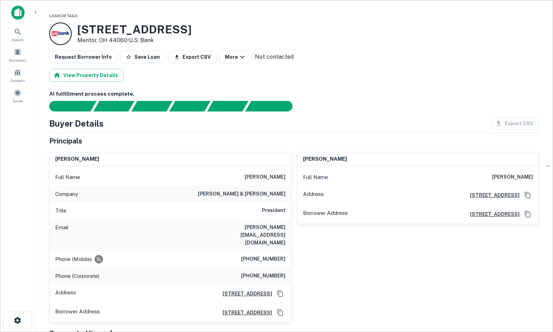
click at [387, 162] on div "Principals barb wisch Full Name barb wisch Company barb & patty Title President…" at bounding box center [294, 251] width 490 height 231
click at [396, 147] on div "patricia a ardire Full Name patricia a ardire Address 7548 M0mterey Bay Dr #3, …" at bounding box center [416, 234] width 248 height 177
